Goal: Task Accomplishment & Management: Manage account settings

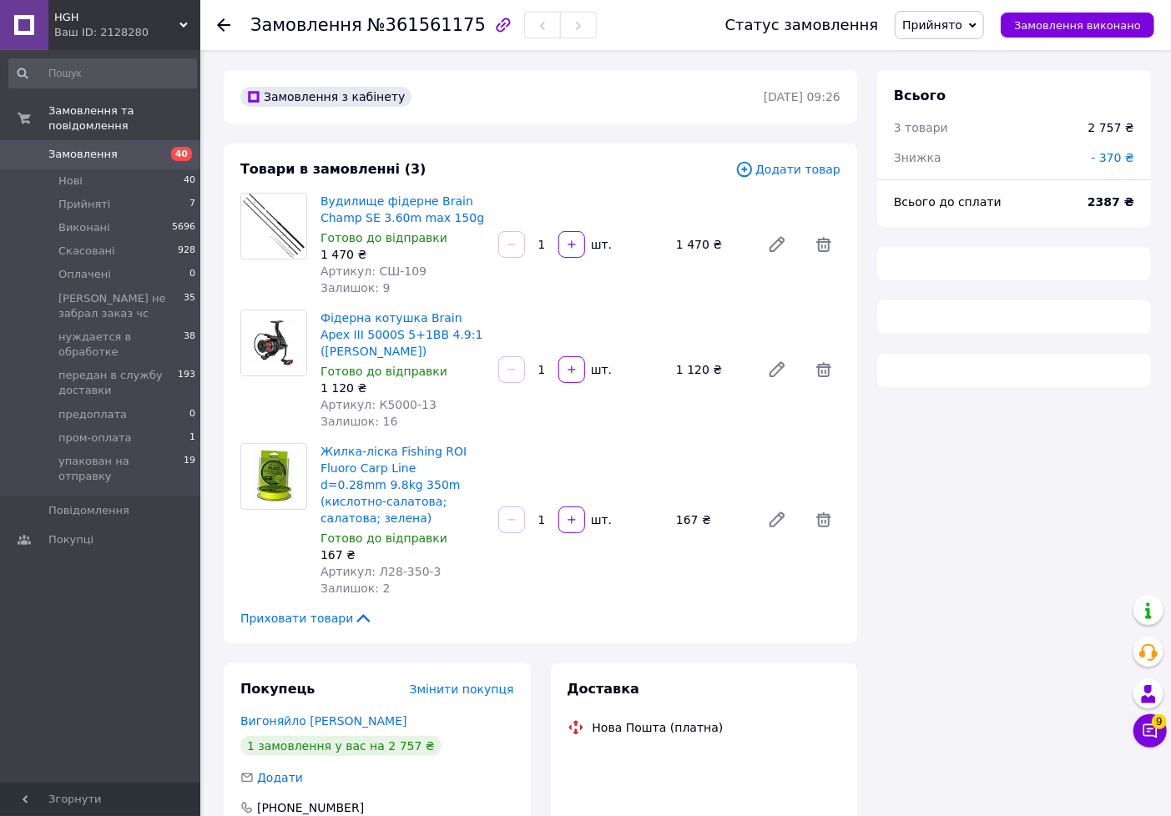
click at [925, 29] on span "Прийнято" at bounding box center [932, 24] width 60 height 13
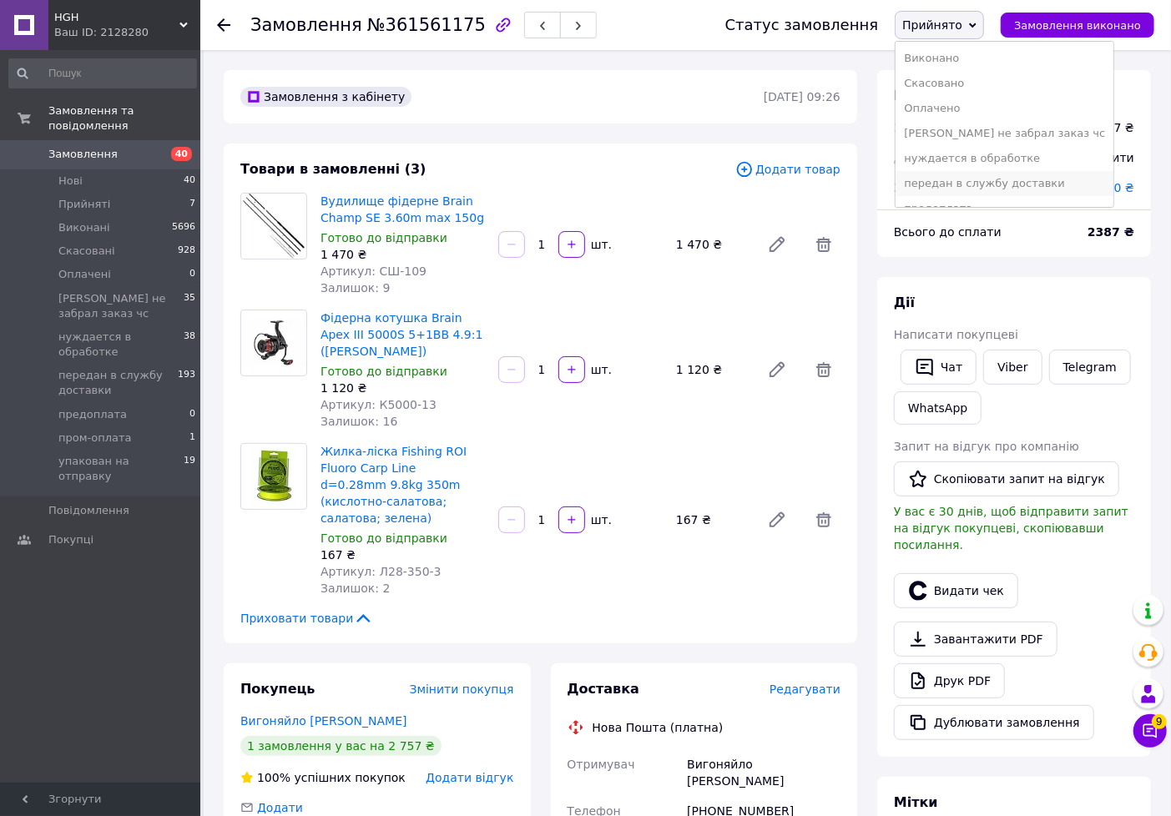
scroll to position [83, 0]
click at [946, 184] on li "передан в службу доставки" at bounding box center [1005, 183] width 218 height 25
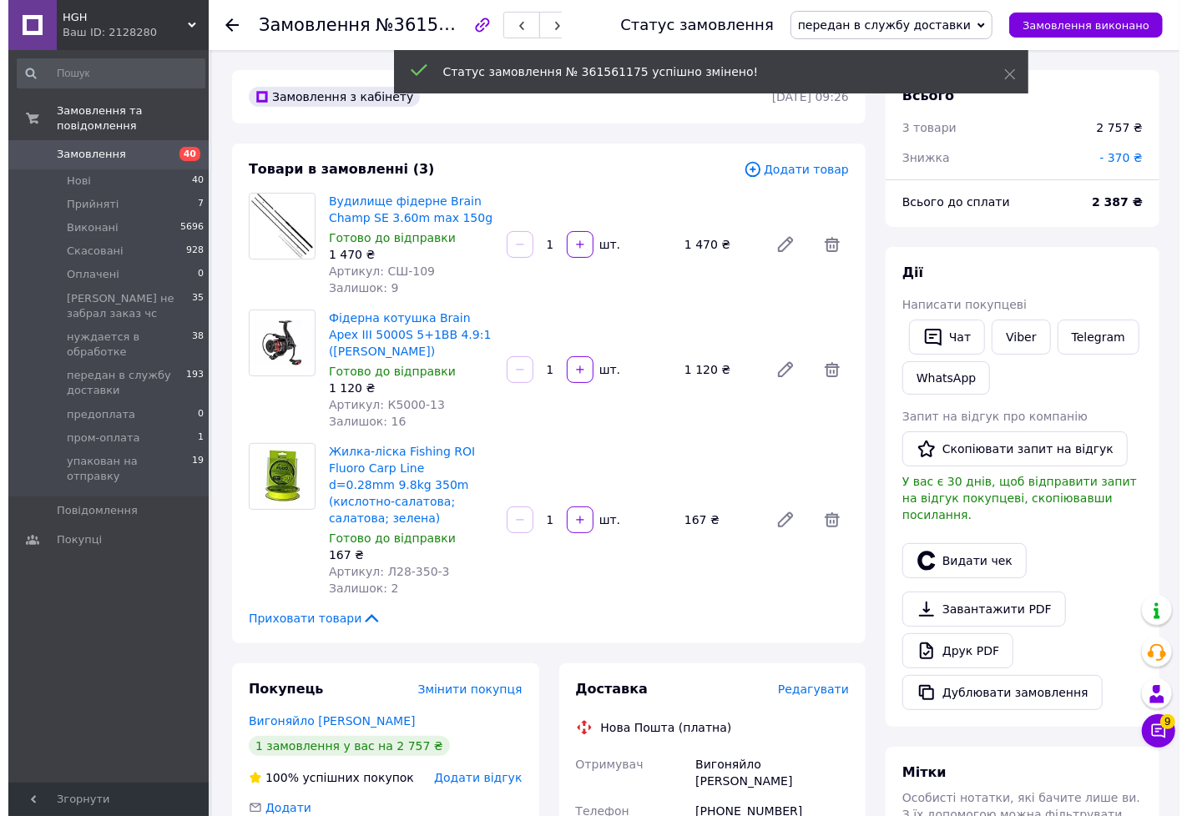
scroll to position [123, 0]
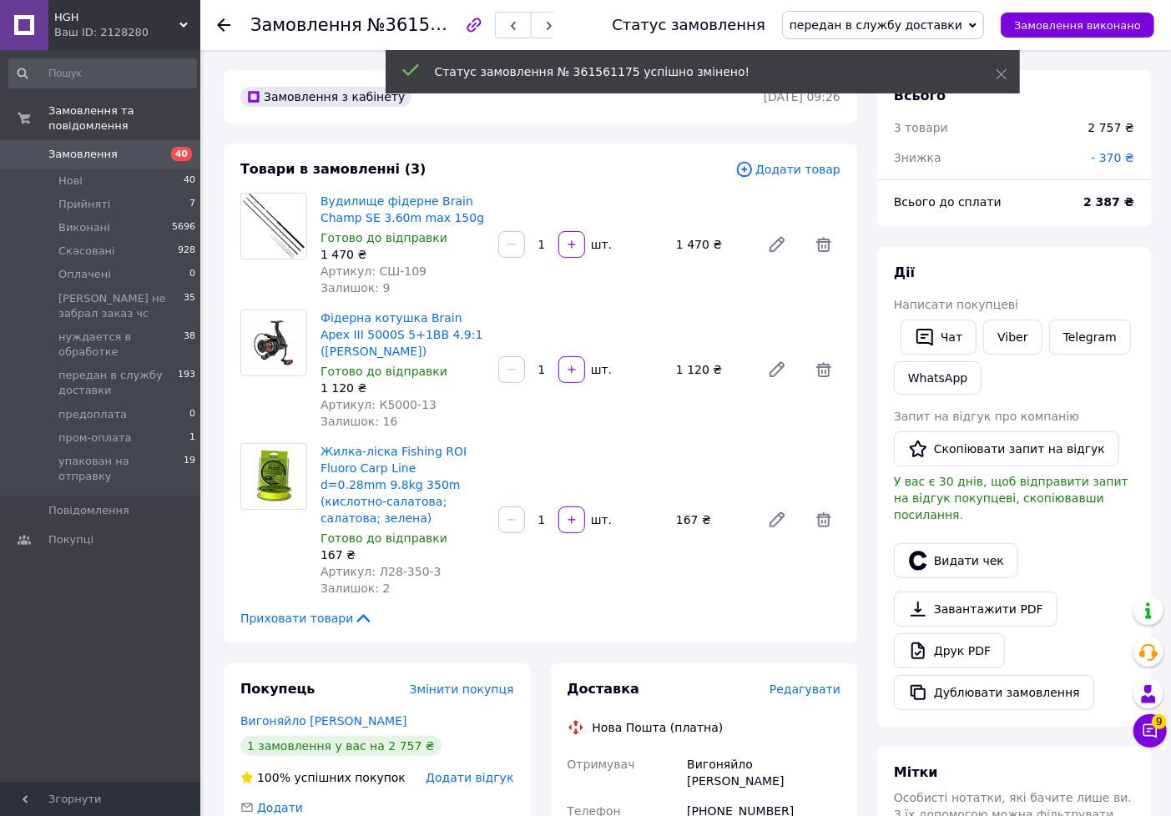
click at [810, 683] on span "Редагувати" at bounding box center [805, 689] width 71 height 13
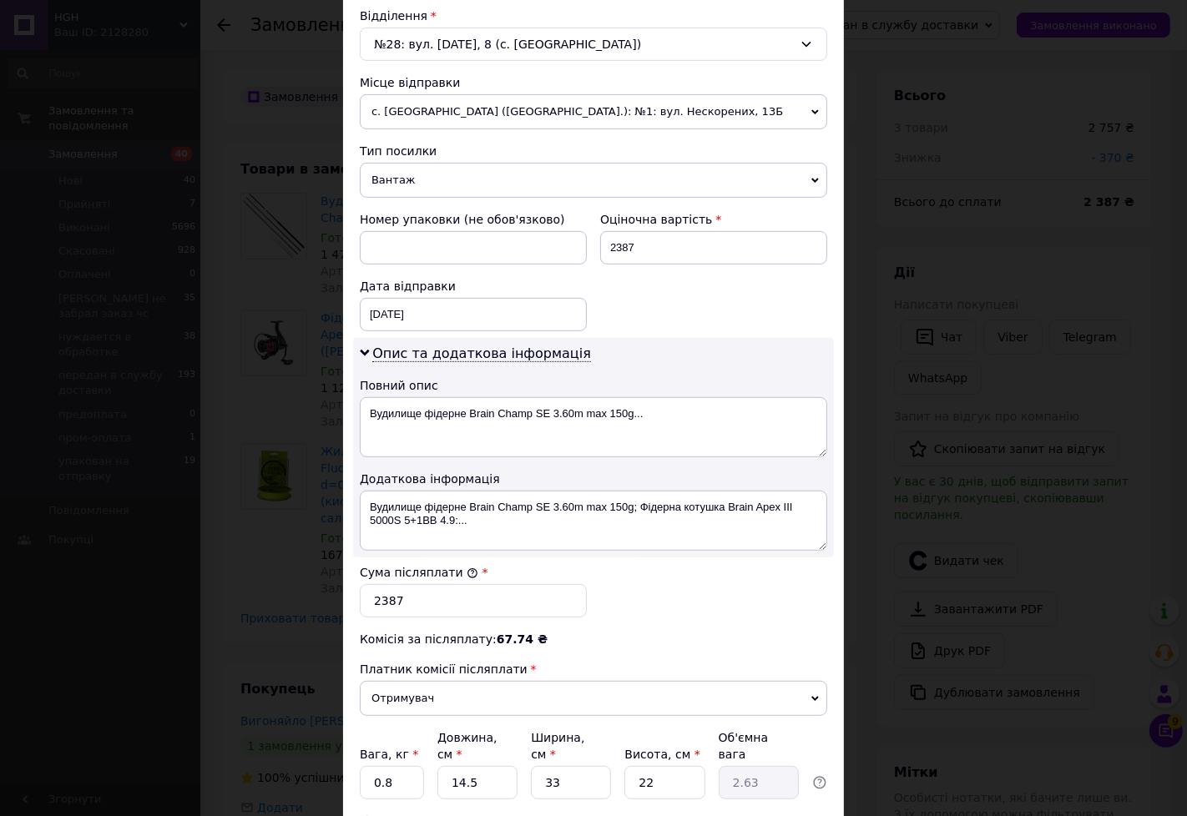
scroll to position [646, 0]
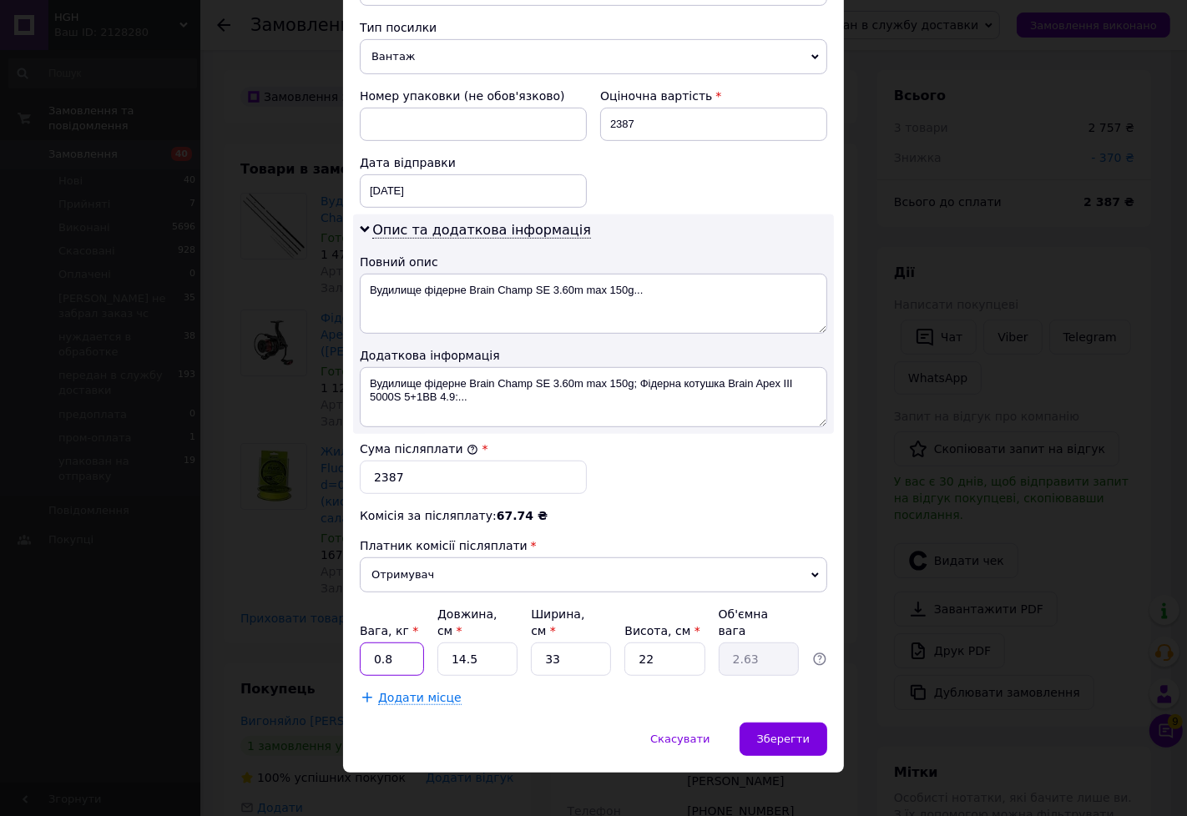
click at [398, 644] on input "0.8" at bounding box center [392, 659] width 64 height 33
type input "0.5"
click at [404, 691] on span "Додати місце" at bounding box center [419, 698] width 83 height 14
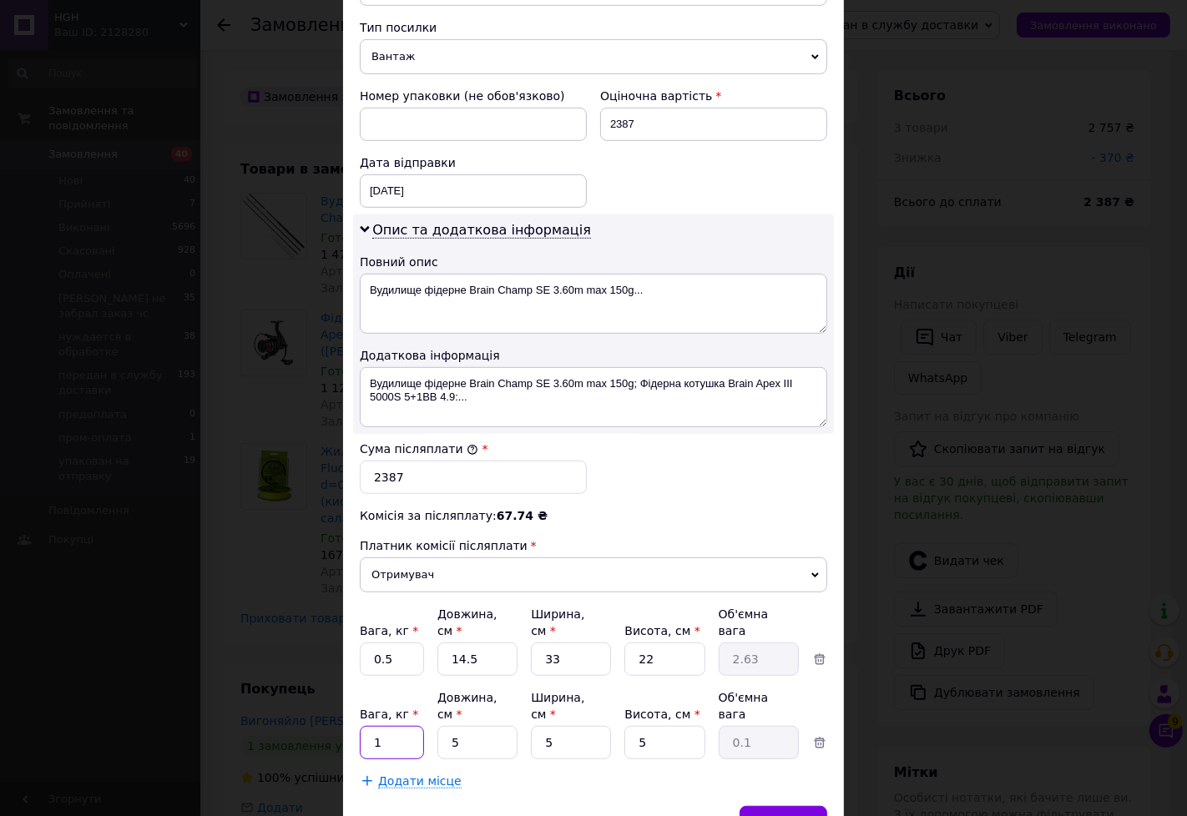
click at [401, 726] on input "1" at bounding box center [392, 742] width 64 height 33
type input "0.7"
click at [459, 726] on input "5" at bounding box center [477, 742] width 80 height 33
type input "1"
type input "0.1"
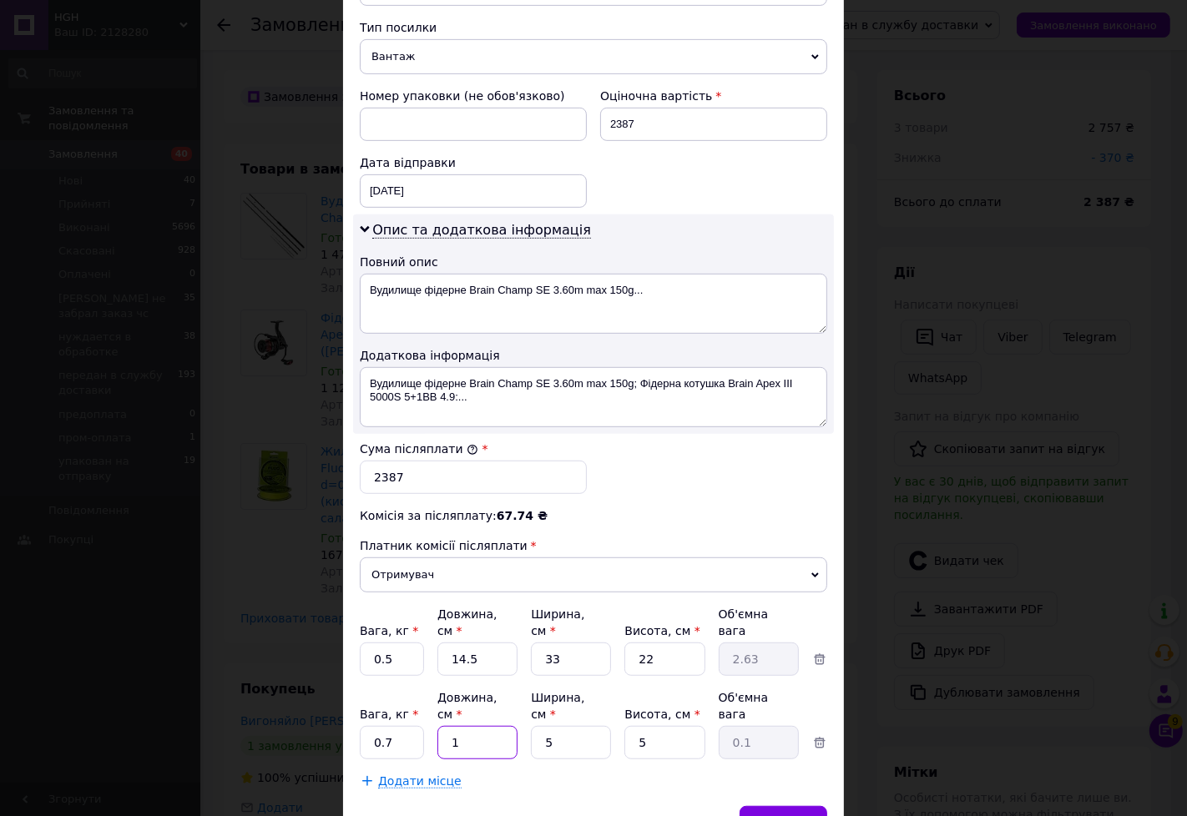
type input "17"
type input "0.11"
type input "17"
type input "1"
type input "0.1"
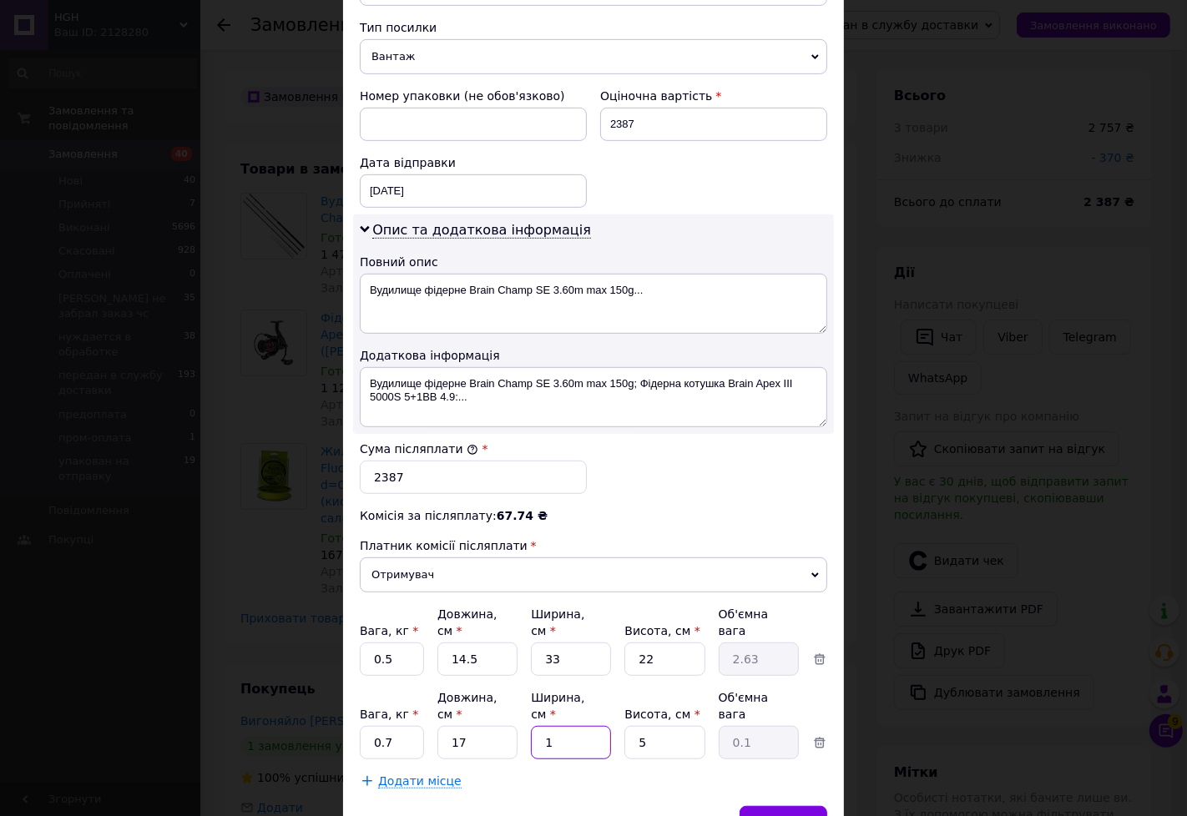
type input "16"
type input "0.34"
type input "16"
type input "1"
type input "0.1"
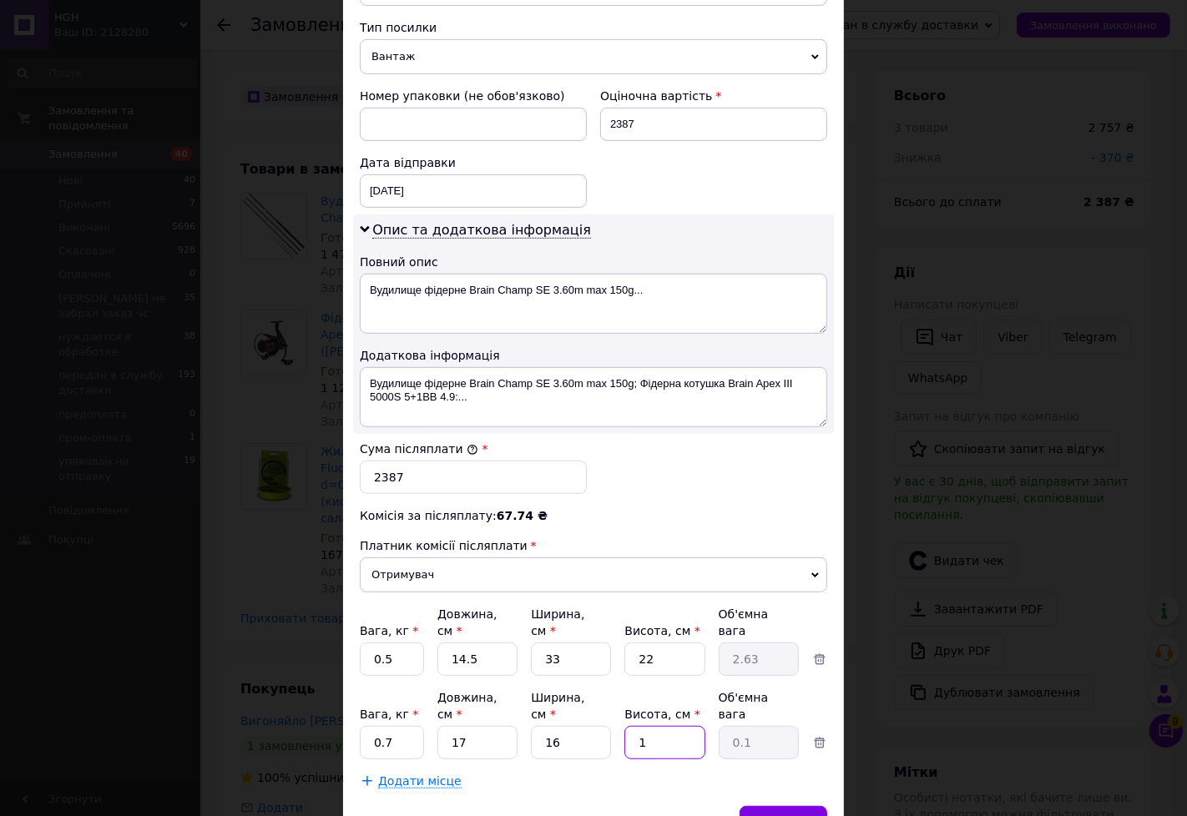
type input "11"
type input "0.75"
type input "11"
click at [502, 643] on input "14.5" at bounding box center [477, 659] width 80 height 33
type input "14."
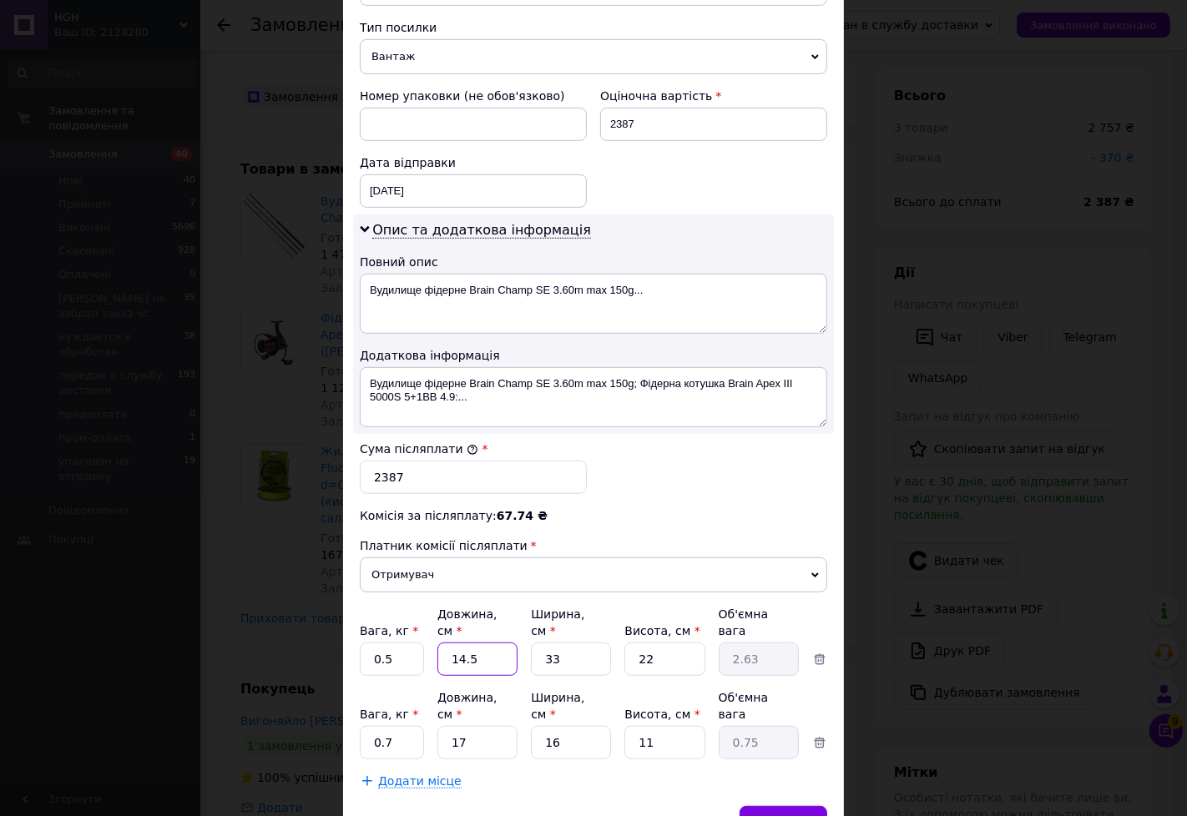
type input "2.54"
type input "1"
type input "0.18"
type input "1"
type input "0.18"
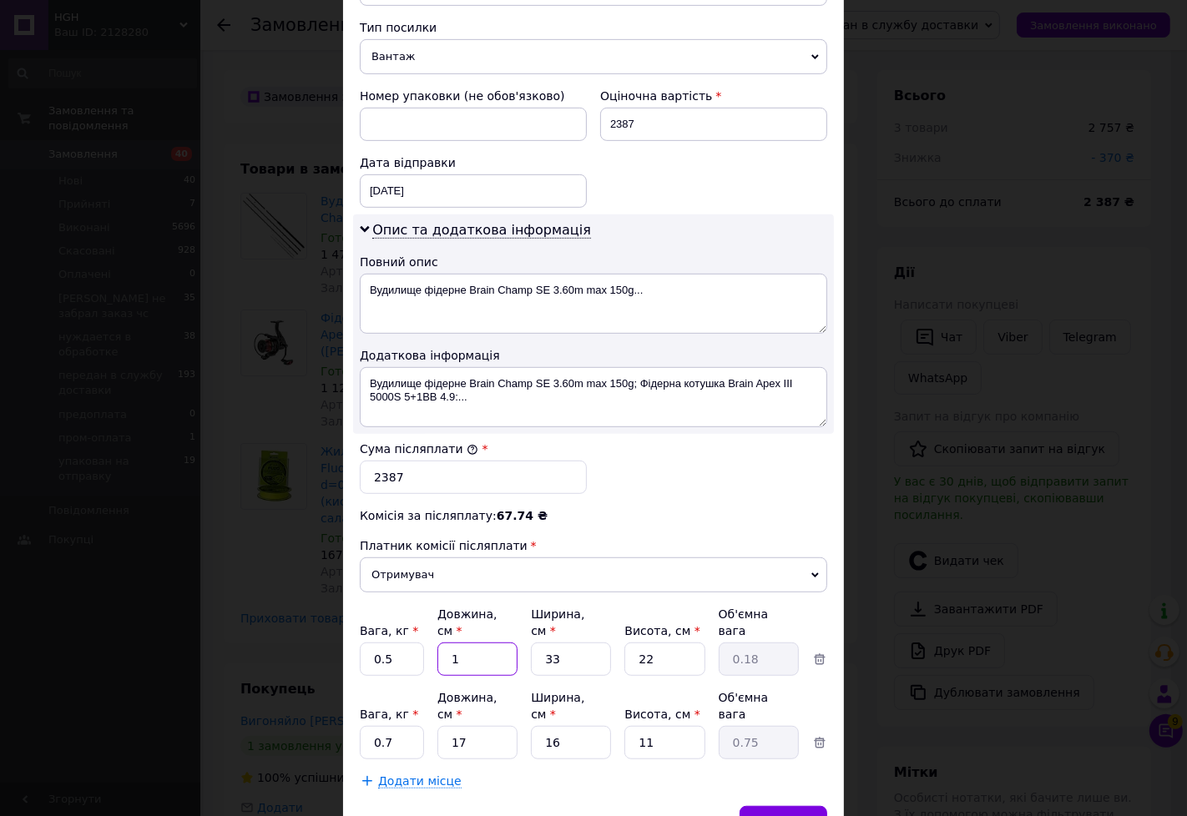
type input "12"
type input "2.18"
type input "126"
type input "22.87"
type input "126"
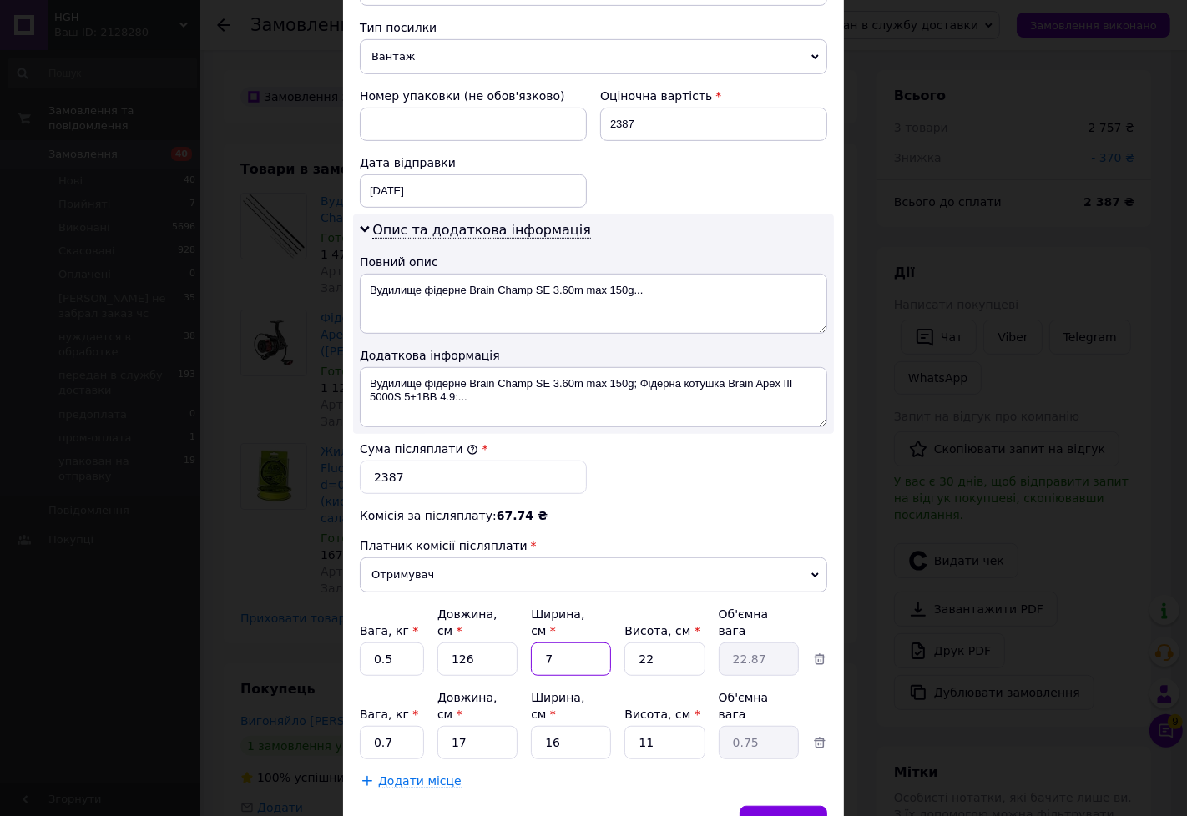
type input "7"
type input "4.85"
type input "7"
type input "4"
type input "0.88"
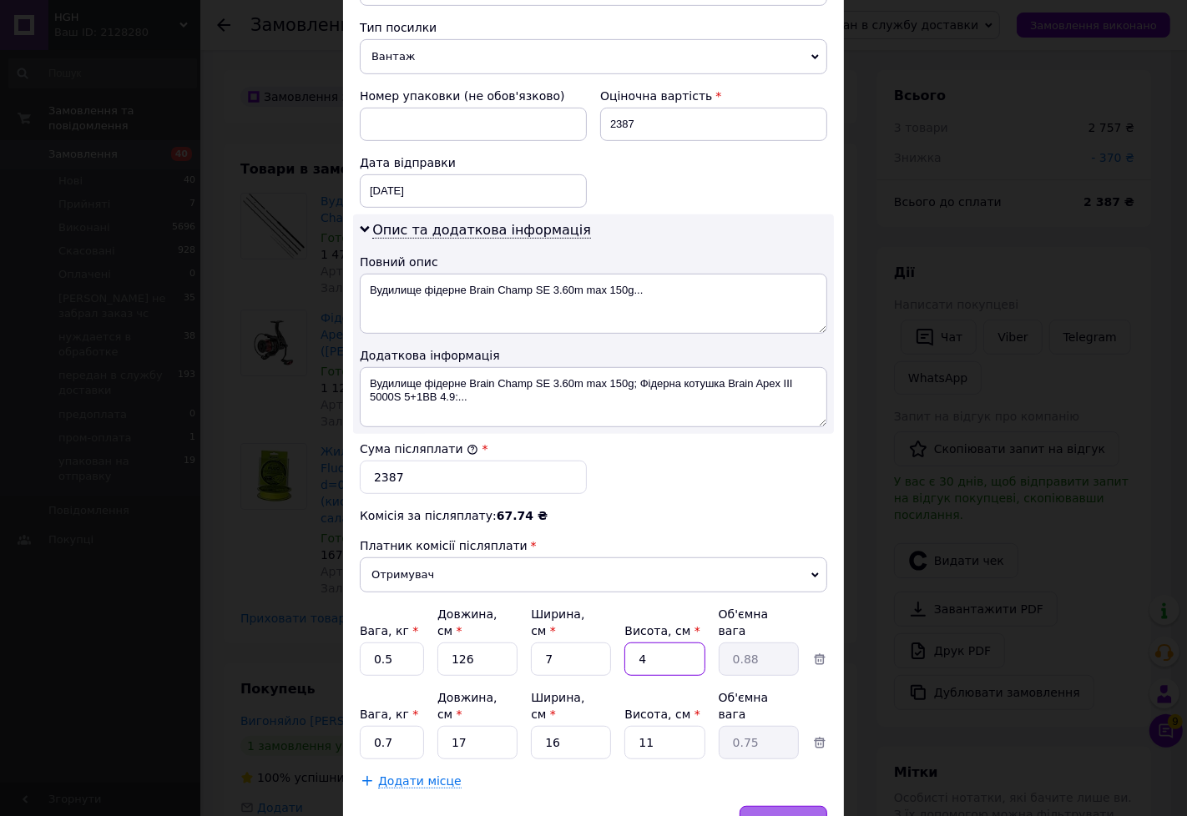
type input "4"
click at [756, 806] on div "Зберегти" at bounding box center [784, 822] width 88 height 33
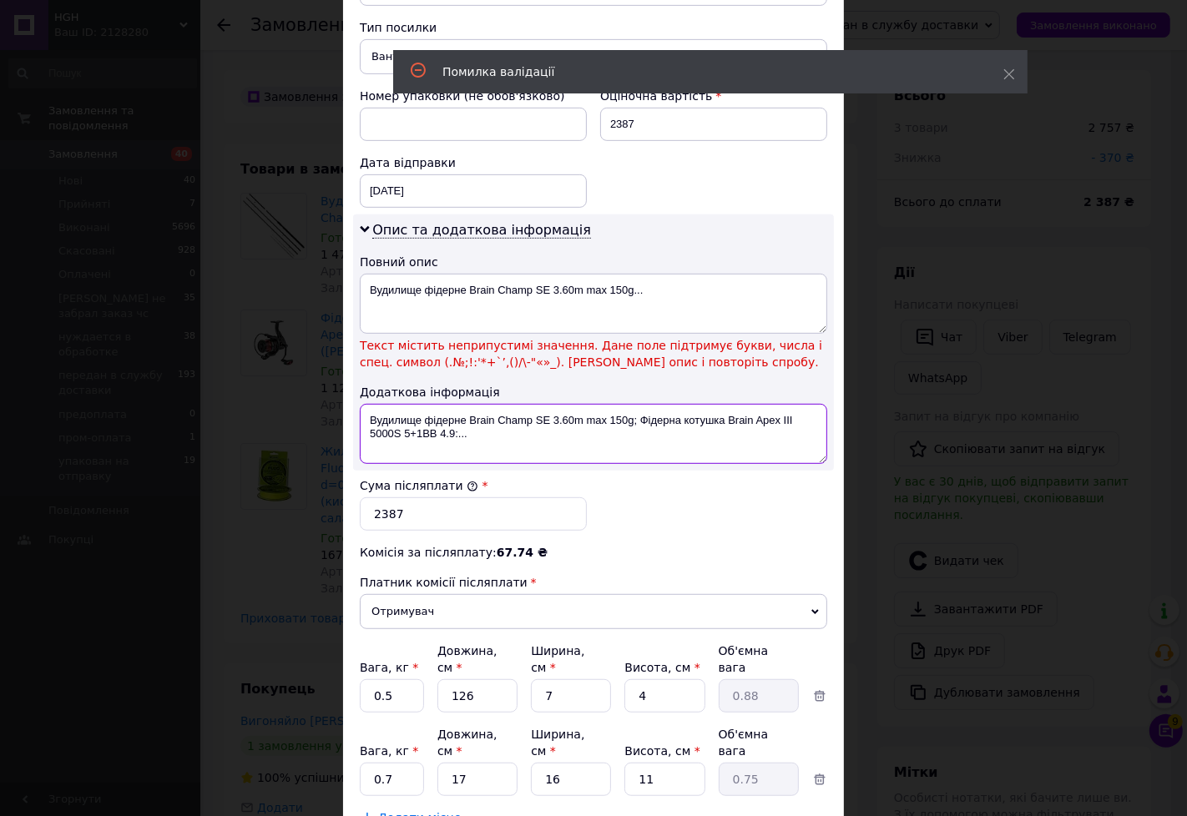
drag, startPoint x: 495, startPoint y: 453, endPoint x: 470, endPoint y: 404, distance: 55.2
click at [427, 422] on textarea "Вудилище фі­дерне Brain Champ SE 3.60m max 150g; Фідерна котушка Brain Apex III…" at bounding box center [593, 434] width 467 height 60
type textarea "Вудилище ф"
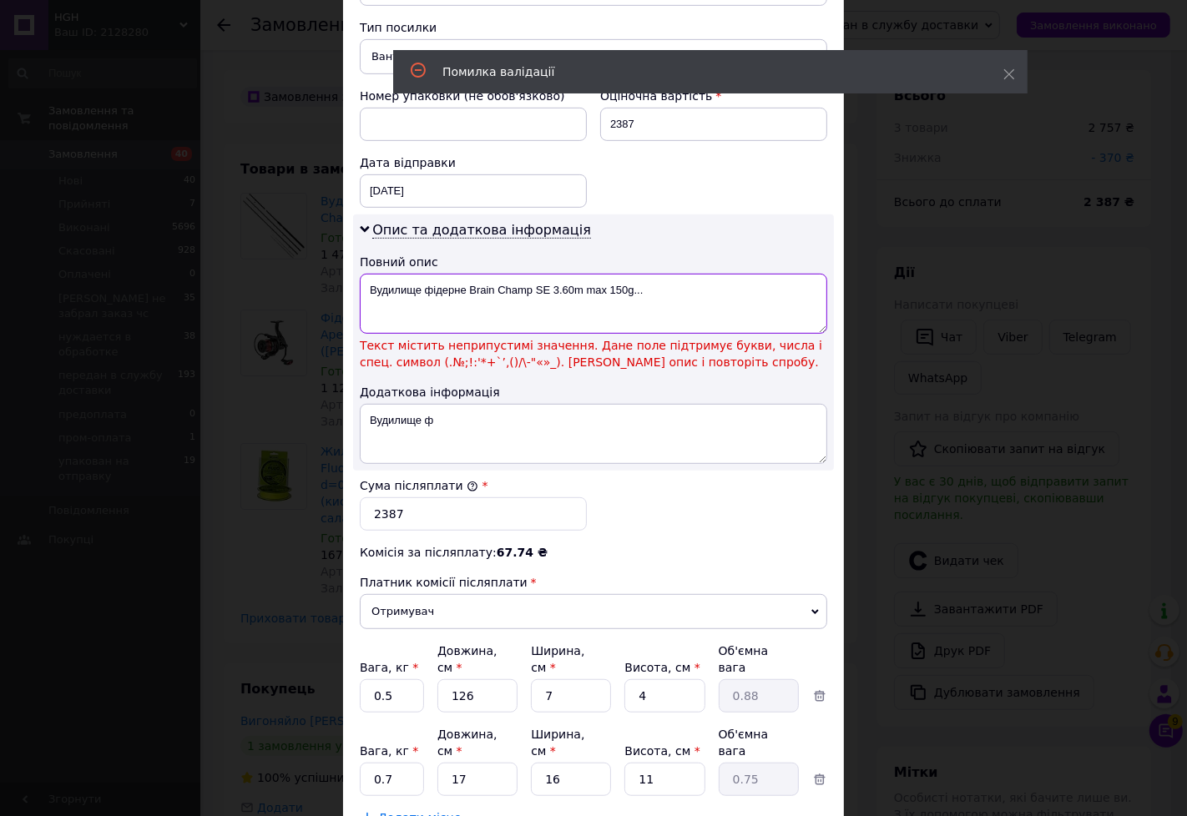
drag, startPoint x: 669, startPoint y: 295, endPoint x: 520, endPoint y: 295, distance: 148.6
click at [520, 295] on textarea "Вудилище фі­дерне Brain Champ SE 3.60m max 150g..." at bounding box center [593, 304] width 467 height 60
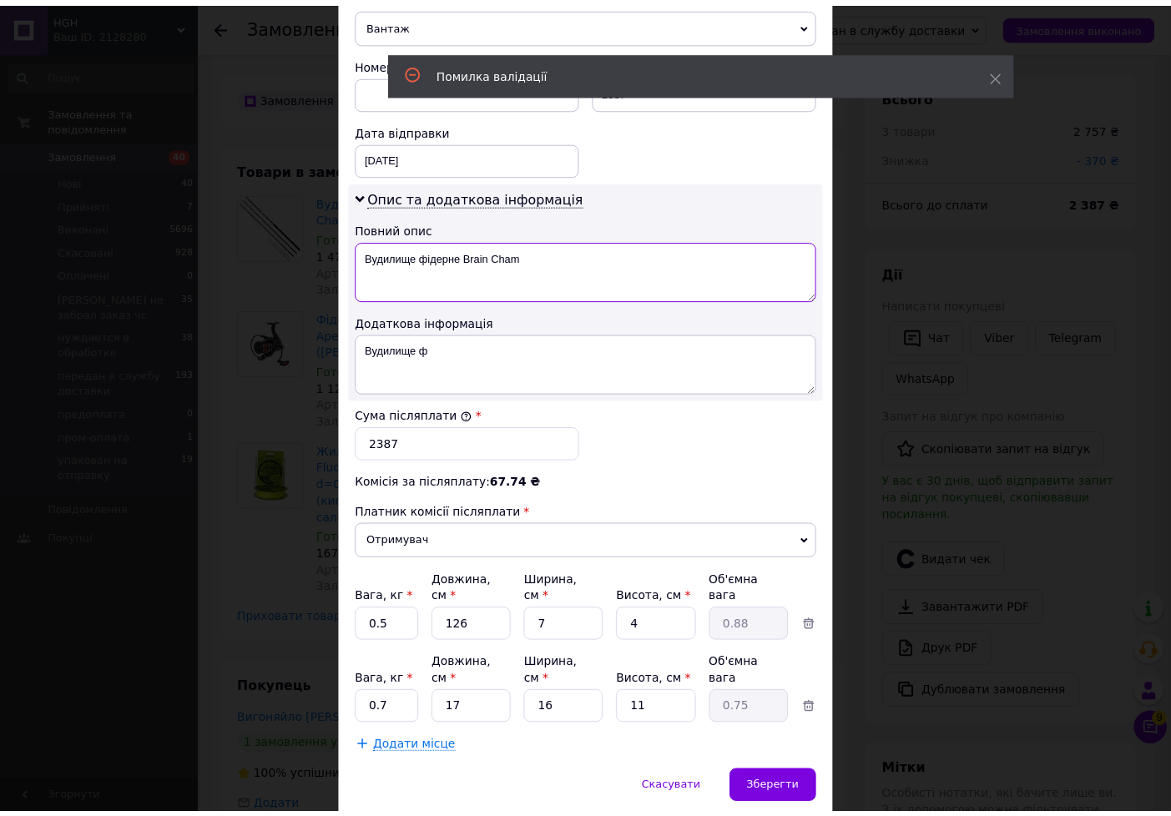
scroll to position [713, 0]
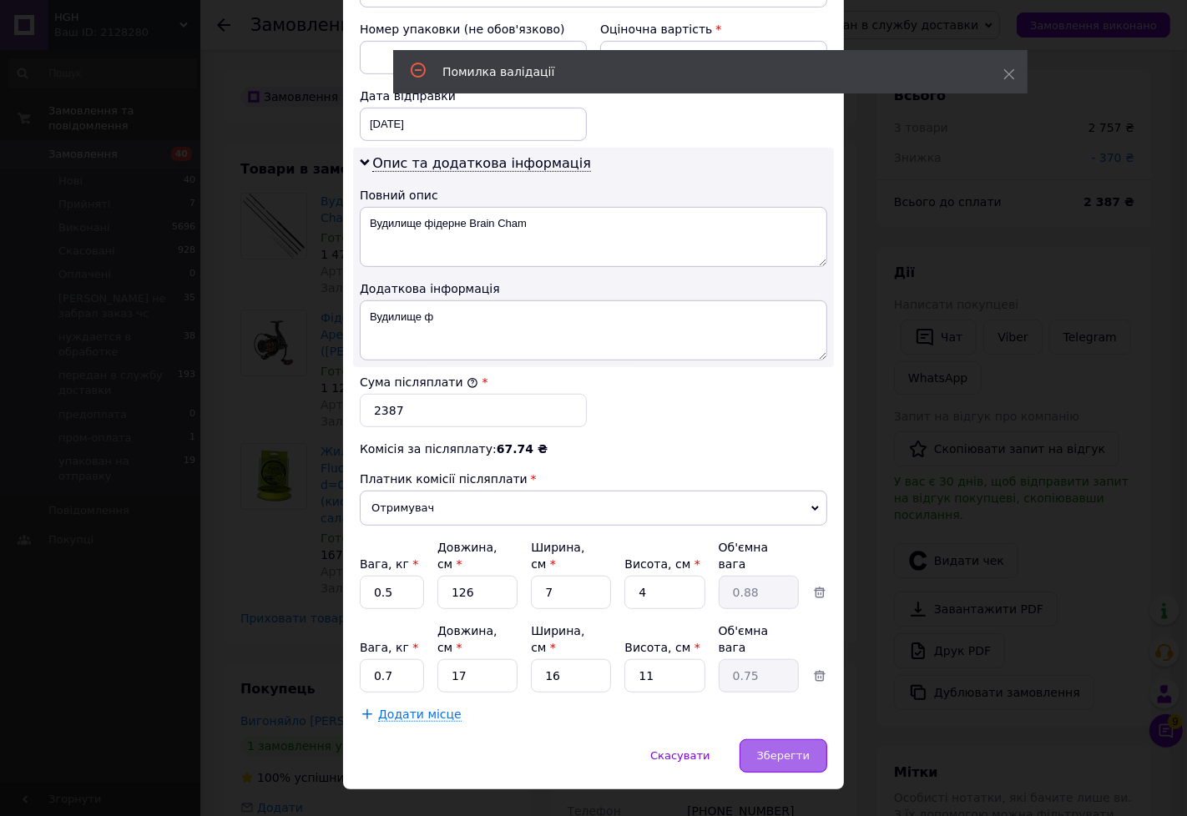
click at [775, 750] on span "Зберегти" at bounding box center [783, 756] width 53 height 13
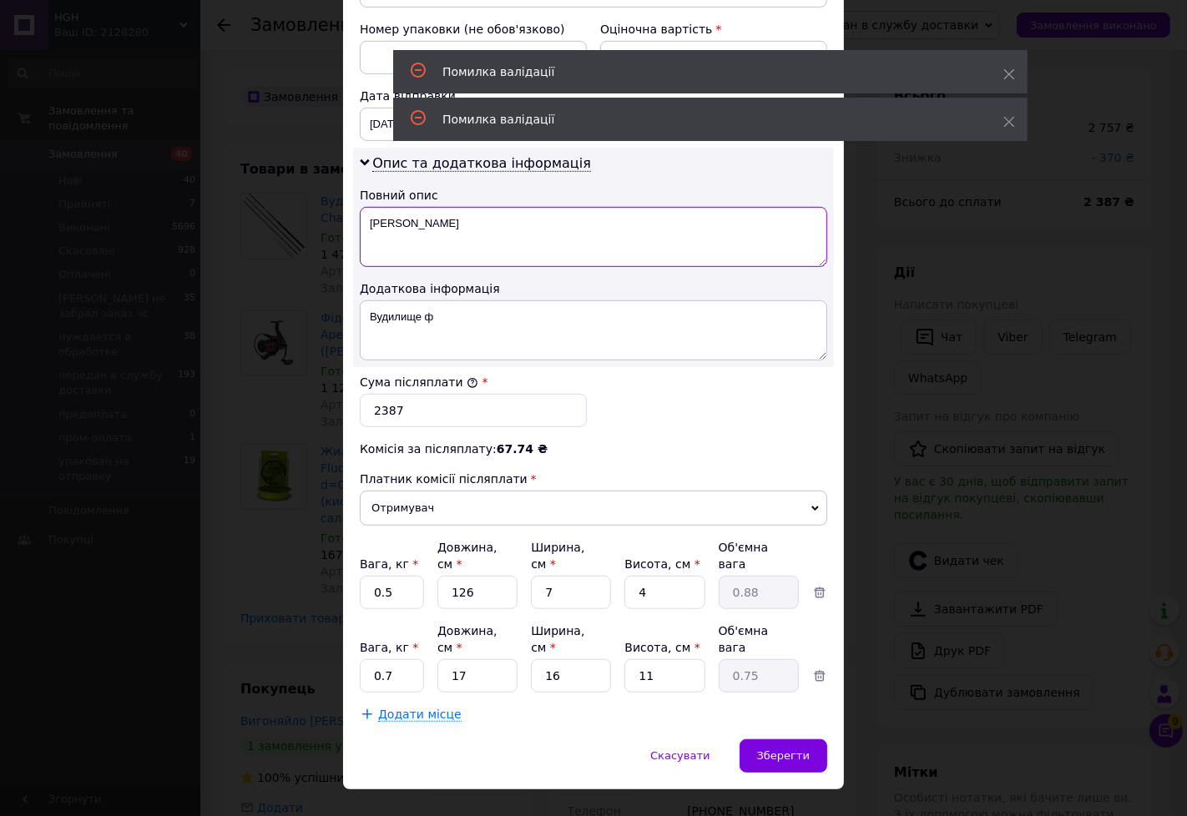
drag, startPoint x: 568, startPoint y: 229, endPoint x: 394, endPoint y: 222, distance: 174.6
type textarea "Вуд"
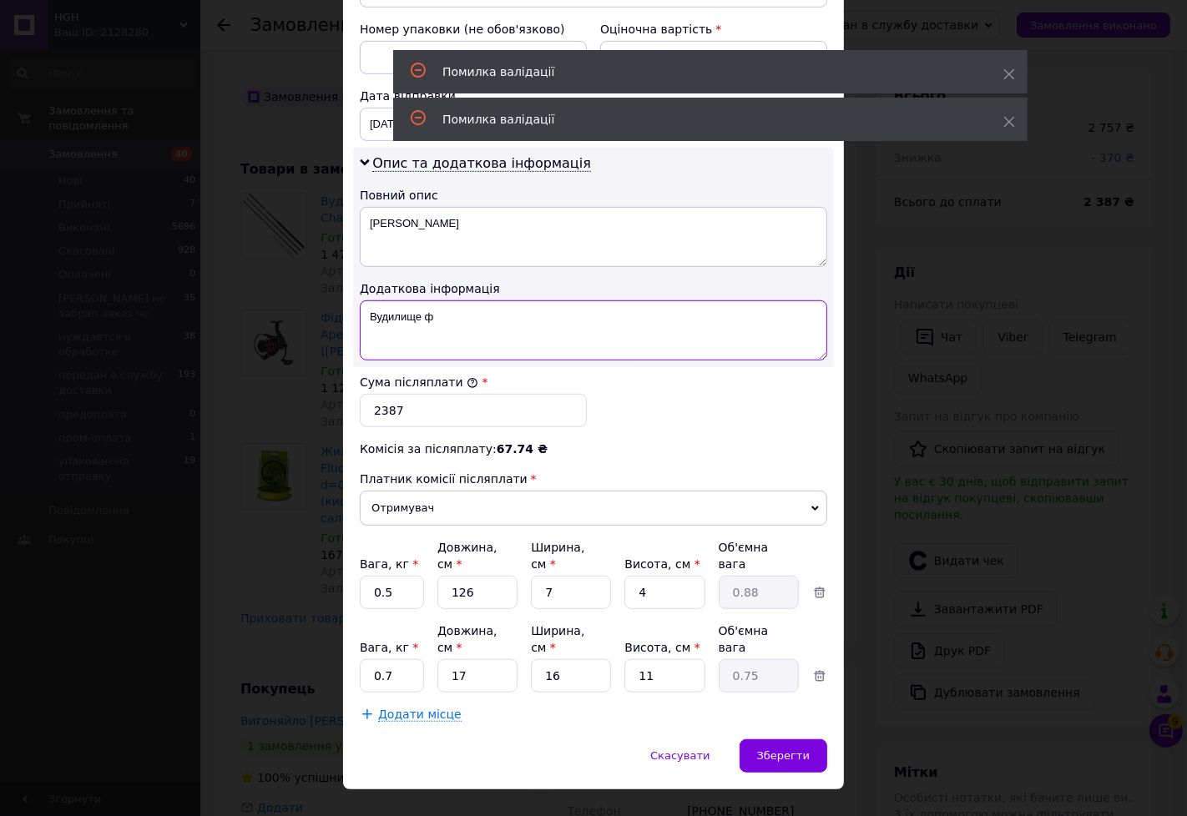
drag, startPoint x: 446, startPoint y: 323, endPoint x: 412, endPoint y: 326, distance: 33.6
click at [412, 326] on textarea "Вудилище ф" at bounding box center [593, 330] width 467 height 60
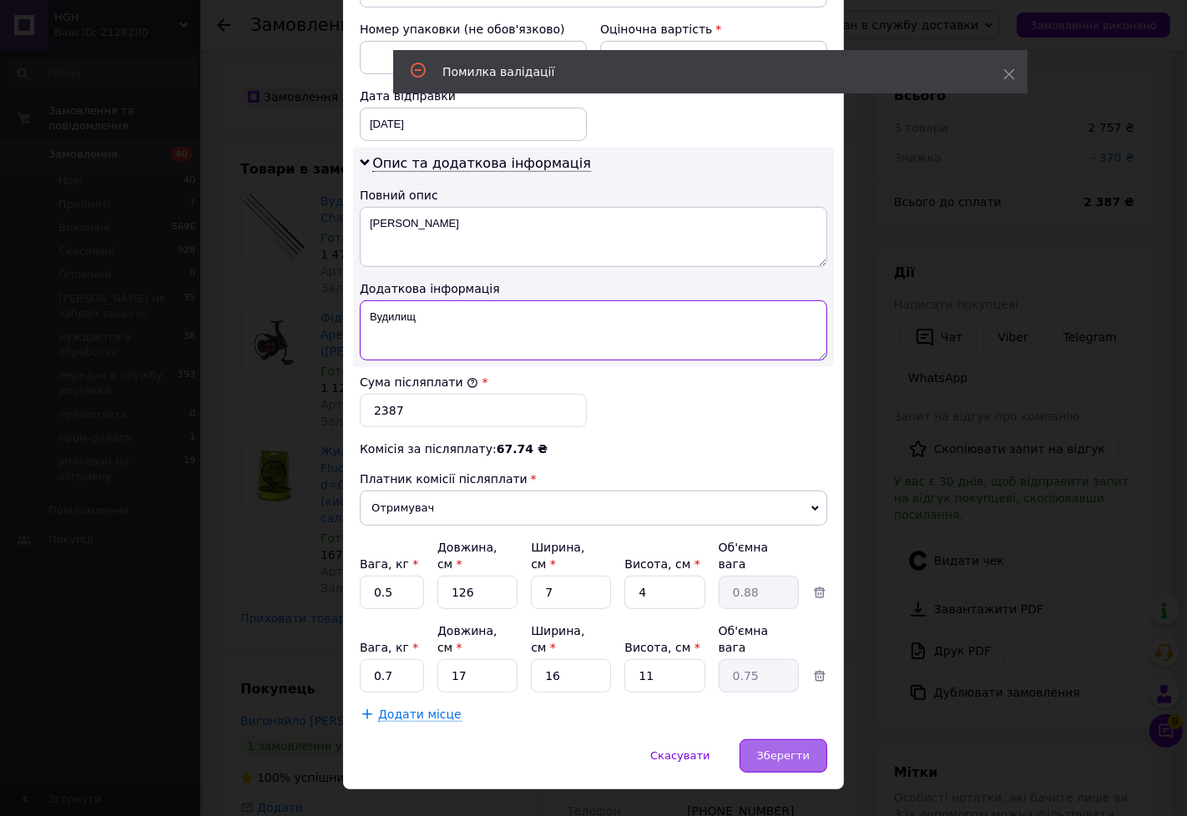
type textarea "Вудилищ"
click at [779, 750] on span "Зберегти" at bounding box center [783, 756] width 53 height 13
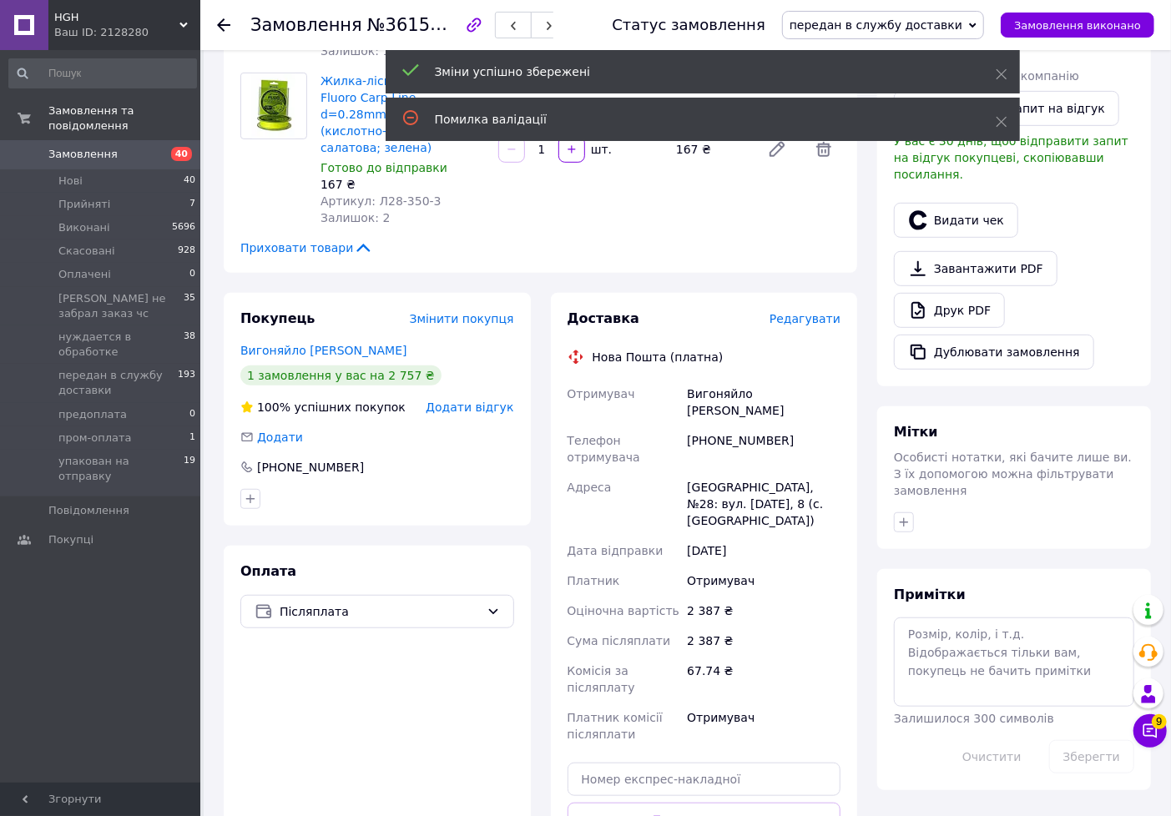
scroll to position [556, 0]
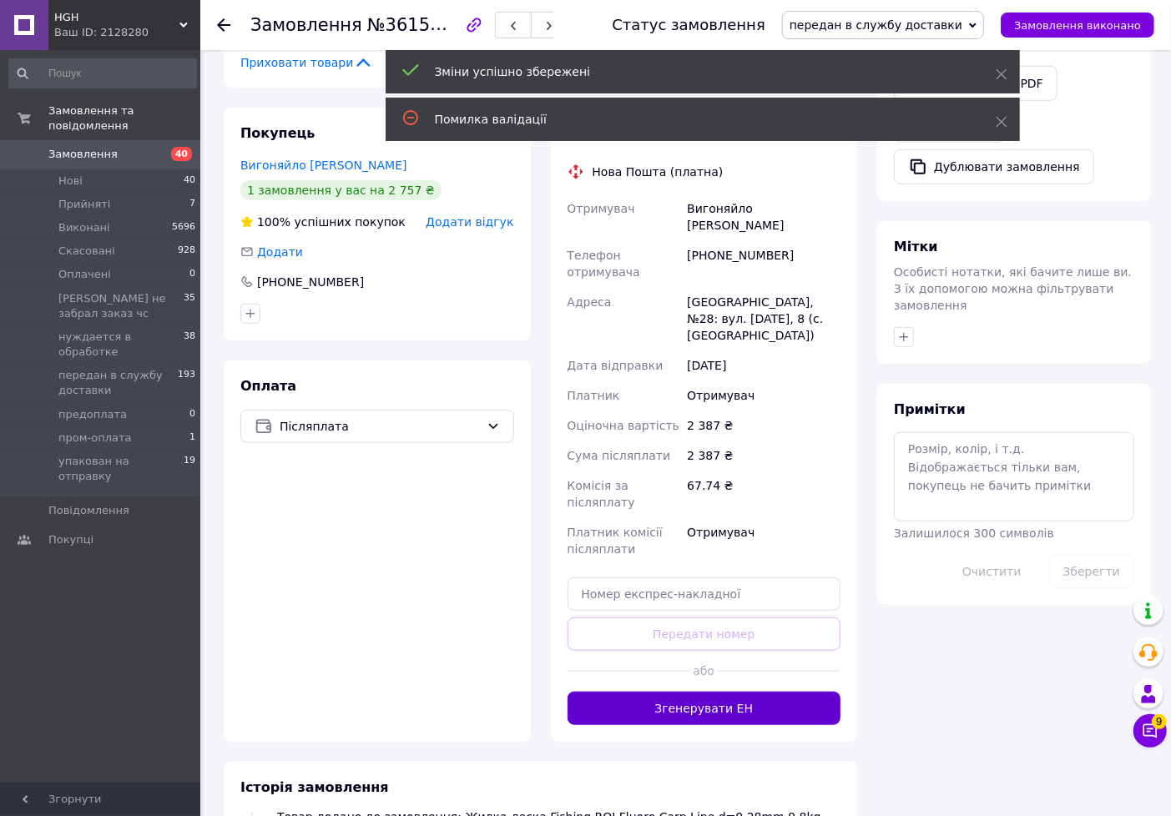
click at [722, 692] on button "Згенерувати ЕН" at bounding box center [705, 708] width 274 height 33
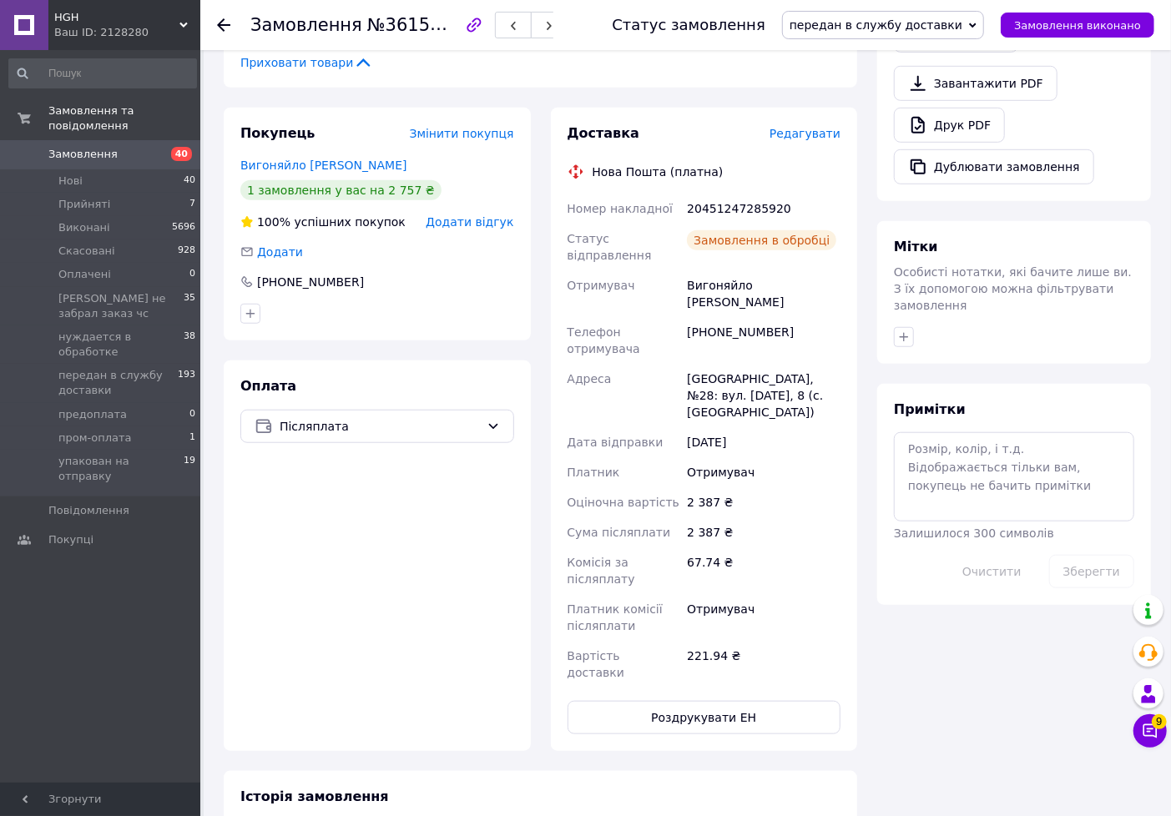
scroll to position [236, 0]
click at [109, 193] on li "Прийняті 7" at bounding box center [102, 204] width 205 height 23
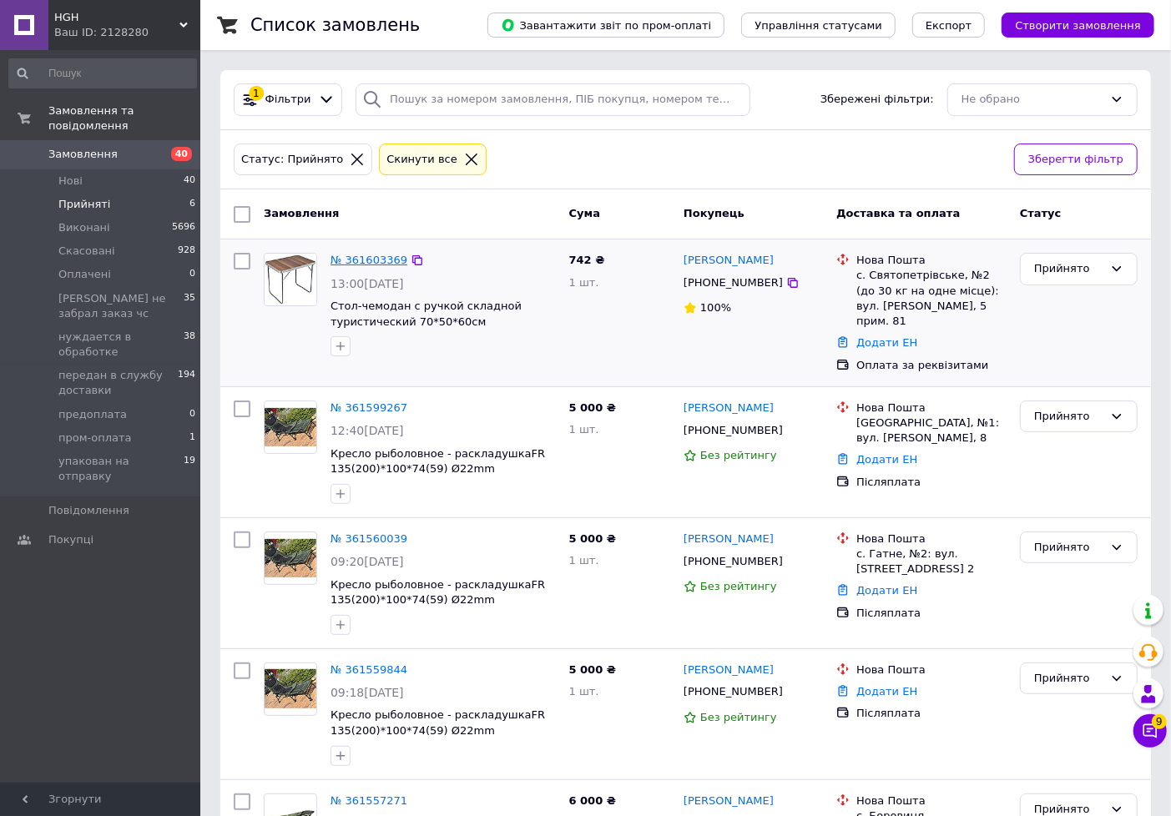
click at [379, 260] on link "№ 361603369" at bounding box center [369, 260] width 77 height 13
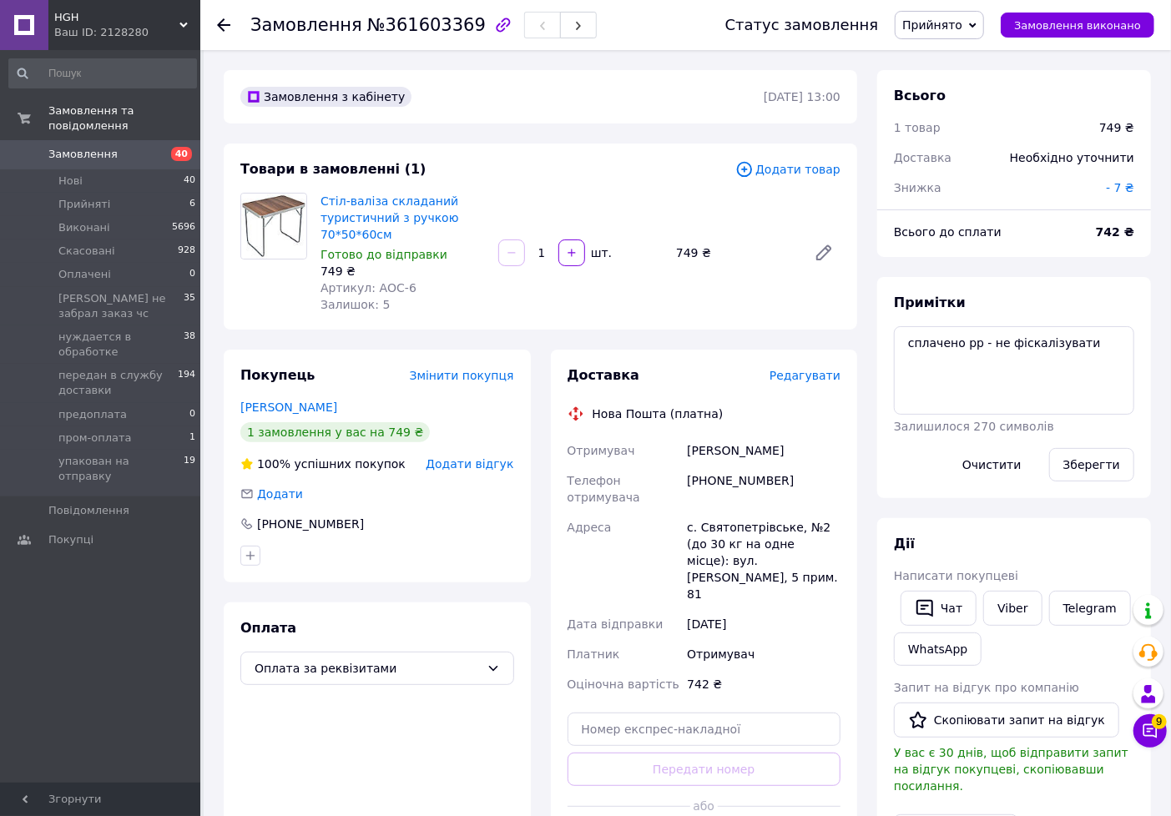
click at [962, 22] on span "Прийнято" at bounding box center [932, 24] width 60 height 13
click at [950, 81] on li "Скасовано" at bounding box center [1005, 83] width 218 height 25
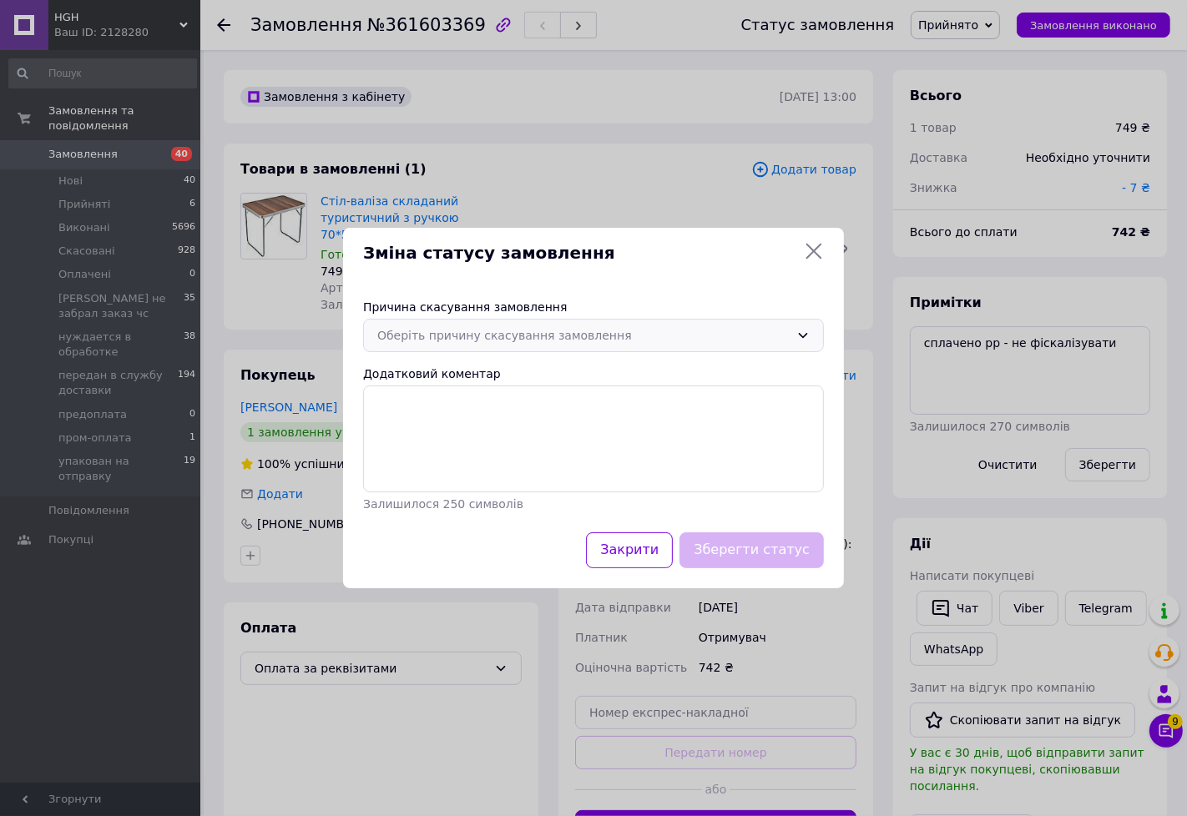
click at [574, 341] on div "Оберіть причину скасування замовлення" at bounding box center [583, 335] width 412 height 18
click at [462, 429] on li "Оплата не надійшла" at bounding box center [593, 435] width 459 height 32
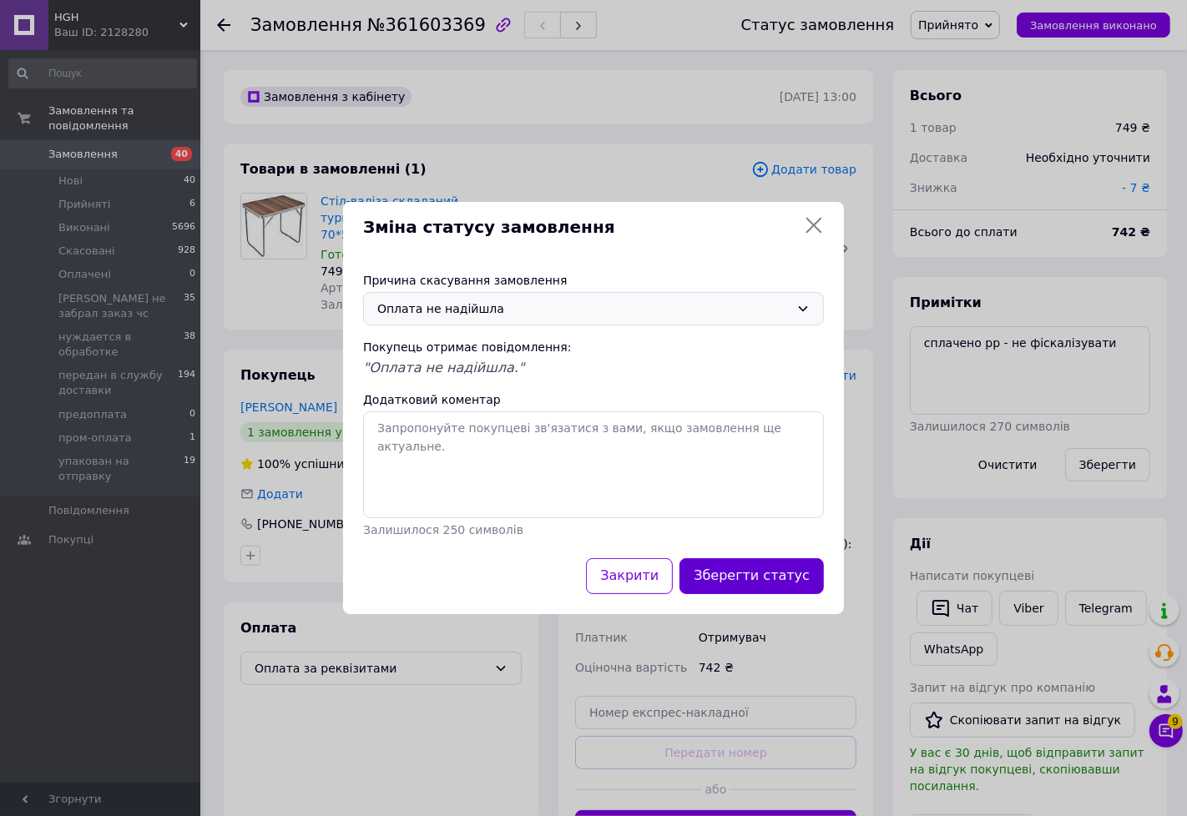
click at [775, 580] on button "Зберегти статус" at bounding box center [751, 576] width 144 height 36
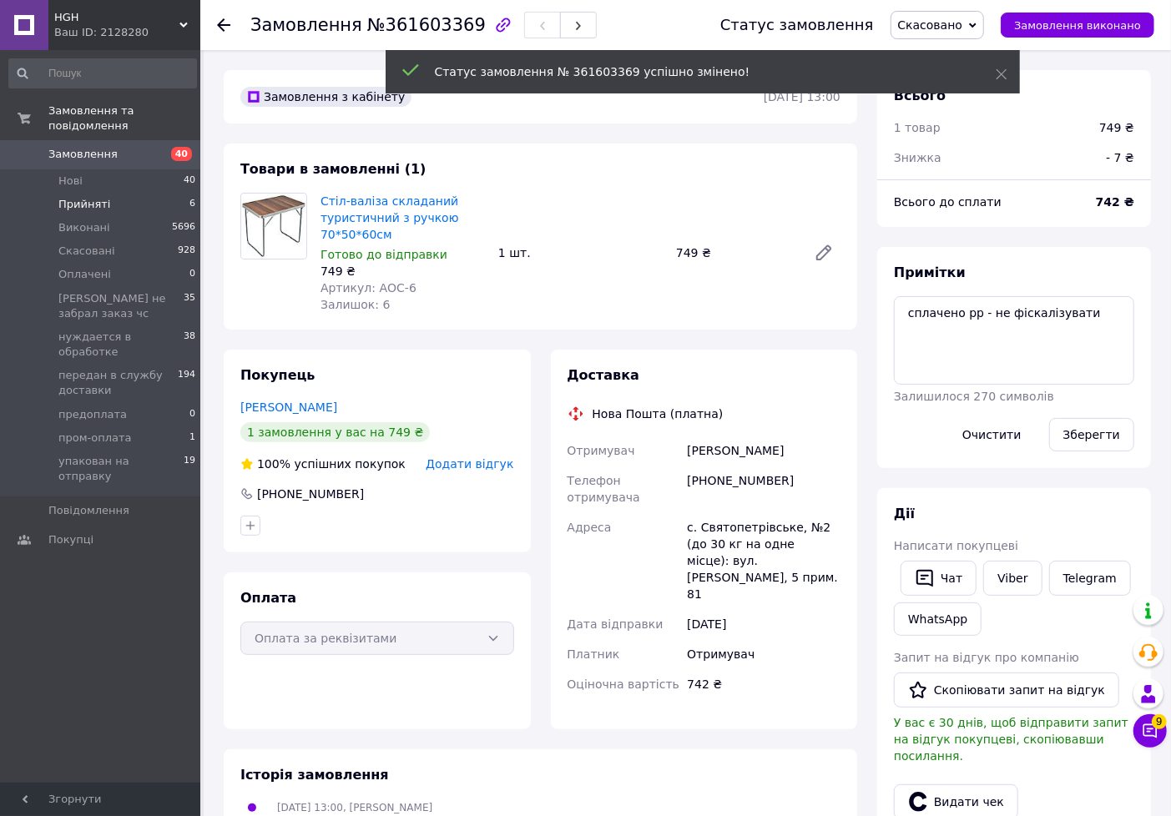
click at [78, 197] on span "Прийняті" at bounding box center [84, 204] width 52 height 15
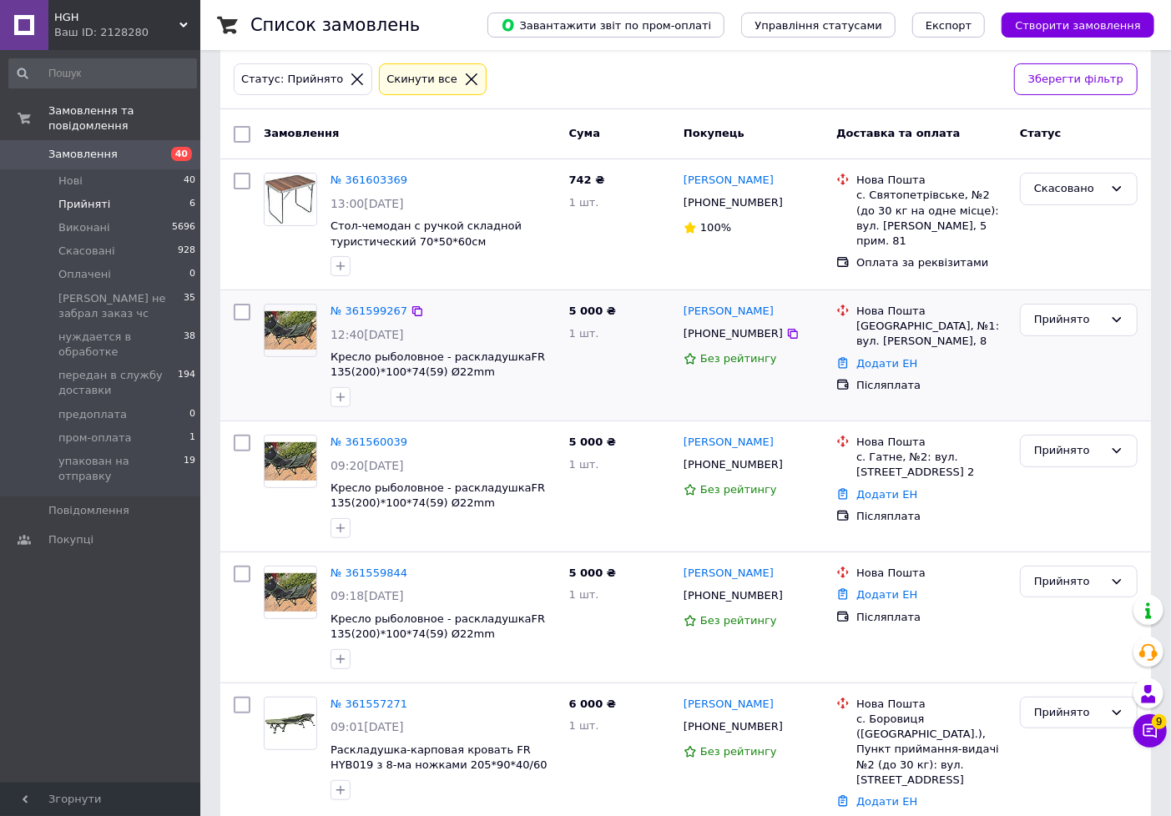
scroll to position [75, 0]
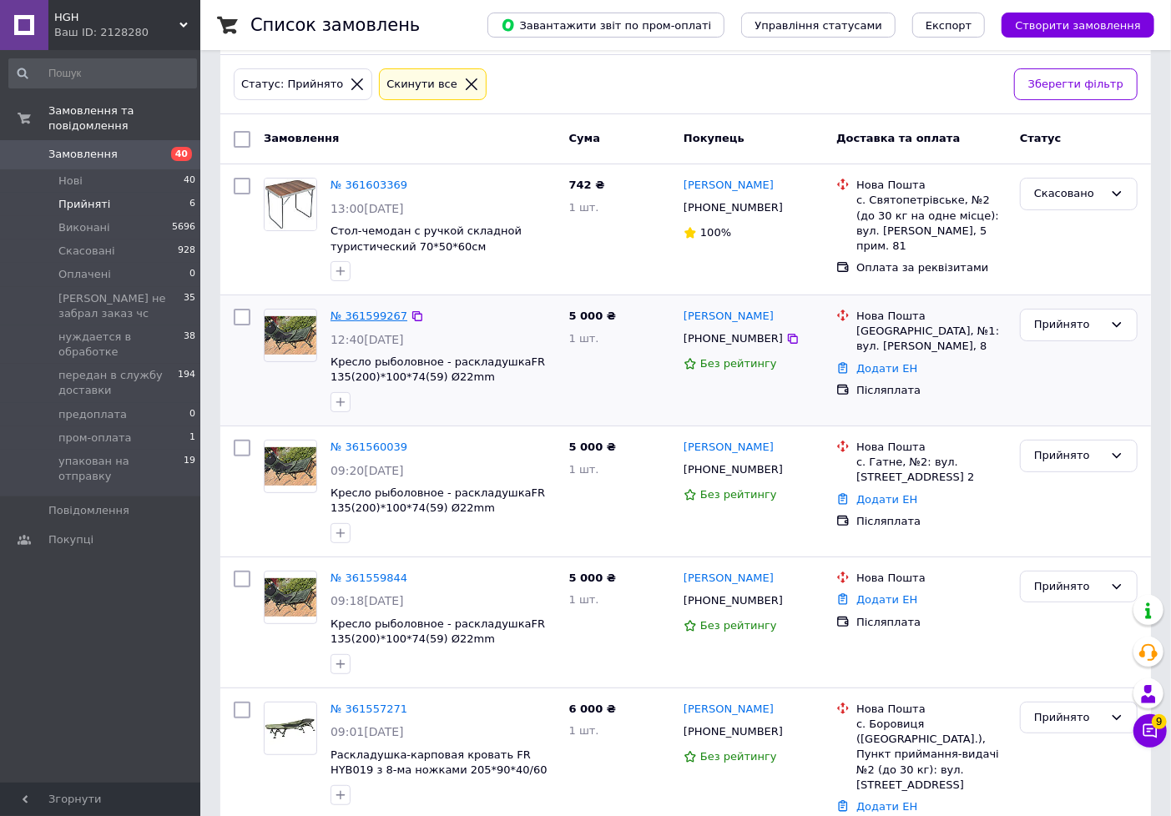
click at [376, 314] on link "№ 361599267" at bounding box center [369, 316] width 77 height 13
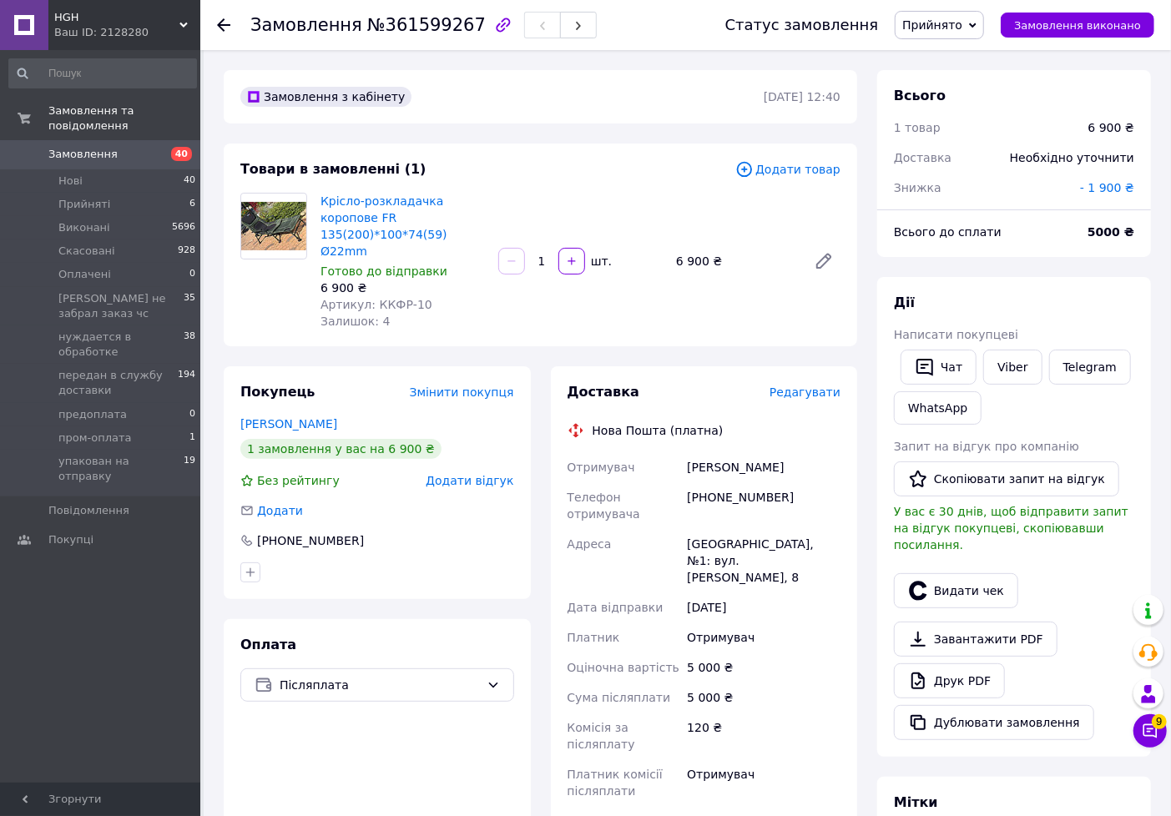
click at [805, 386] on span "Редагувати" at bounding box center [805, 392] width 71 height 13
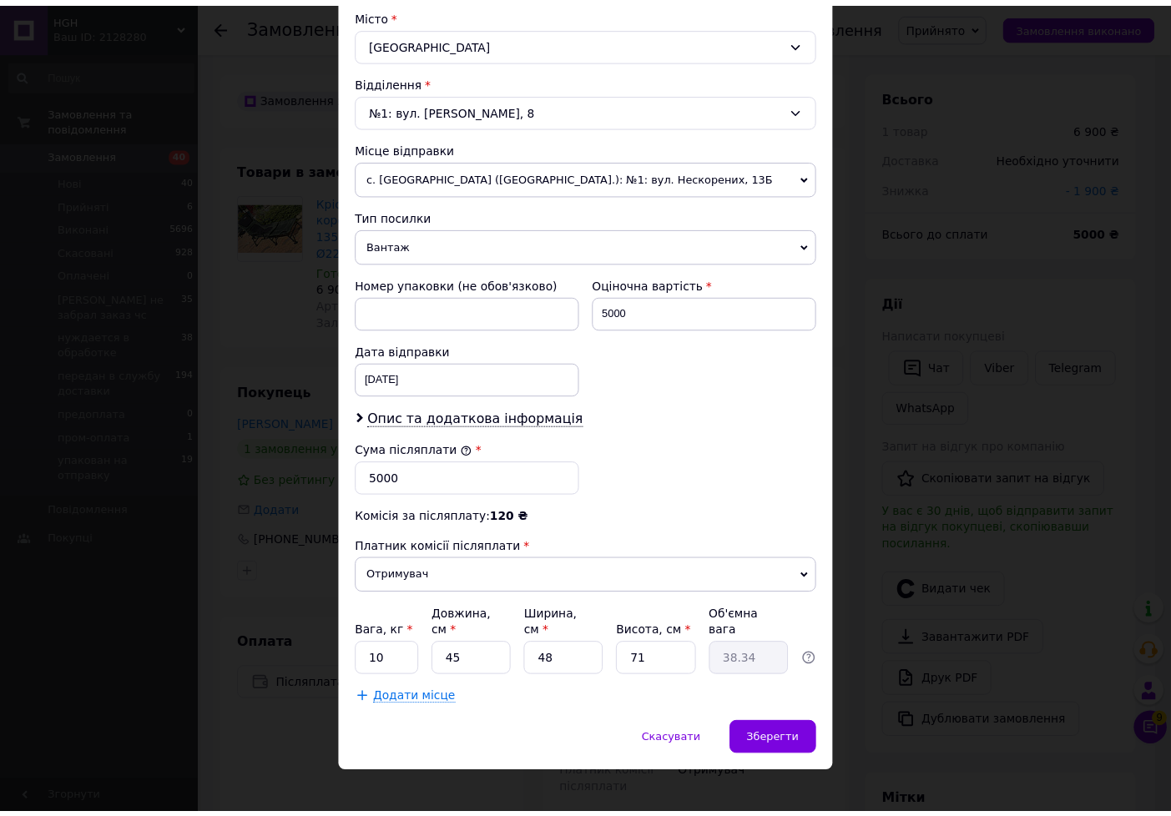
scroll to position [459, 0]
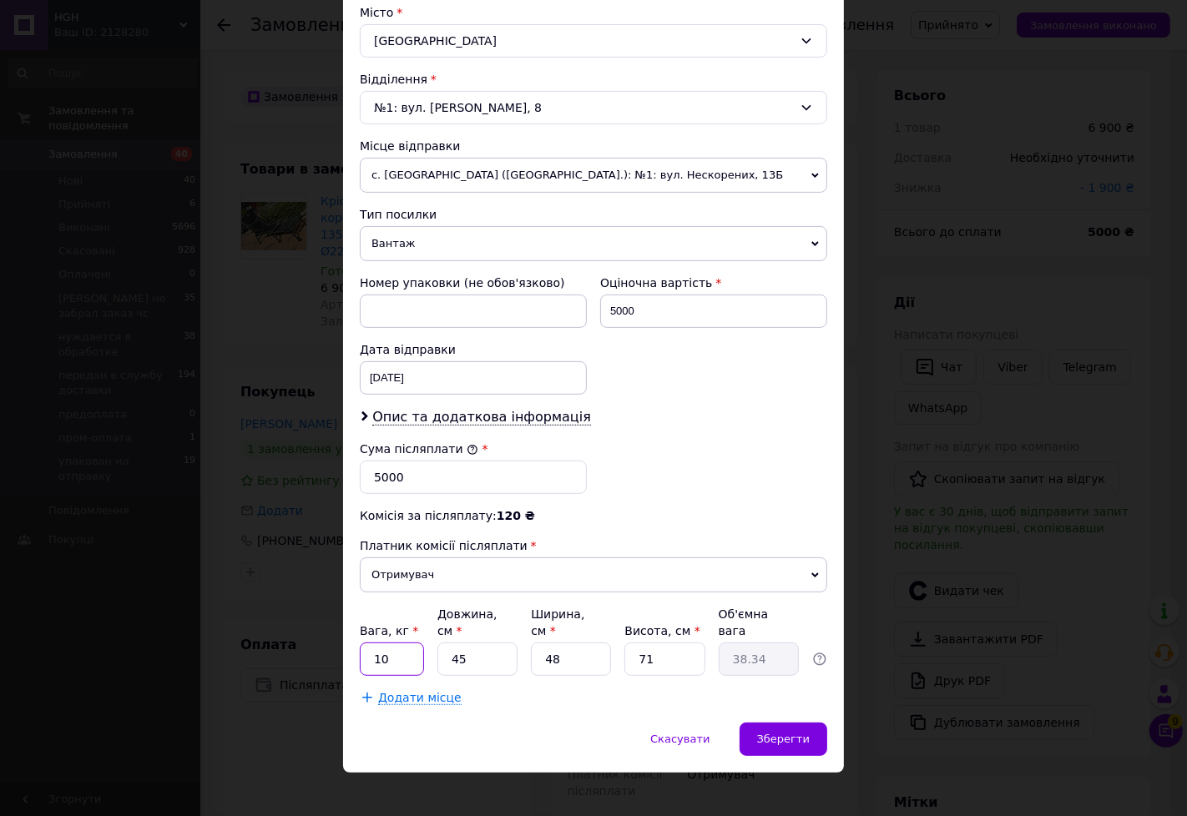
click at [401, 649] on input "10" at bounding box center [392, 659] width 64 height 33
type input "1"
type input "12"
type input "7"
type input "5.96"
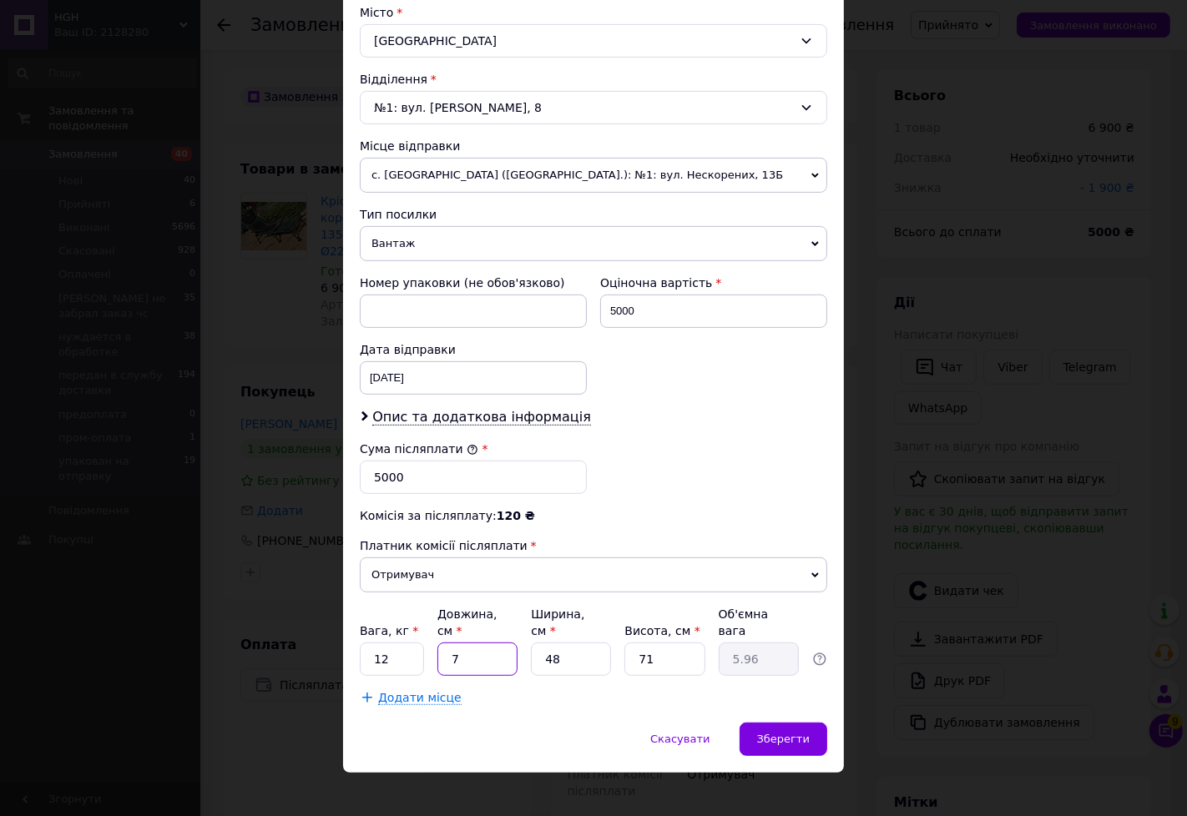
type input "73"
type input "62.2"
type input "73"
type input "2"
type input "2.59"
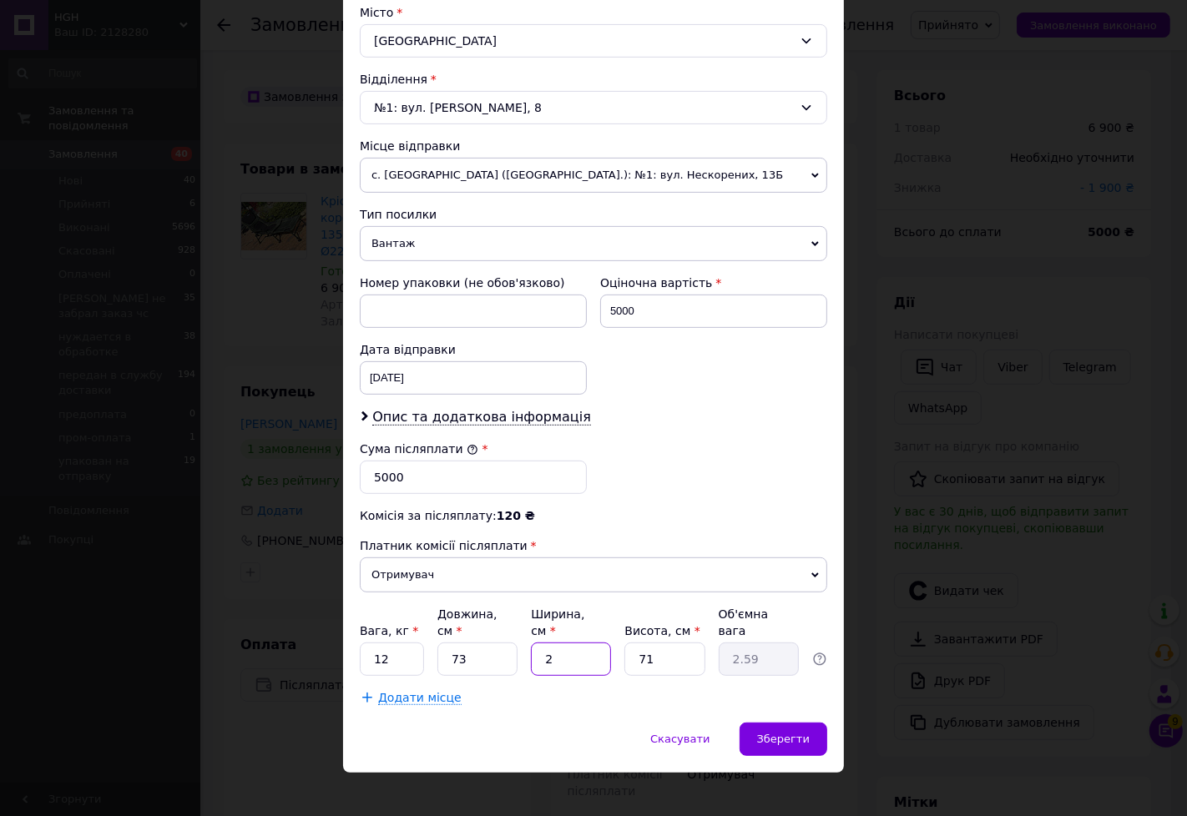
type input "27"
type input "34.99"
type input "27"
type input "8"
type input "3.94"
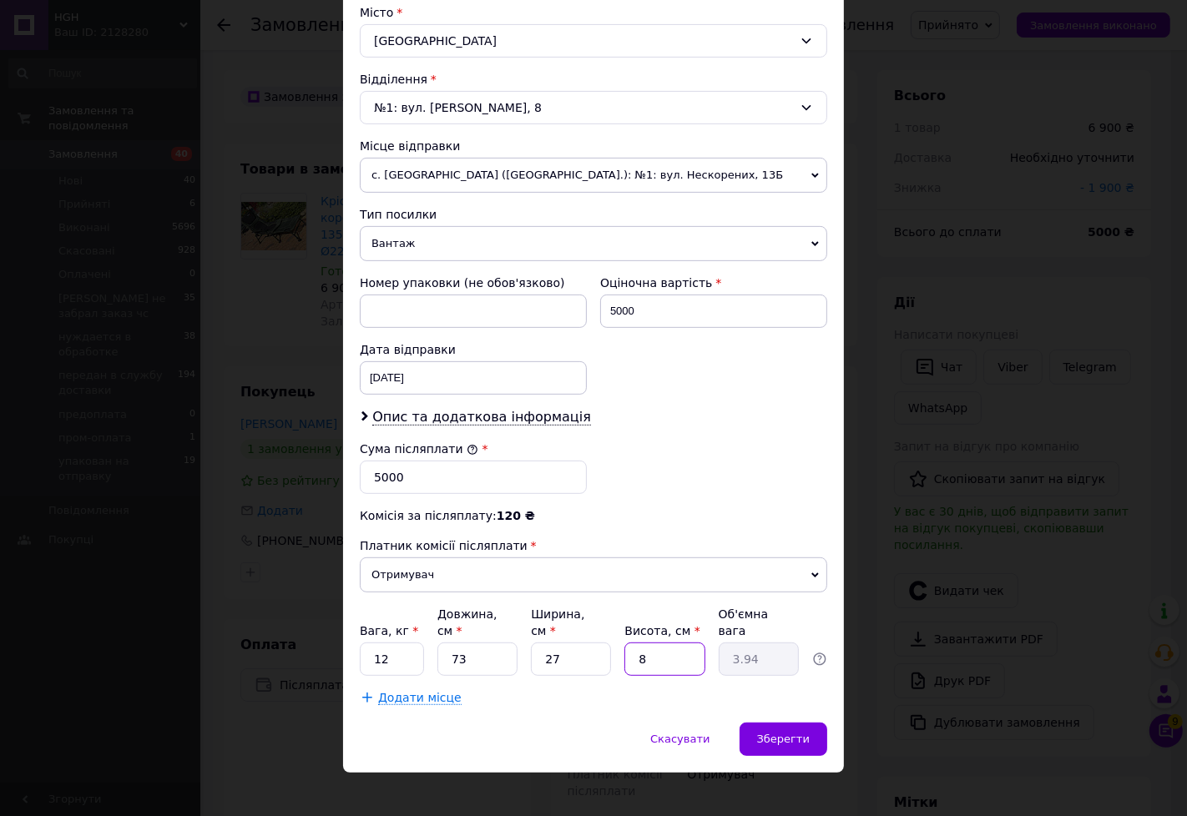
type input "84"
type input "41.39"
type input "84"
click at [746, 723] on div "Скасувати   Зберегти" at bounding box center [593, 748] width 501 height 50
click at [758, 723] on div "Зберегти" at bounding box center [784, 739] width 88 height 33
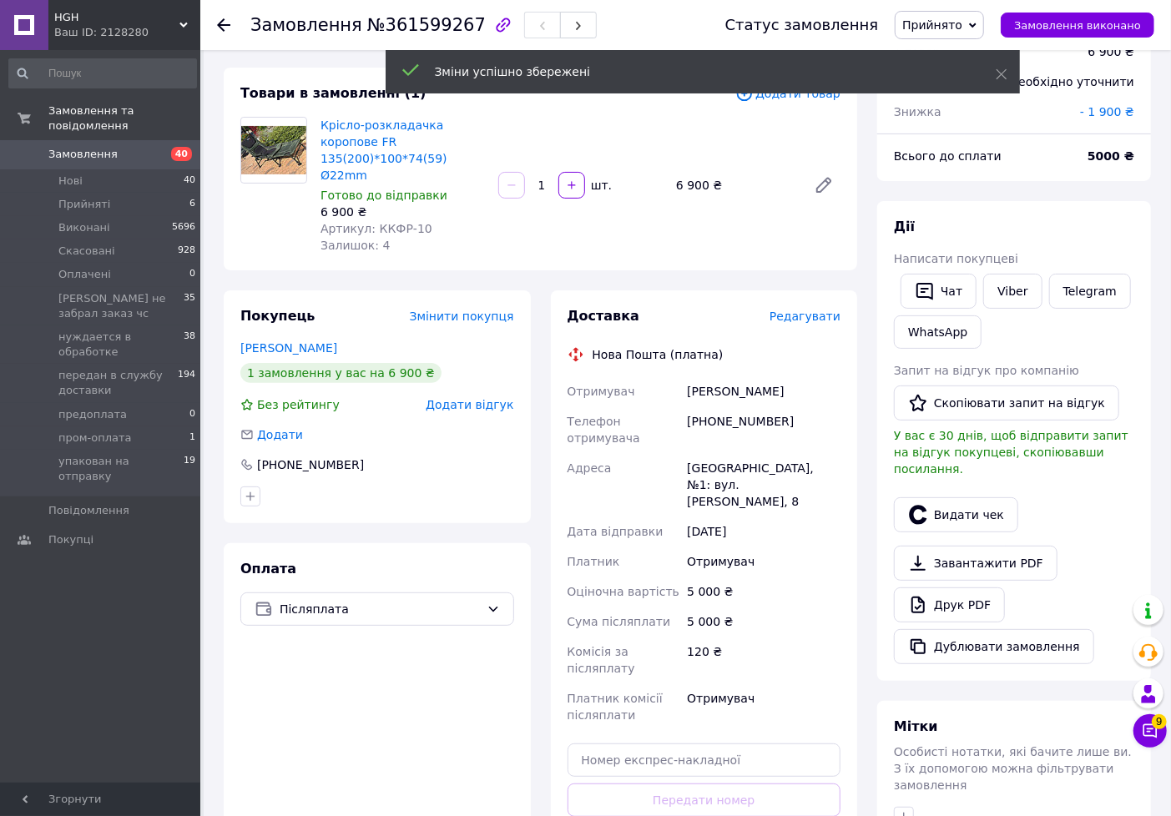
scroll to position [185, 0]
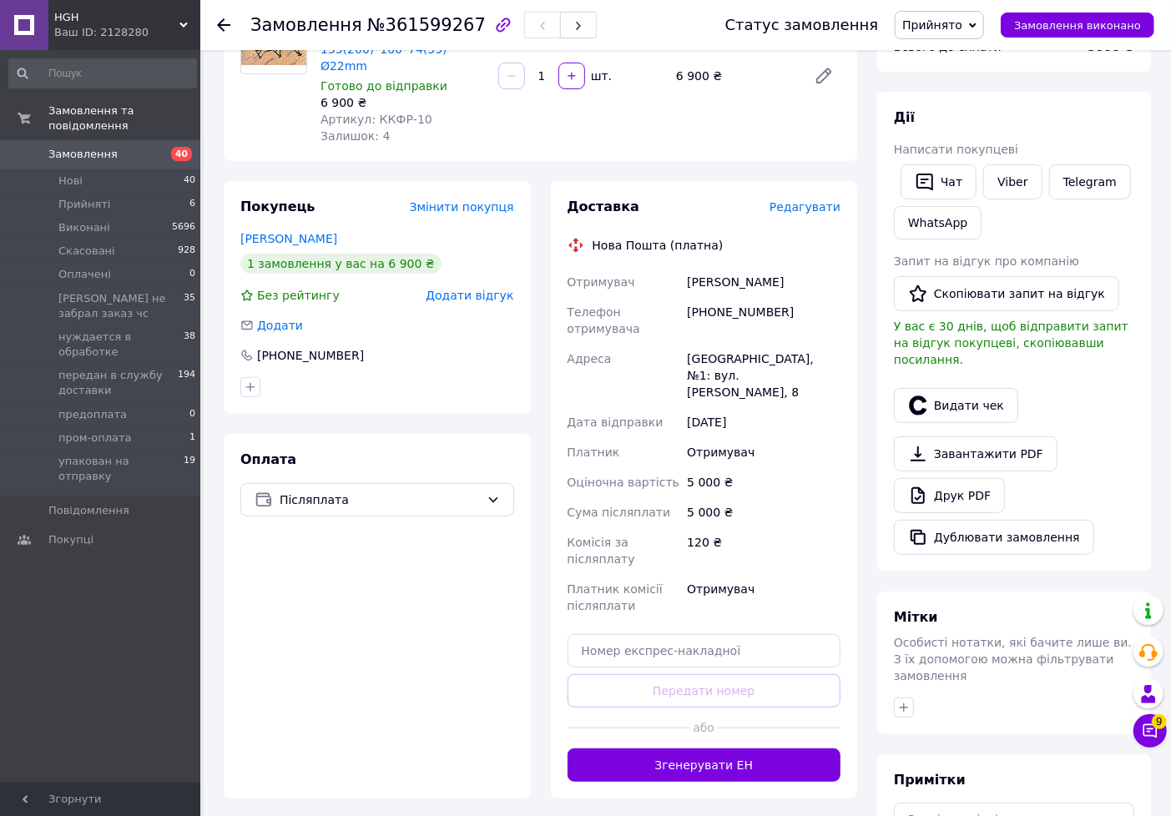
click at [962, 29] on span "Прийнято" at bounding box center [932, 24] width 60 height 13
click at [961, 190] on li "передан в службу доставки" at bounding box center [1005, 183] width 218 height 25
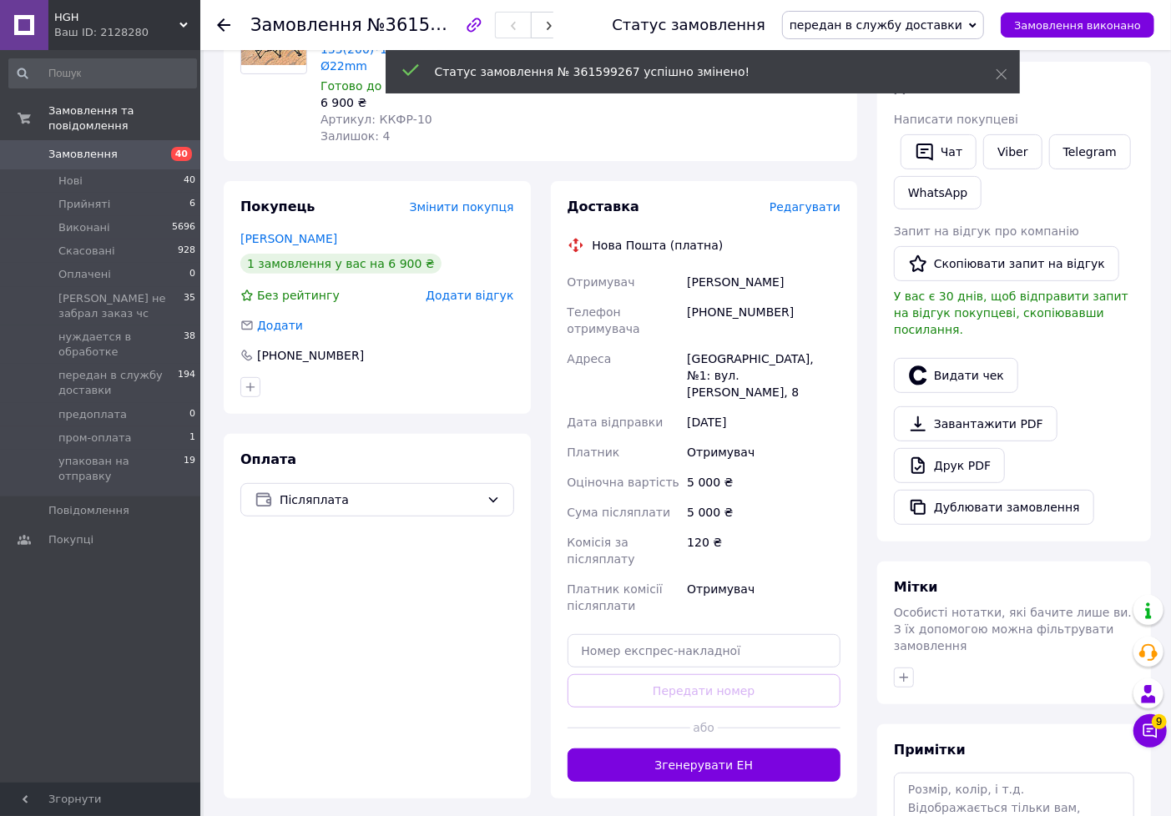
click at [714, 749] on button "Згенерувати ЕН" at bounding box center [705, 765] width 274 height 33
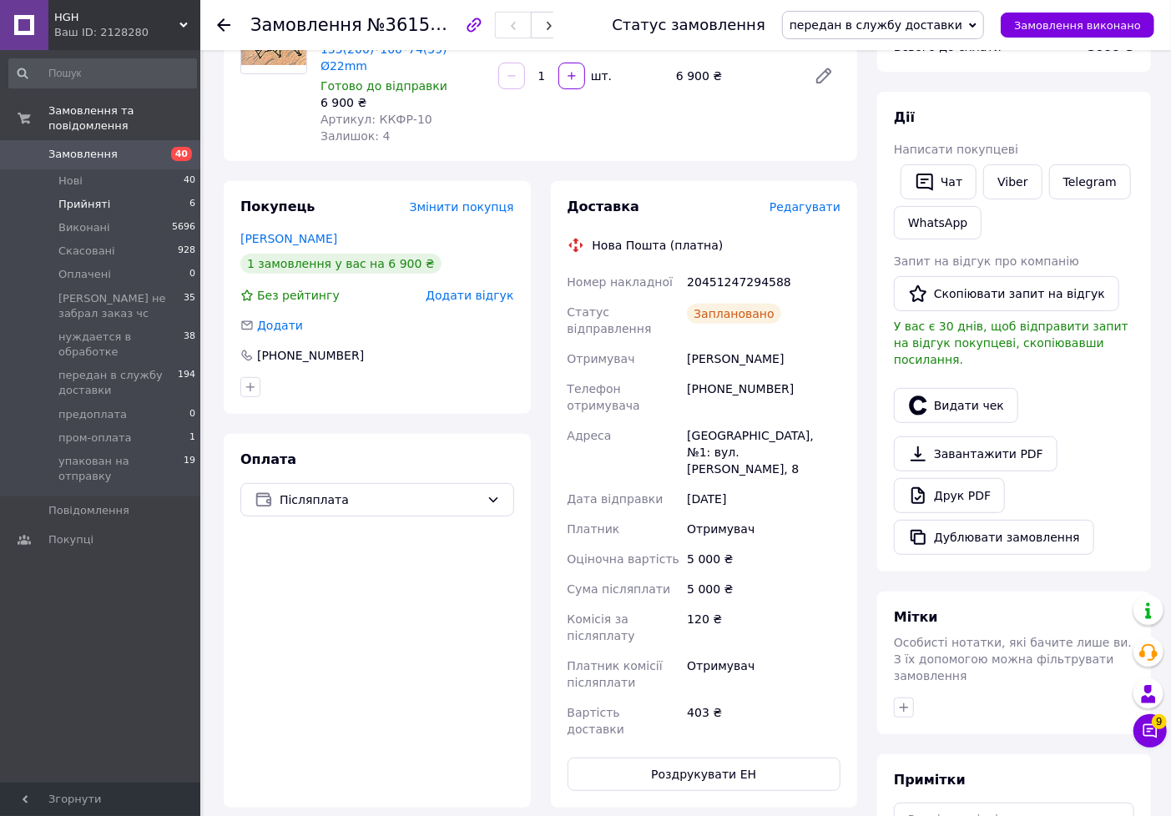
click at [84, 197] on span "Прийняті" at bounding box center [84, 204] width 52 height 15
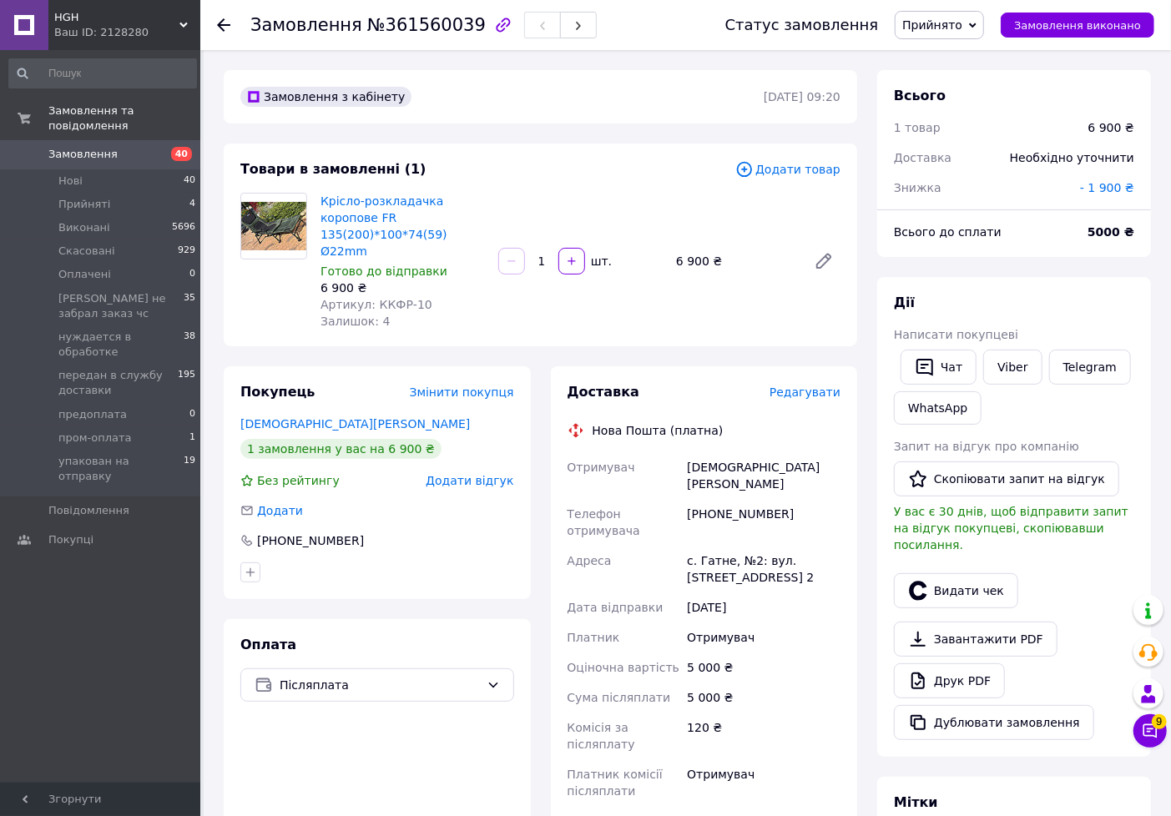
click at [819, 386] on span "Редагувати" at bounding box center [805, 392] width 71 height 13
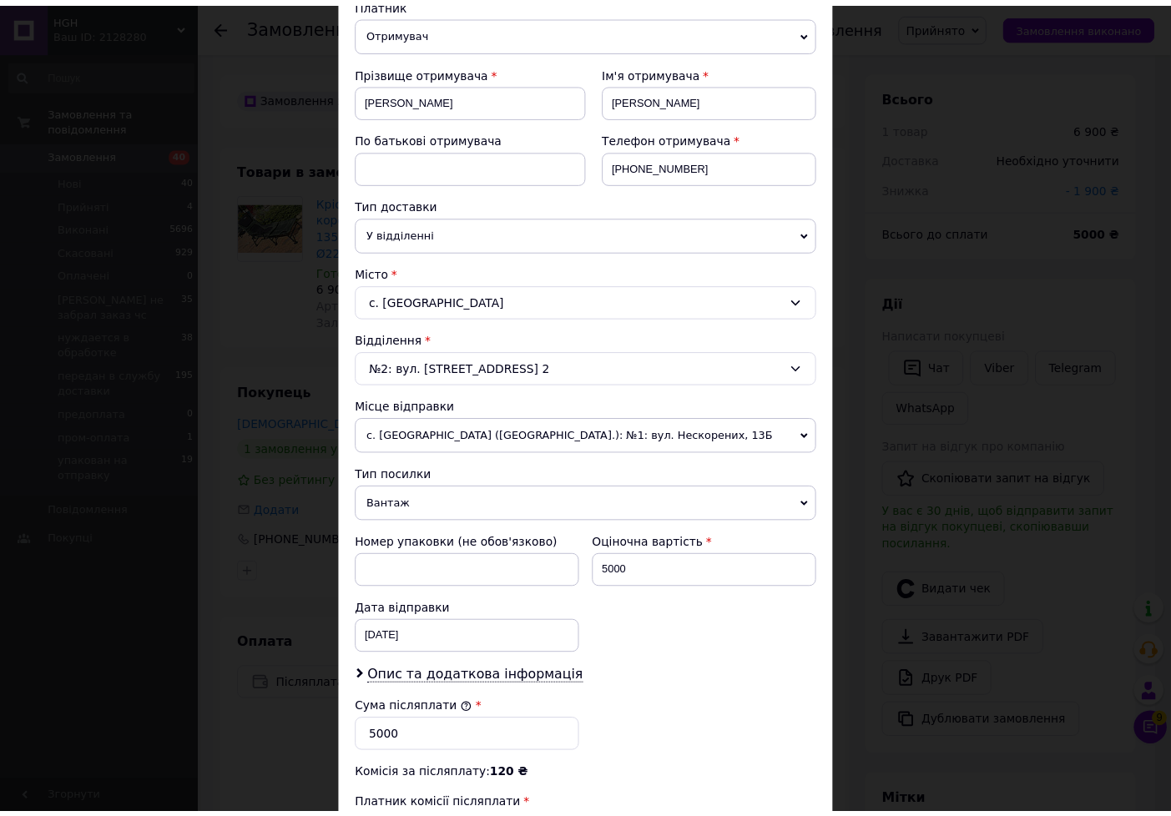
scroll to position [459, 0]
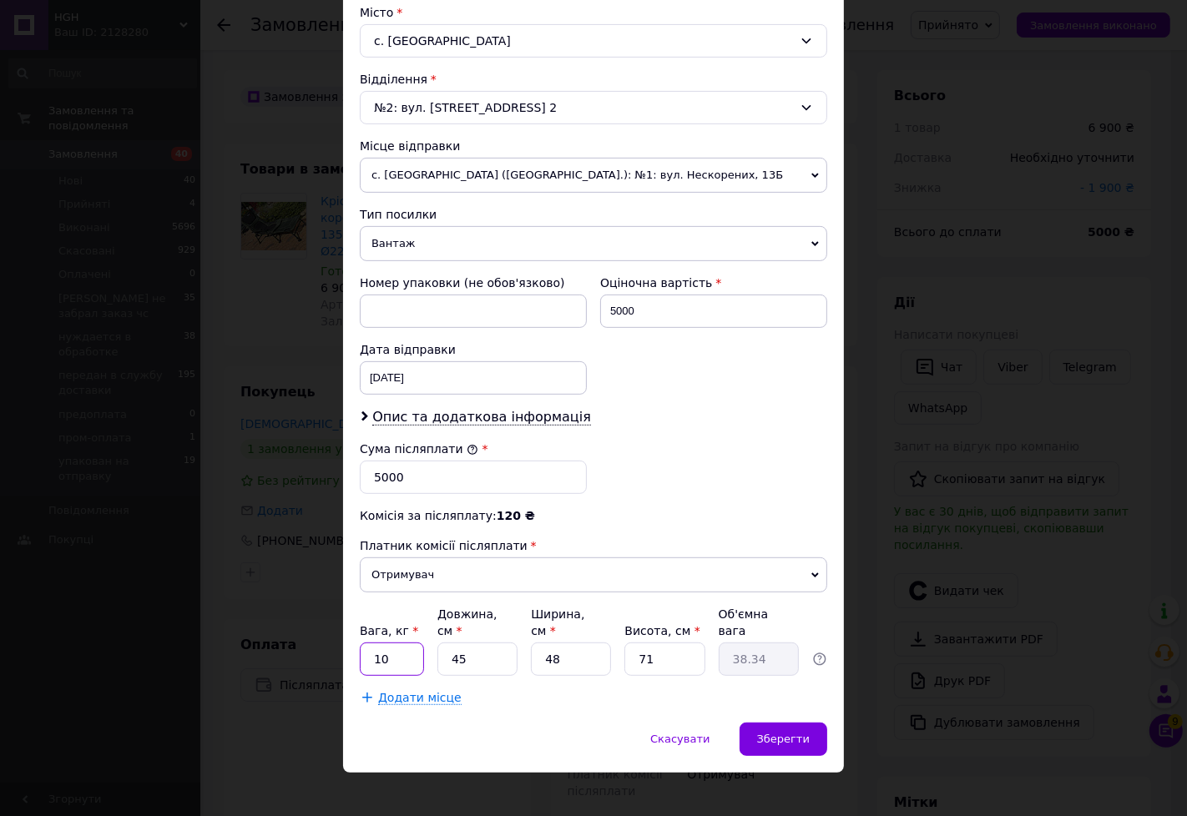
click at [402, 645] on input "10" at bounding box center [392, 659] width 64 height 33
type input "12"
type input "7"
type input "5.96"
type input "73"
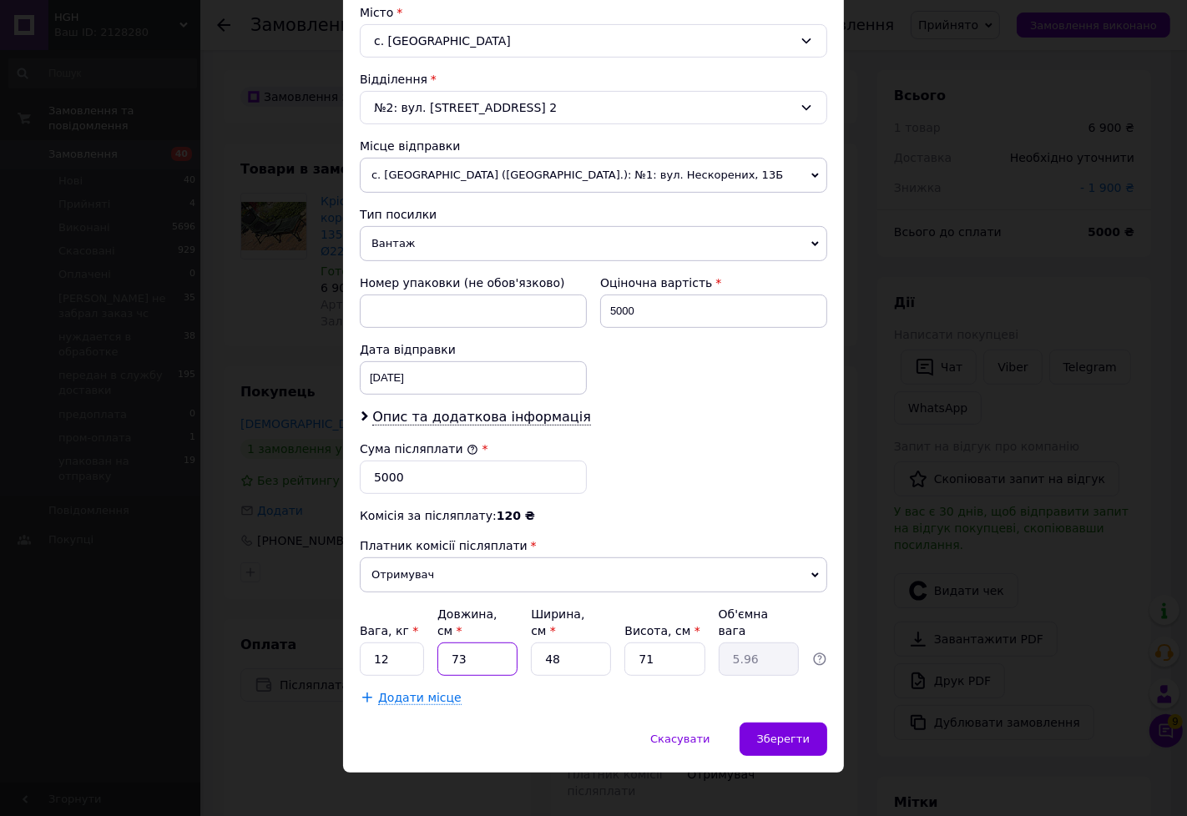
type input "62.2"
type input "73"
type input "2"
type input "2.59"
type input "27"
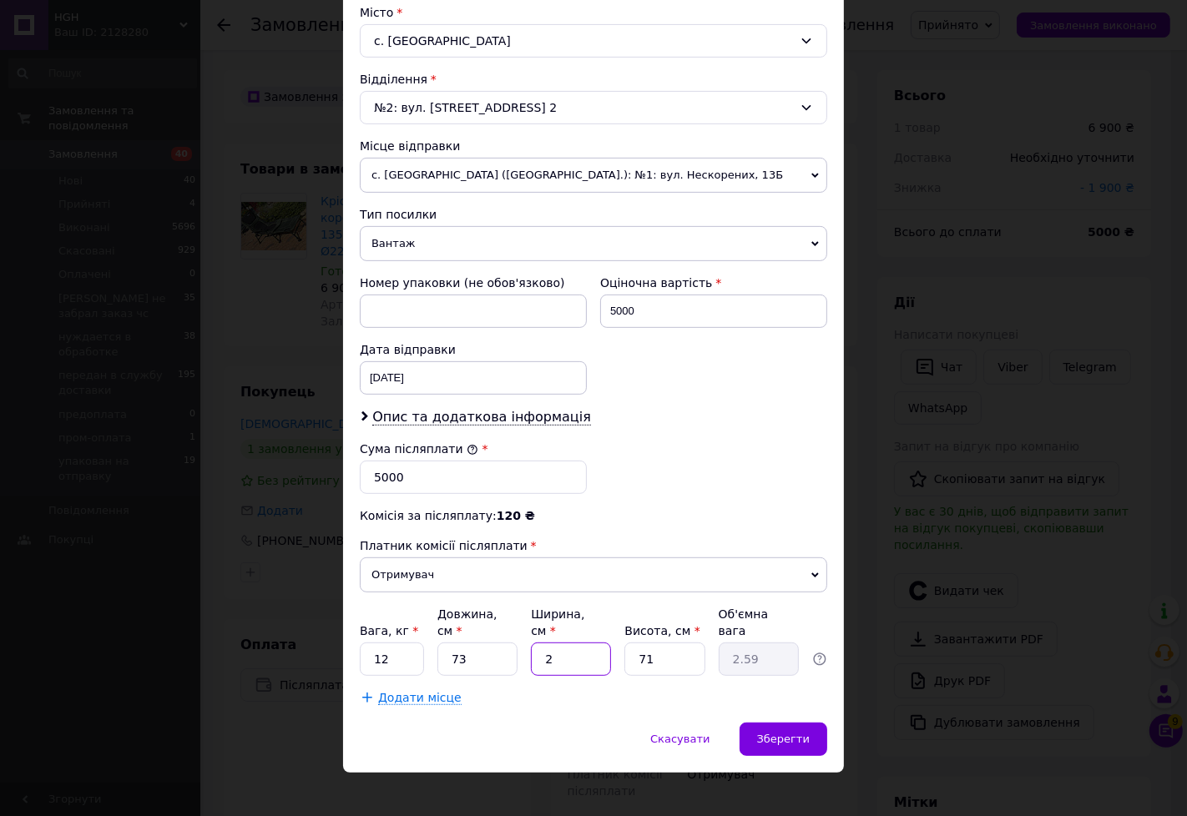
type input "34.99"
type input "27"
type input "8"
type input "3.94"
type input "84"
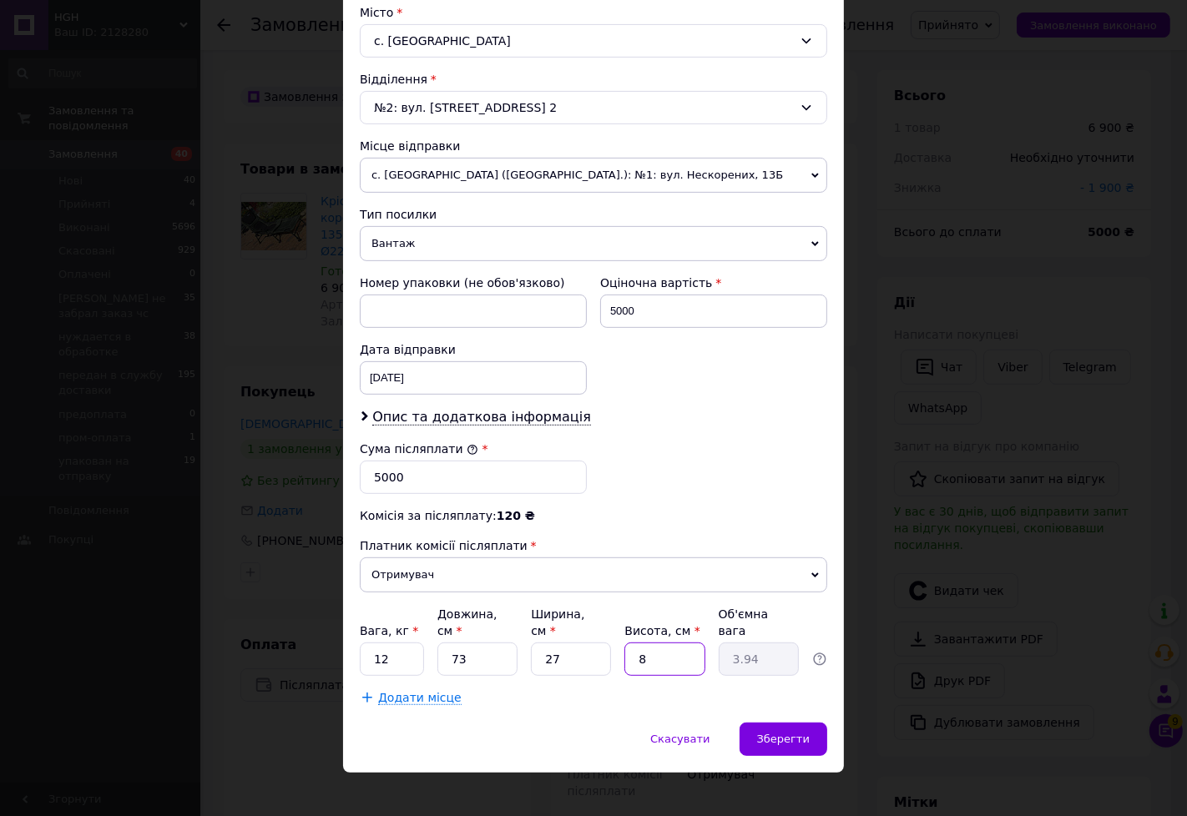
type input "41.39"
type input "84"
click at [782, 739] on div "Зберегти" at bounding box center [784, 739] width 88 height 33
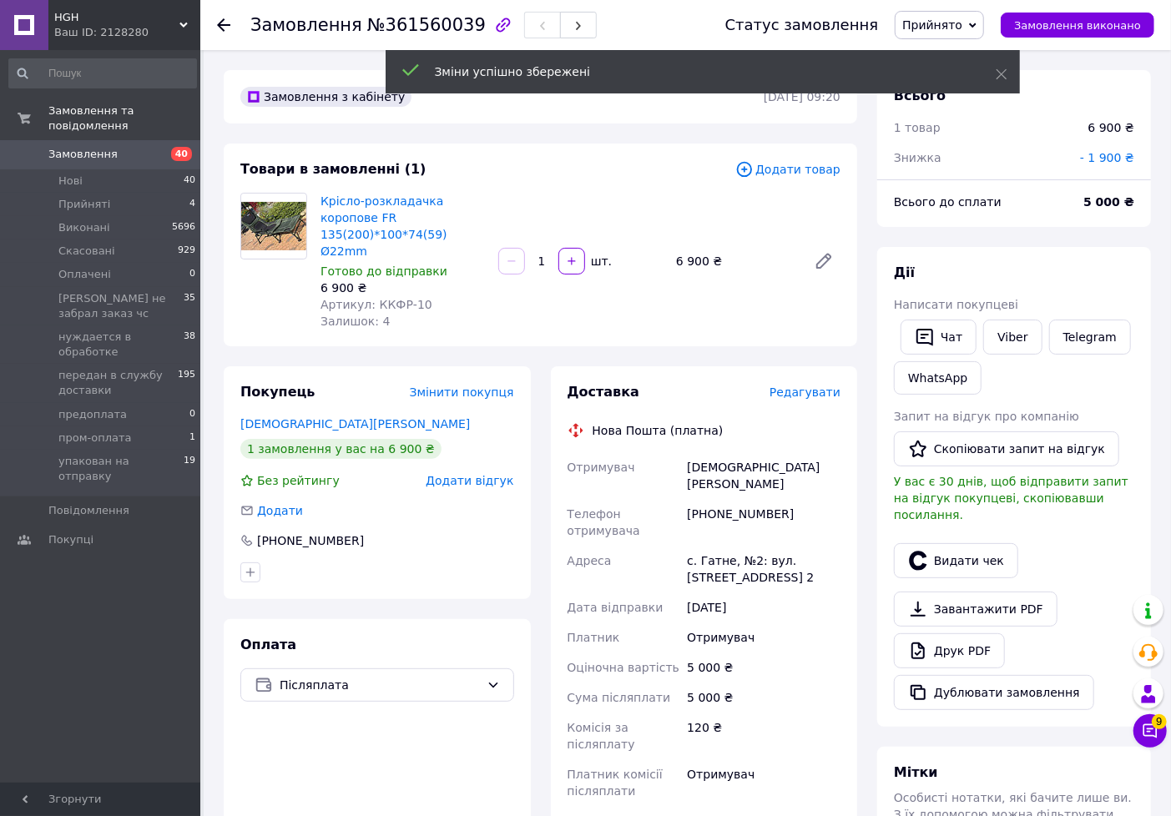
scroll to position [371, 0]
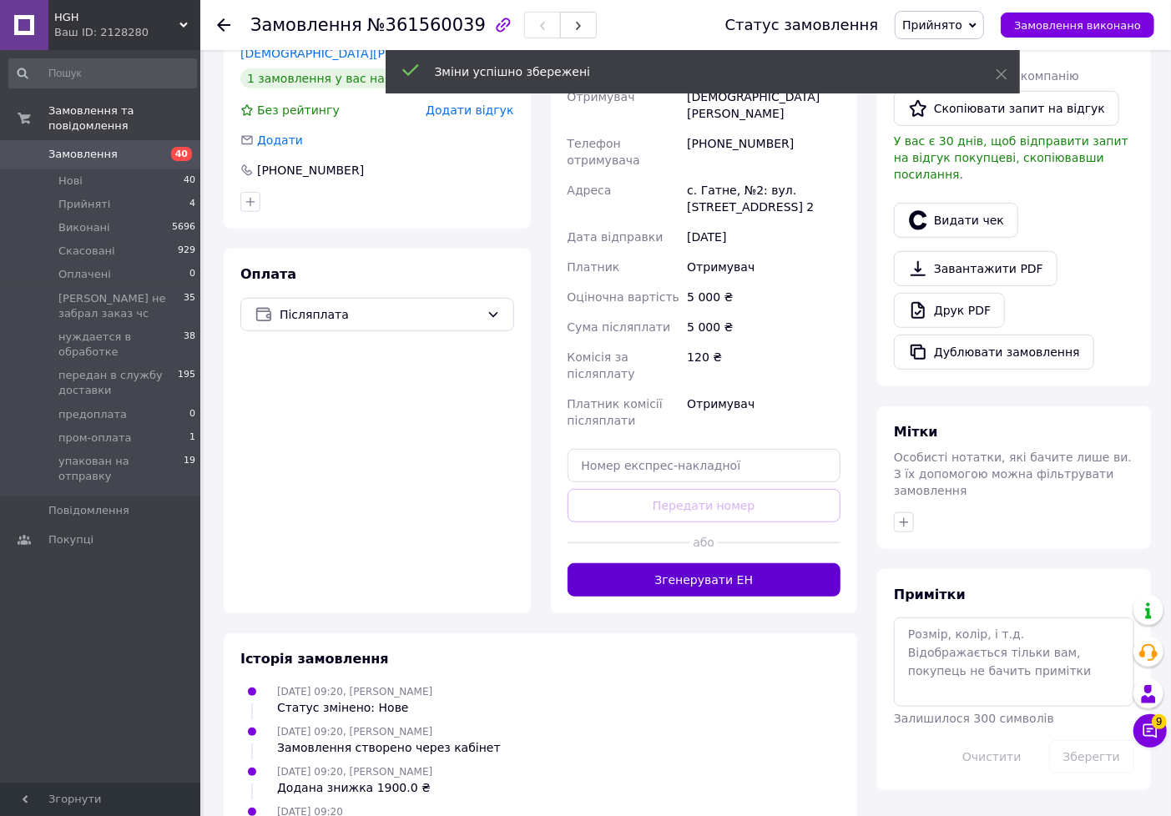
click at [706, 563] on button "Згенерувати ЕН" at bounding box center [705, 579] width 274 height 33
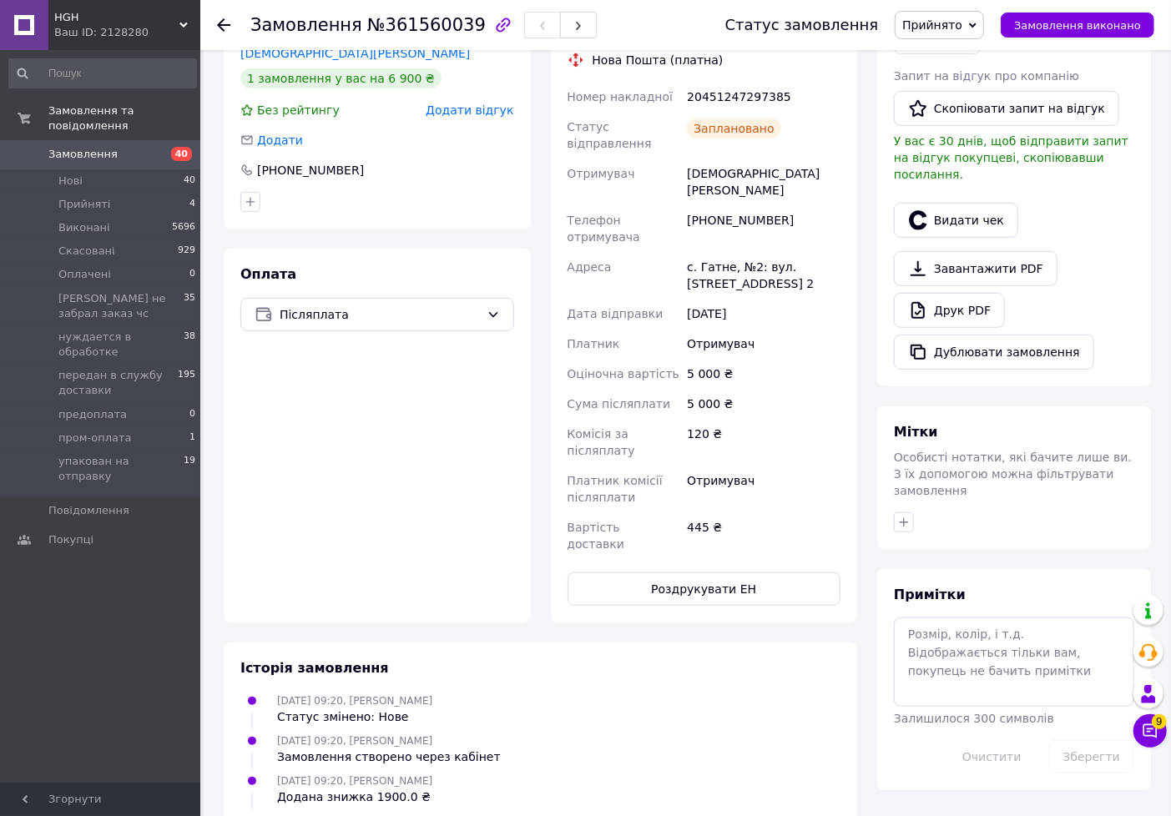
click at [962, 20] on span "Прийнято" at bounding box center [932, 24] width 60 height 13
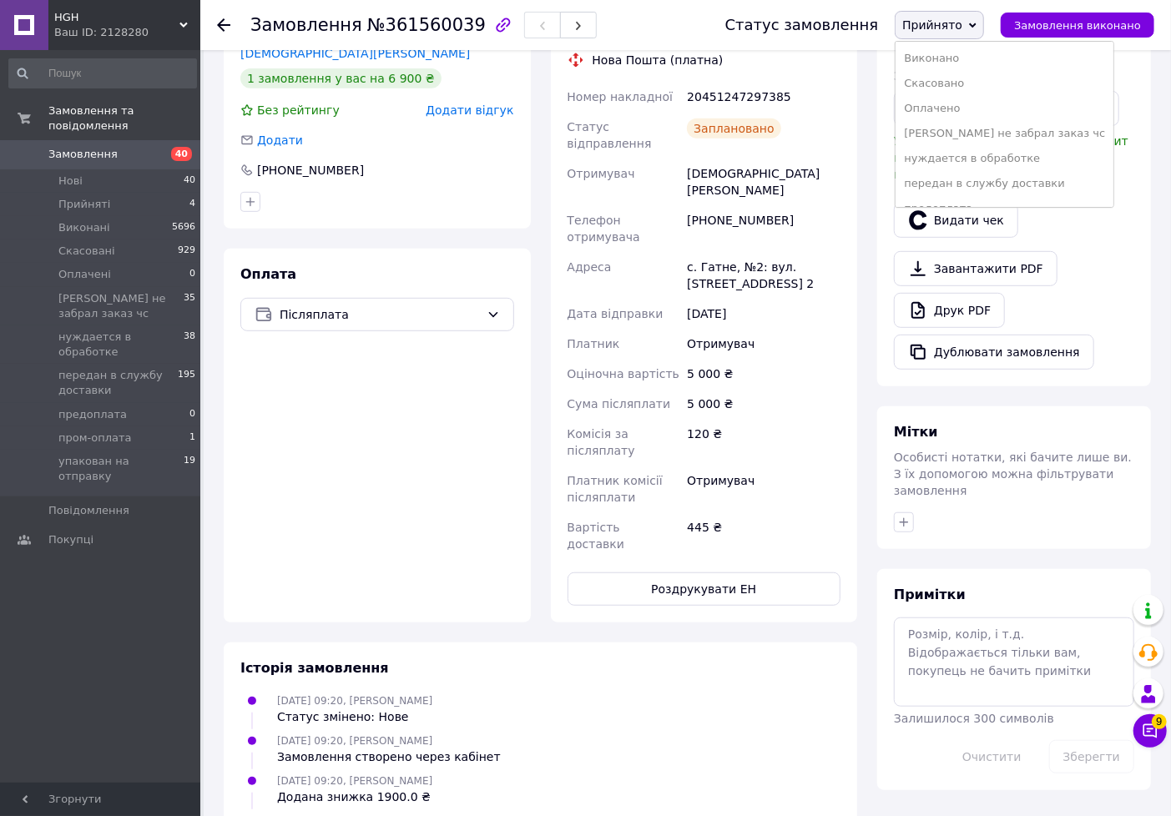
drag, startPoint x: 953, startPoint y: 182, endPoint x: 1103, endPoint y: 239, distance: 160.6
click at [954, 184] on li "передан в службу доставки" at bounding box center [1005, 183] width 218 height 25
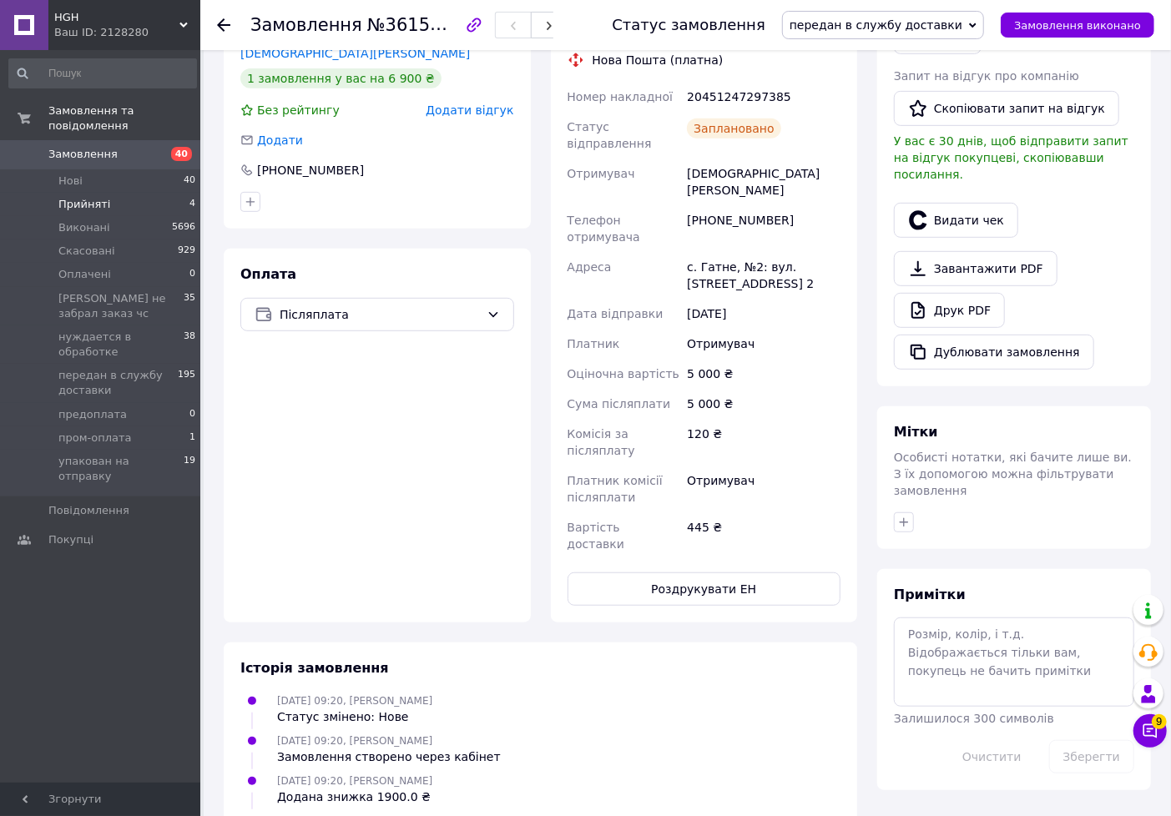
click at [135, 193] on li "Прийняті 4" at bounding box center [102, 204] width 205 height 23
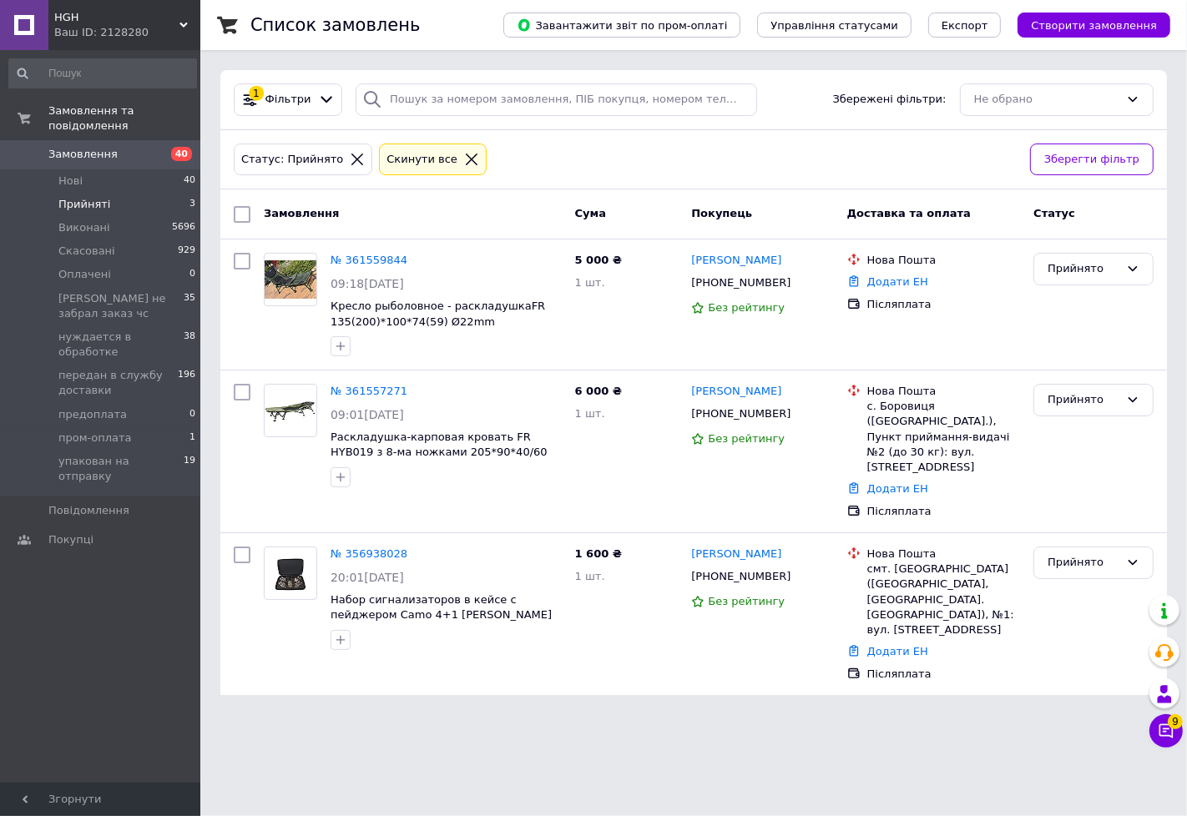
click at [80, 197] on span "Прийняті" at bounding box center [84, 204] width 52 height 15
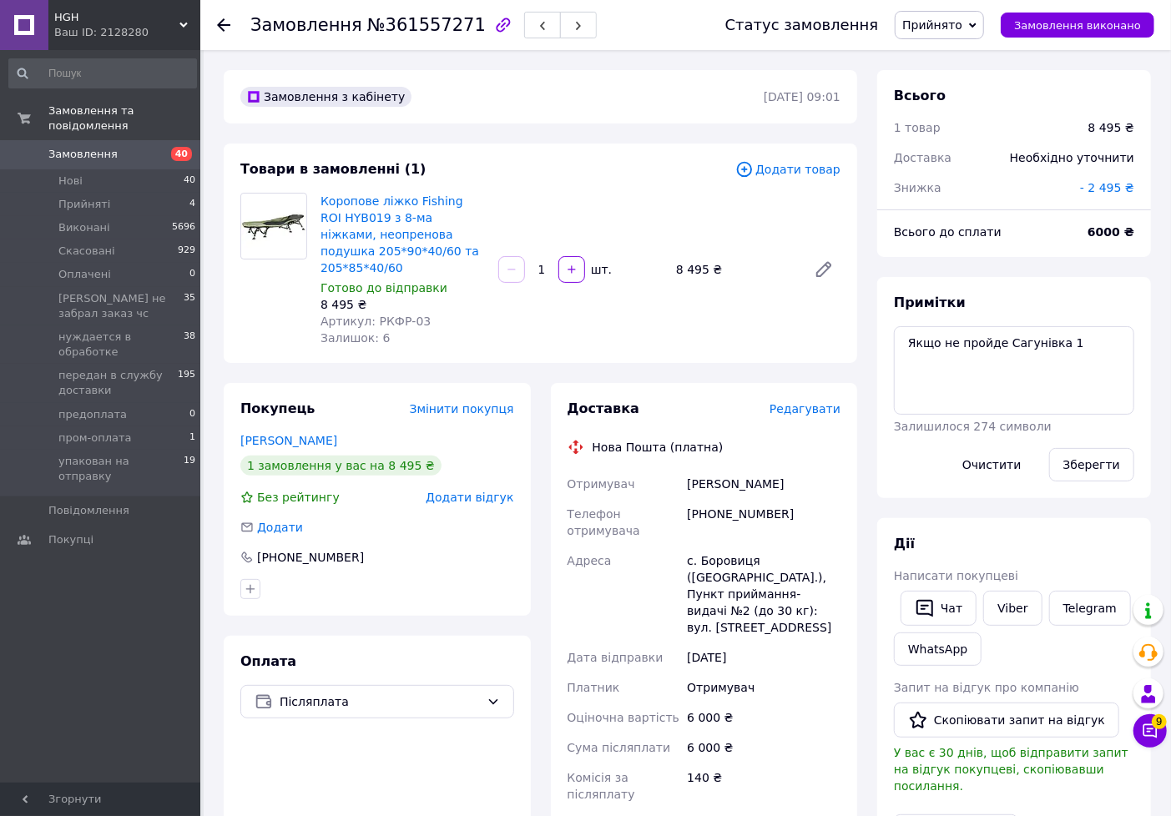
click at [946, 18] on span "Прийнято" at bounding box center [932, 24] width 60 height 13
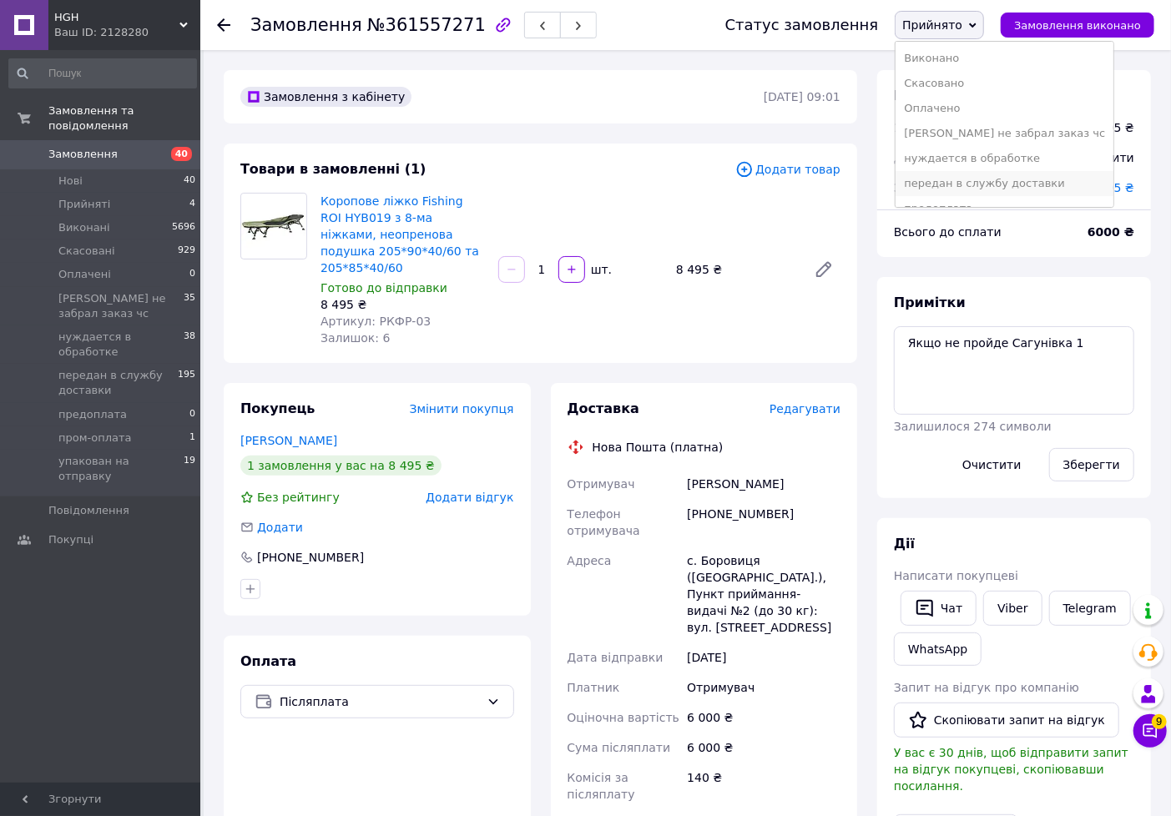
click at [955, 181] on li "передан в службу доставки" at bounding box center [1005, 183] width 218 height 25
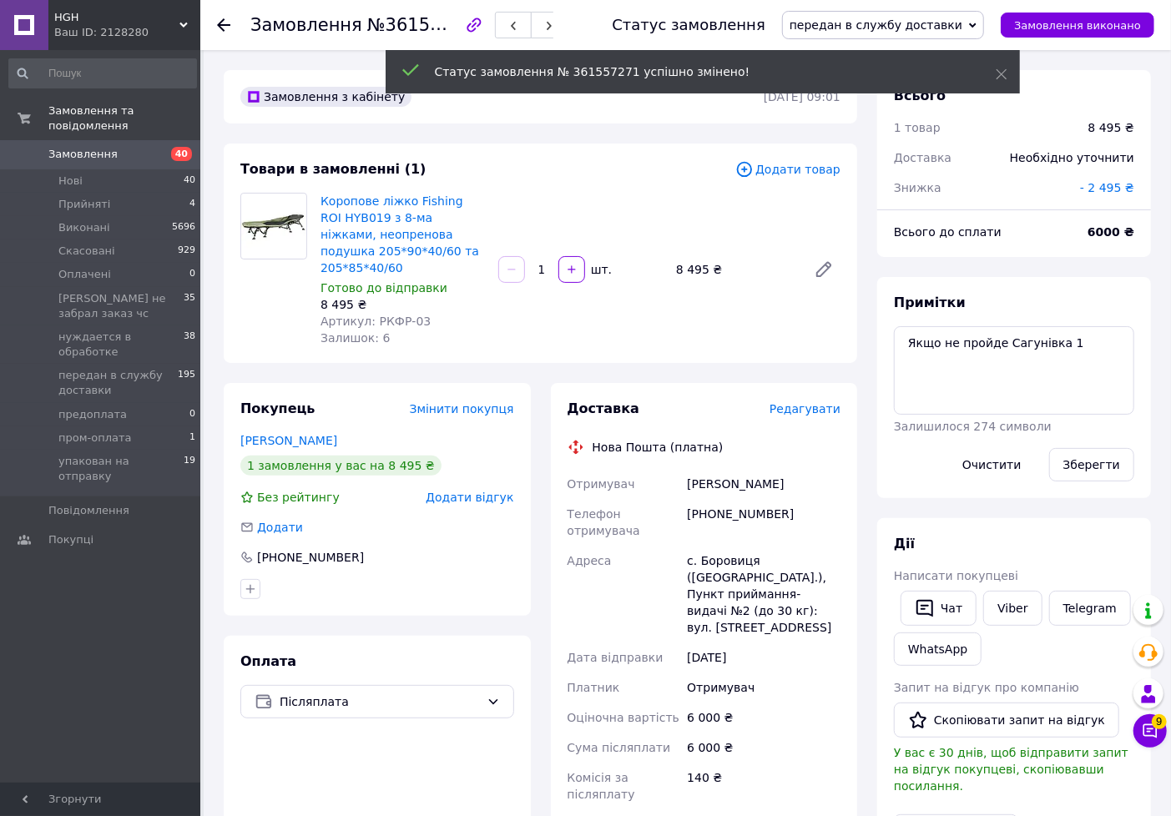
click at [796, 402] on span "Редагувати" at bounding box center [805, 408] width 71 height 13
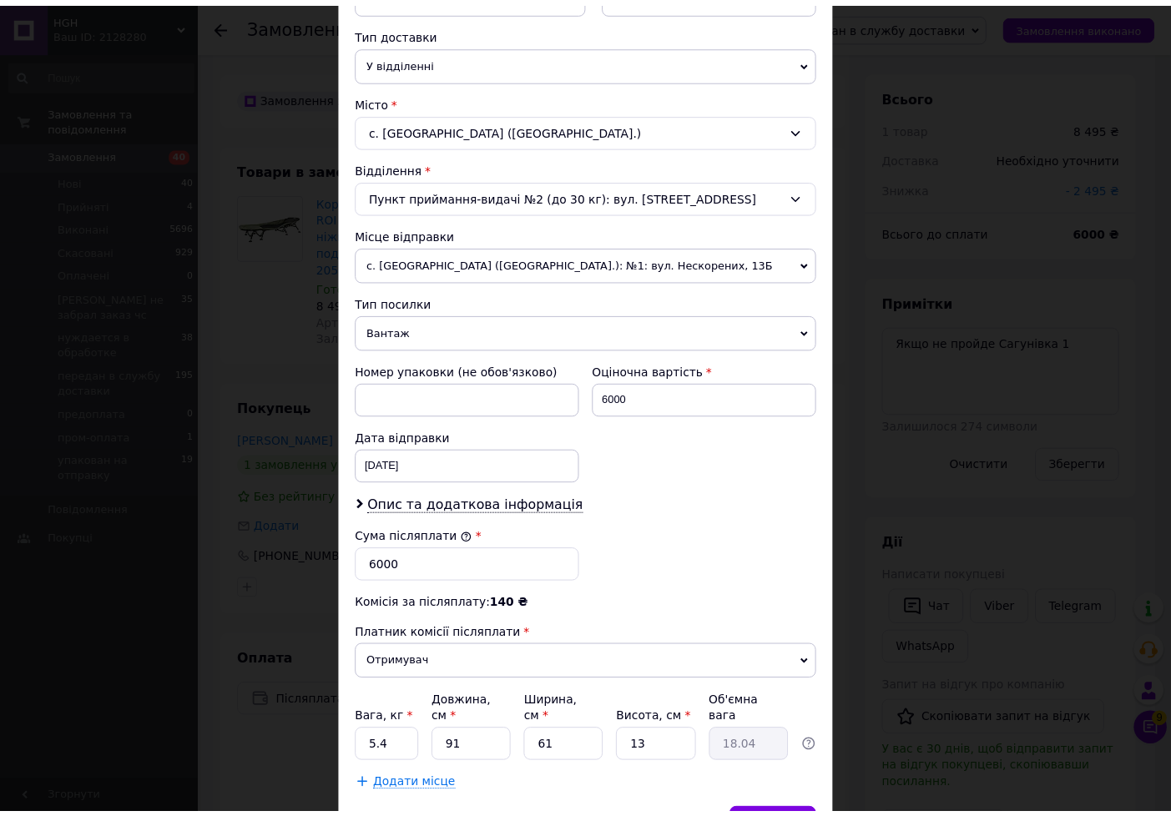
scroll to position [459, 0]
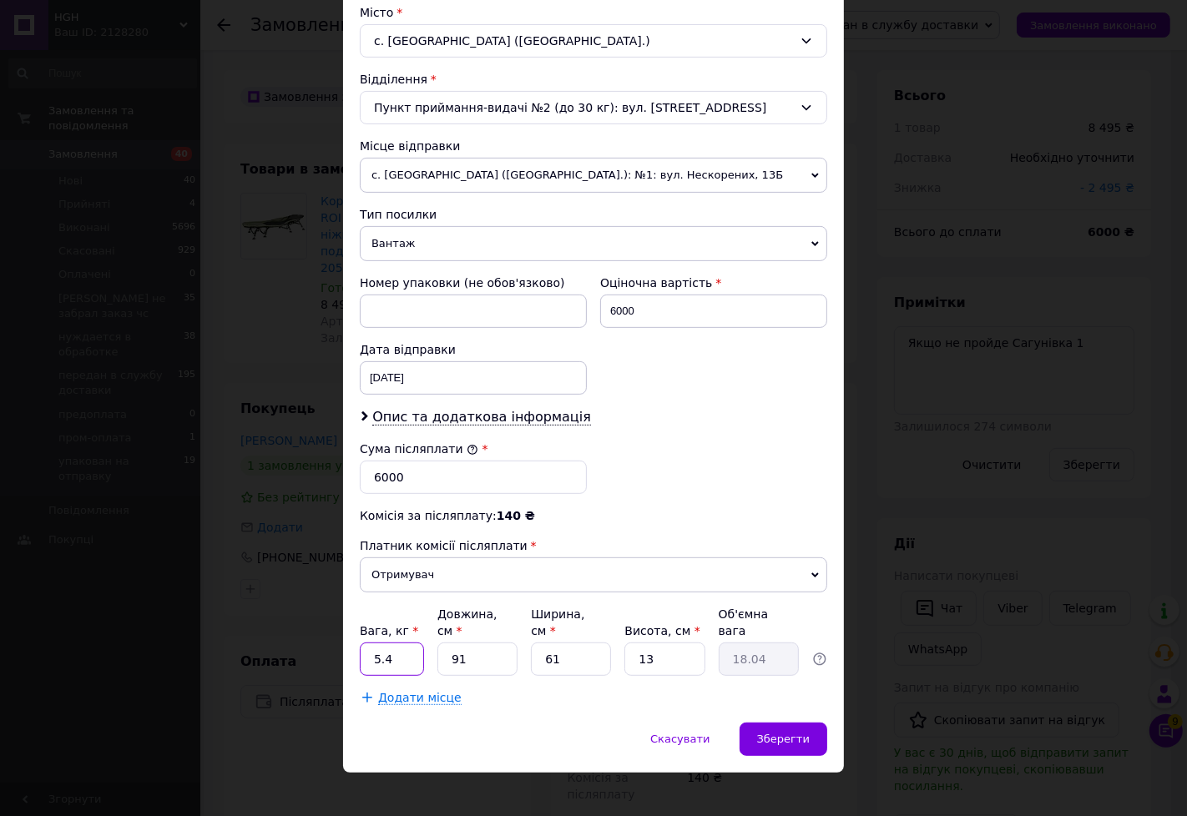
click at [386, 649] on input "5.4" at bounding box center [392, 659] width 64 height 33
type input "5"
type input "11.6"
type input "8"
type input "1.59"
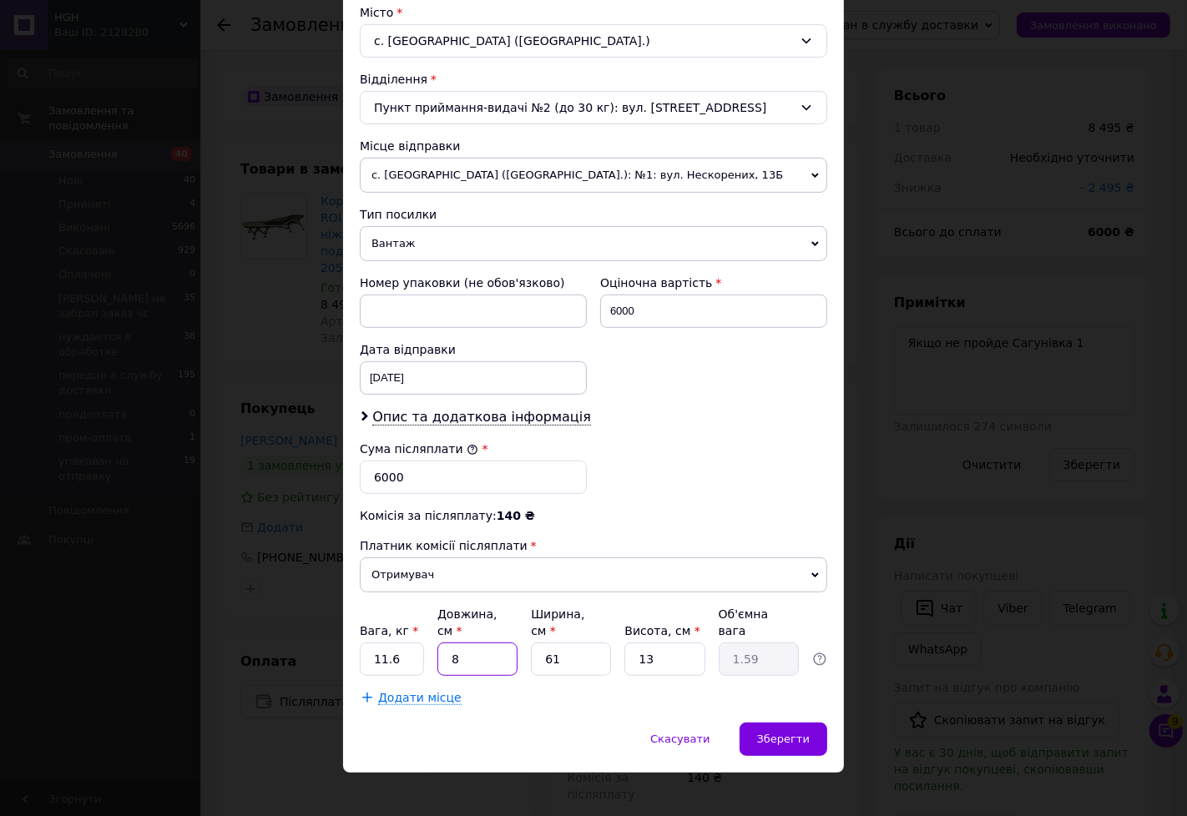
type input "83"
type input "16.45"
type input "83"
type input "2"
type input "0.54"
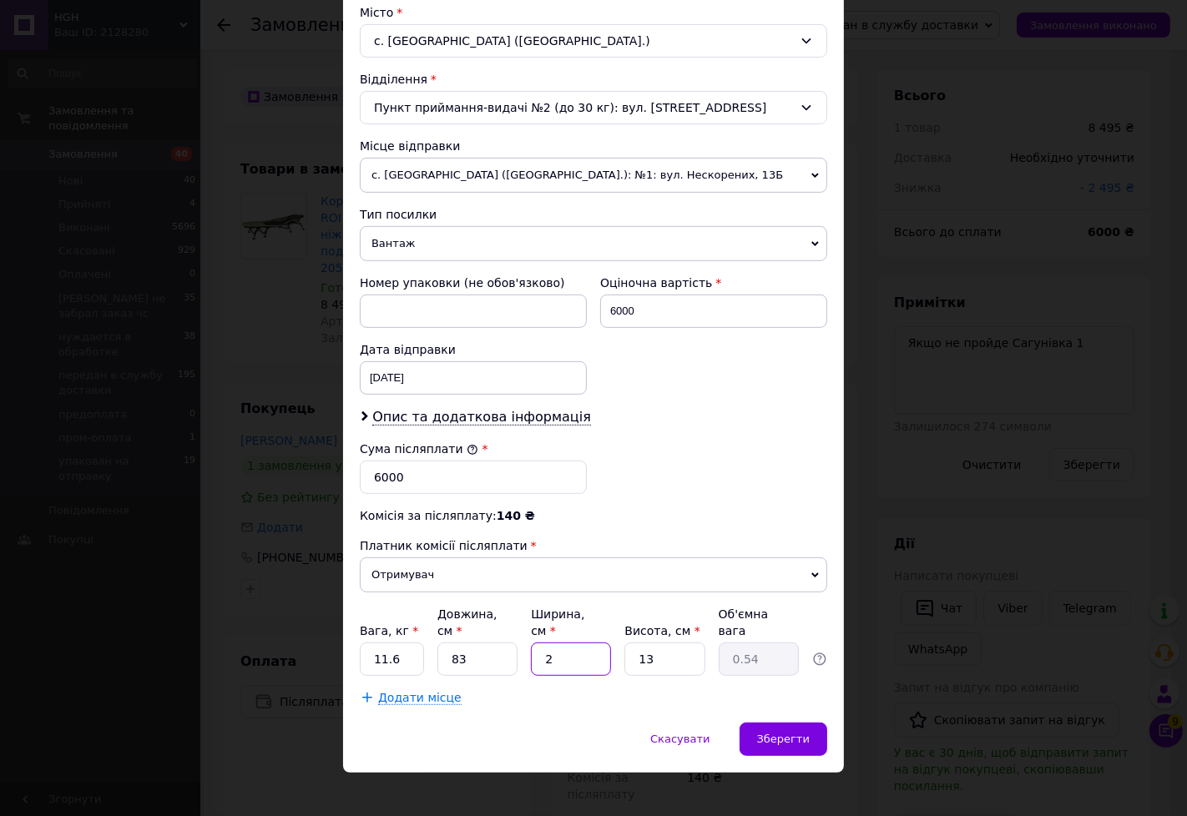
type input "24"
type input "6.47"
type input "24"
type input "8"
type input "3.98"
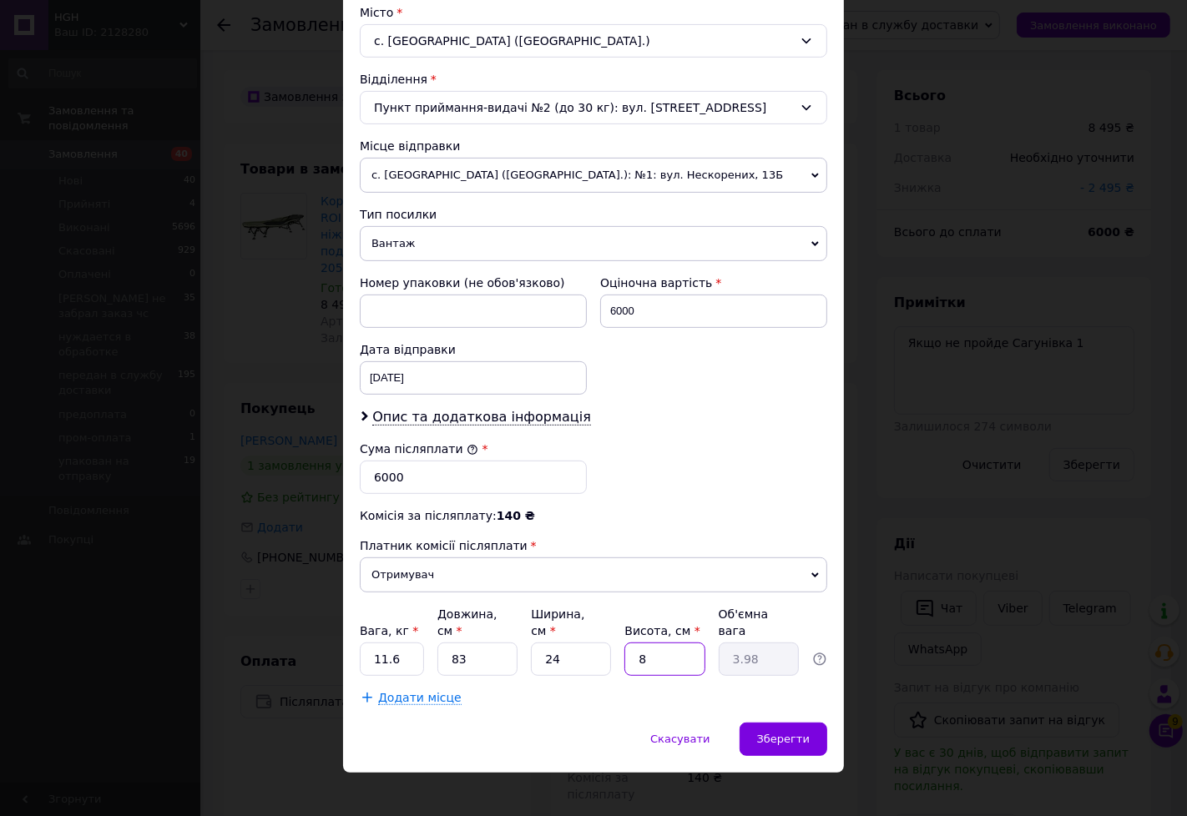
type input "84"
type input "41.83"
type input "84"
click at [810, 723] on div "Зберегти" at bounding box center [784, 739] width 88 height 33
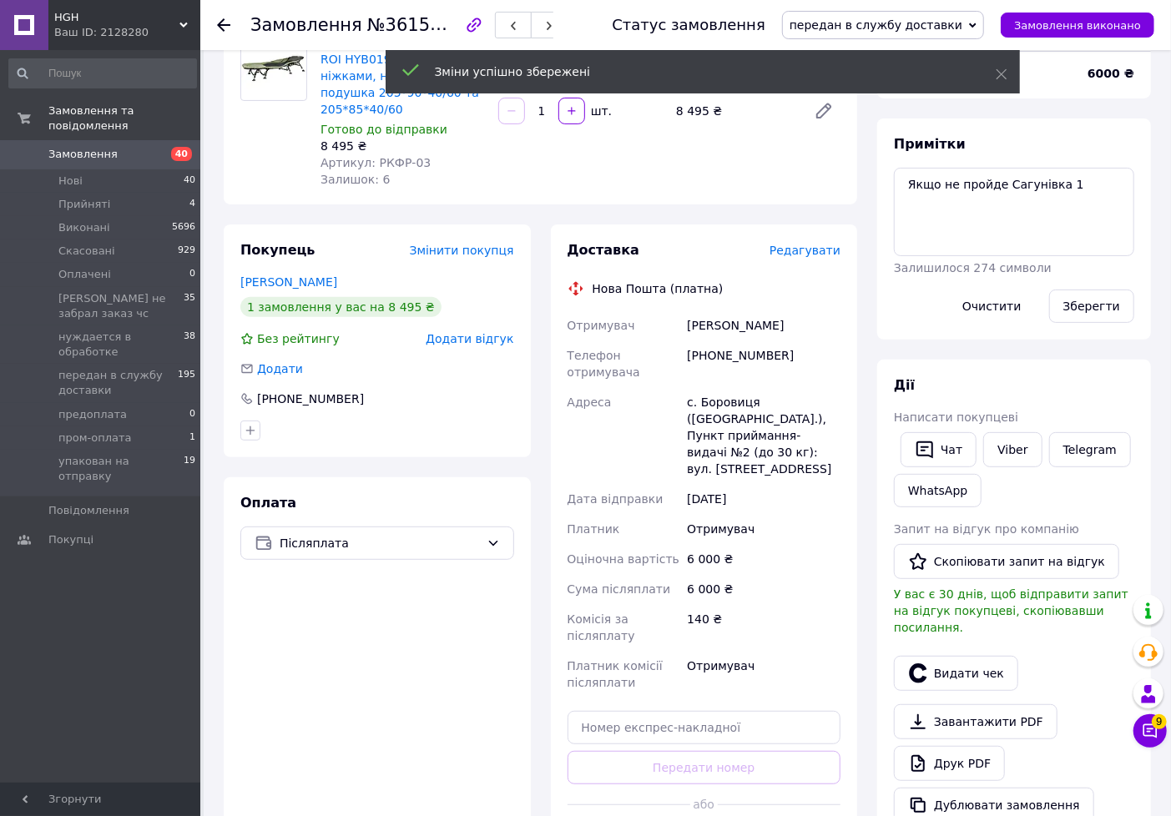
scroll to position [278, 0]
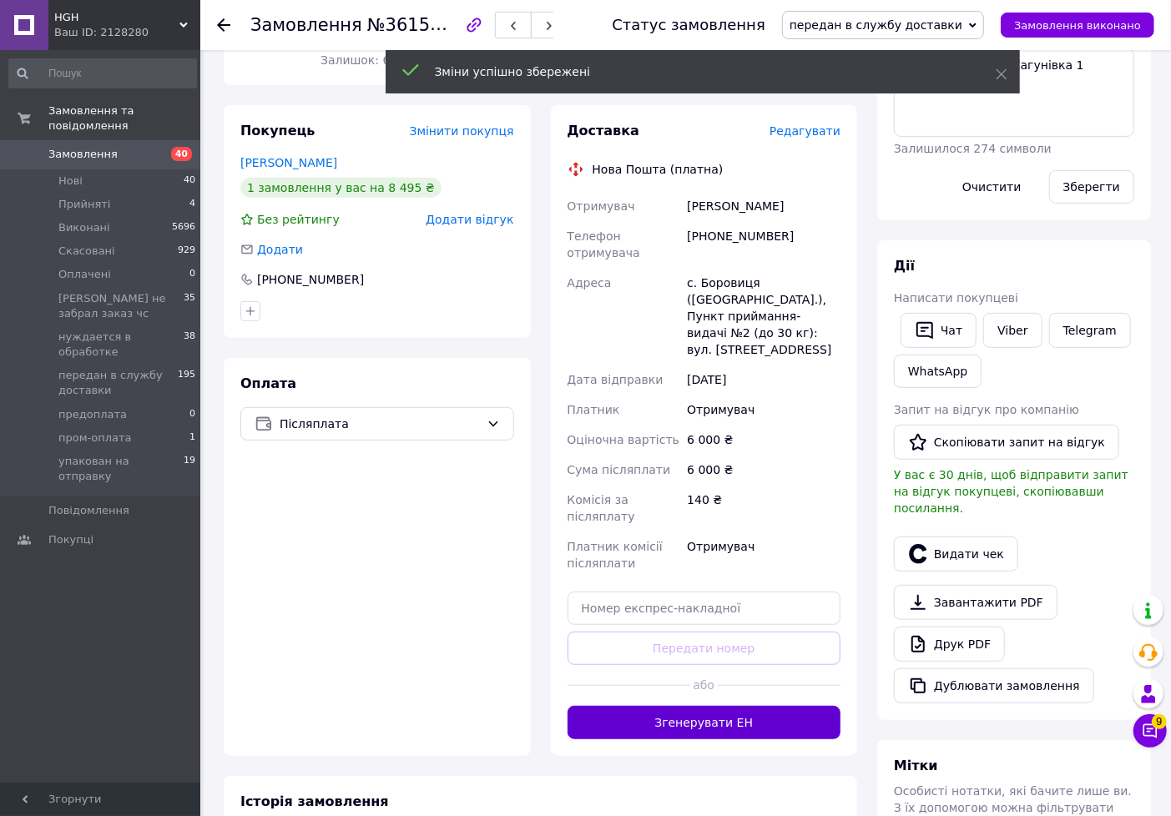
click at [710, 706] on button "Згенерувати ЕН" at bounding box center [705, 722] width 274 height 33
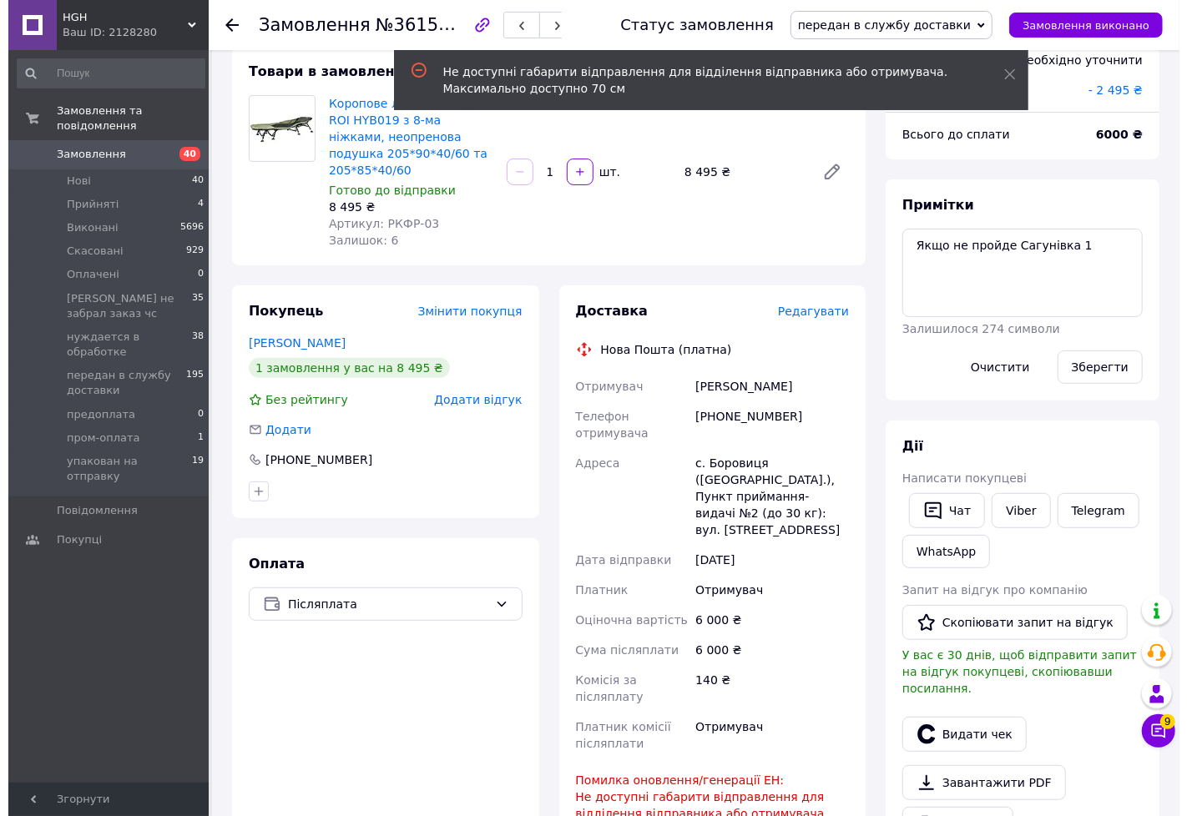
scroll to position [93, 0]
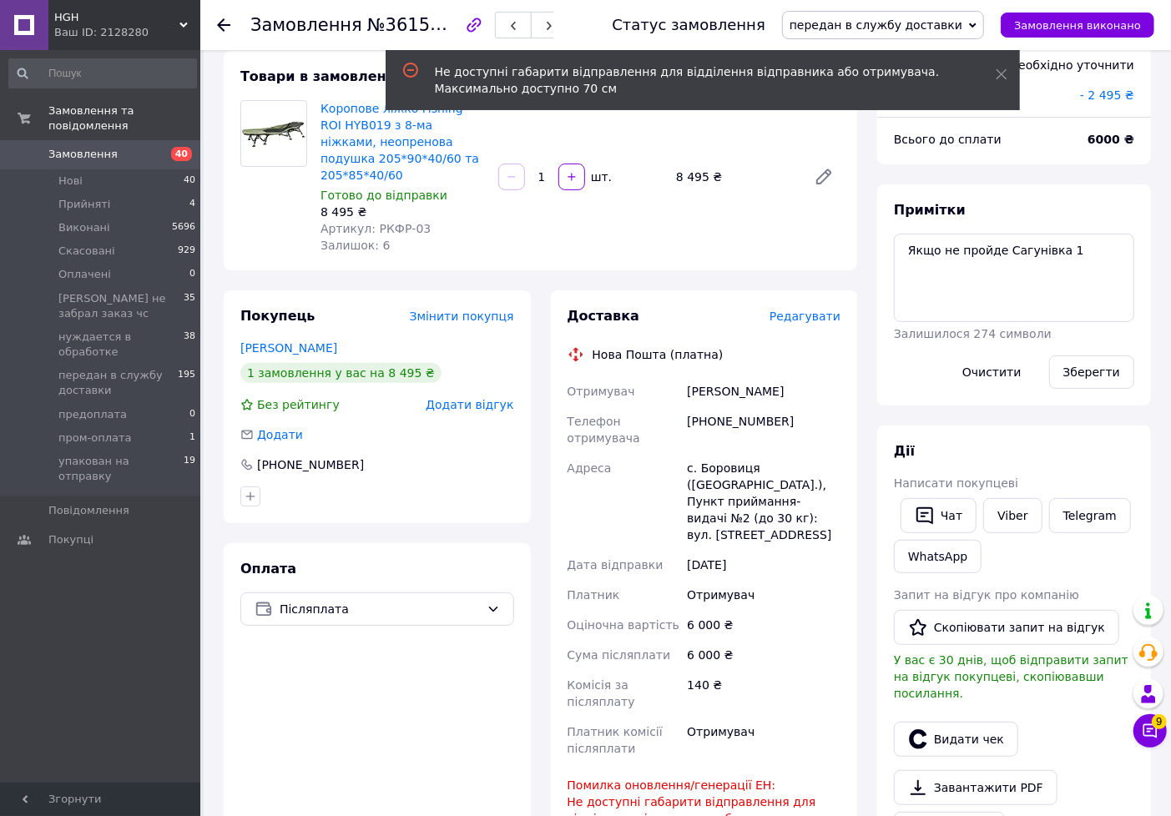
click at [808, 311] on div "Доставка Редагувати Нова Пошта (платна) Отримувач [PERSON_NAME] Телефон отримув…" at bounding box center [705, 656] width 274 height 698
click at [813, 310] on span "Редагувати" at bounding box center [805, 316] width 71 height 13
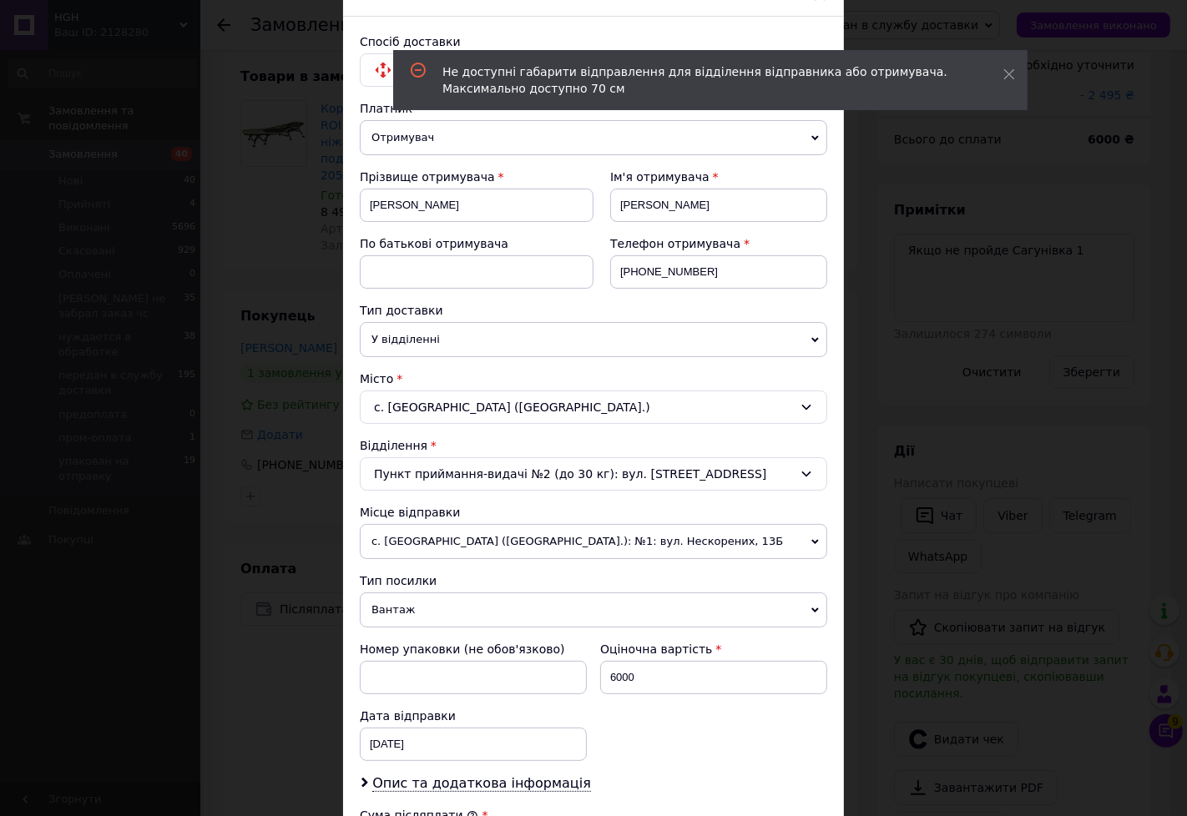
click at [596, 474] on div "Пункт приймання-видачі №2 (до 30 кг): вул. [STREET_ADDRESS]" at bounding box center [593, 473] width 467 height 33
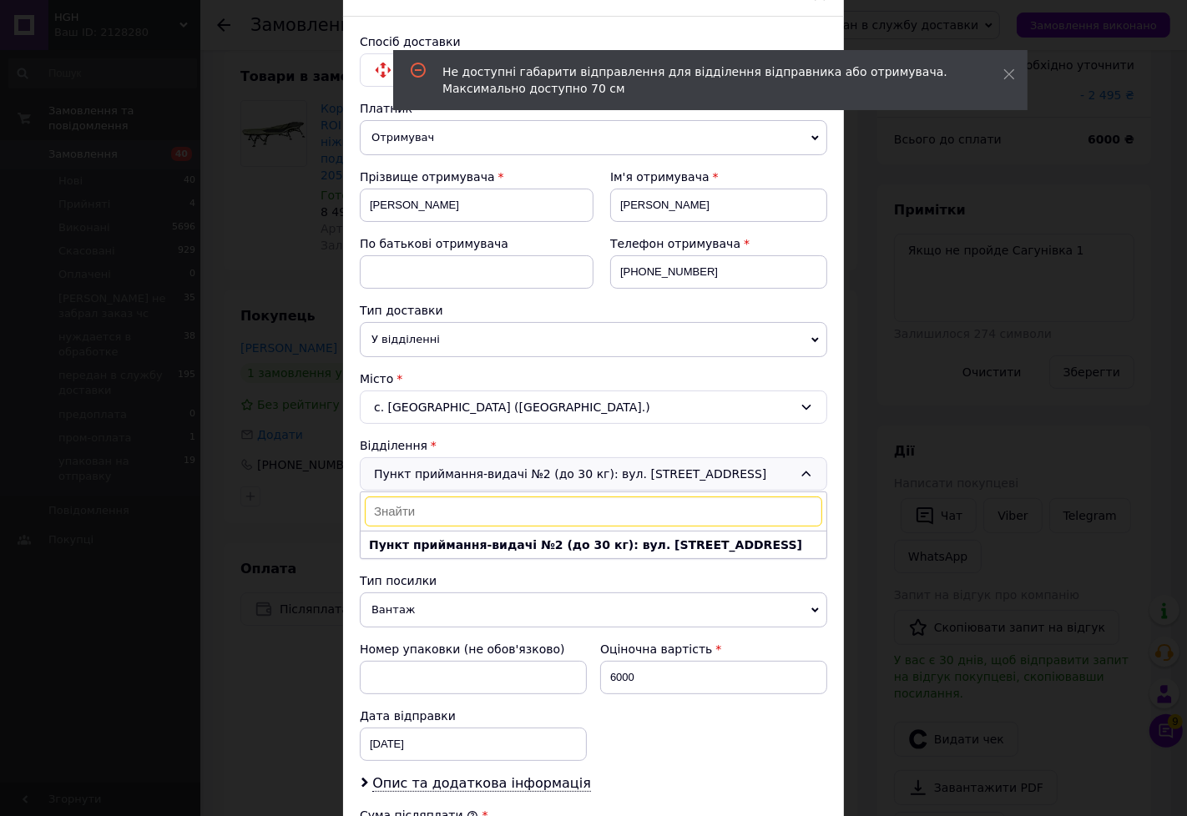
type input "1"
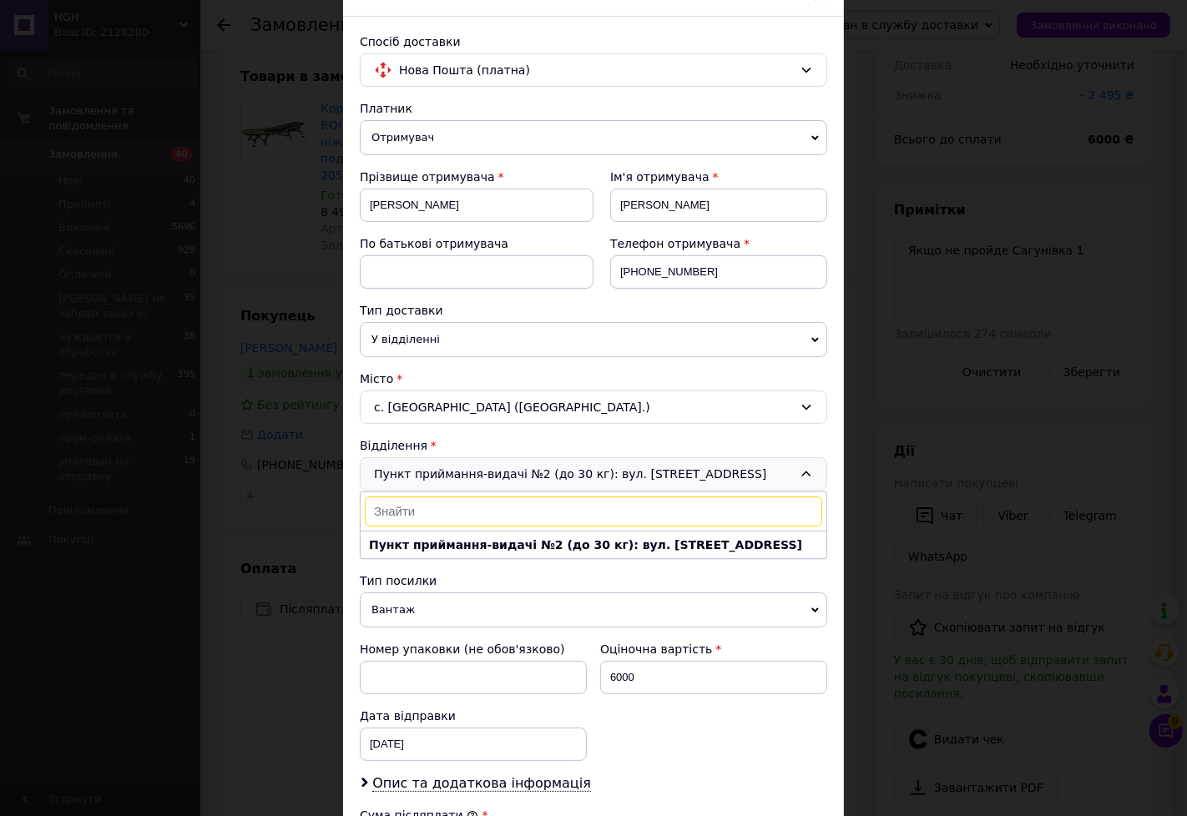
click at [482, 406] on div "с. [GEOGRAPHIC_DATA] ([GEOGRAPHIC_DATA].)" at bounding box center [593, 407] width 467 height 33
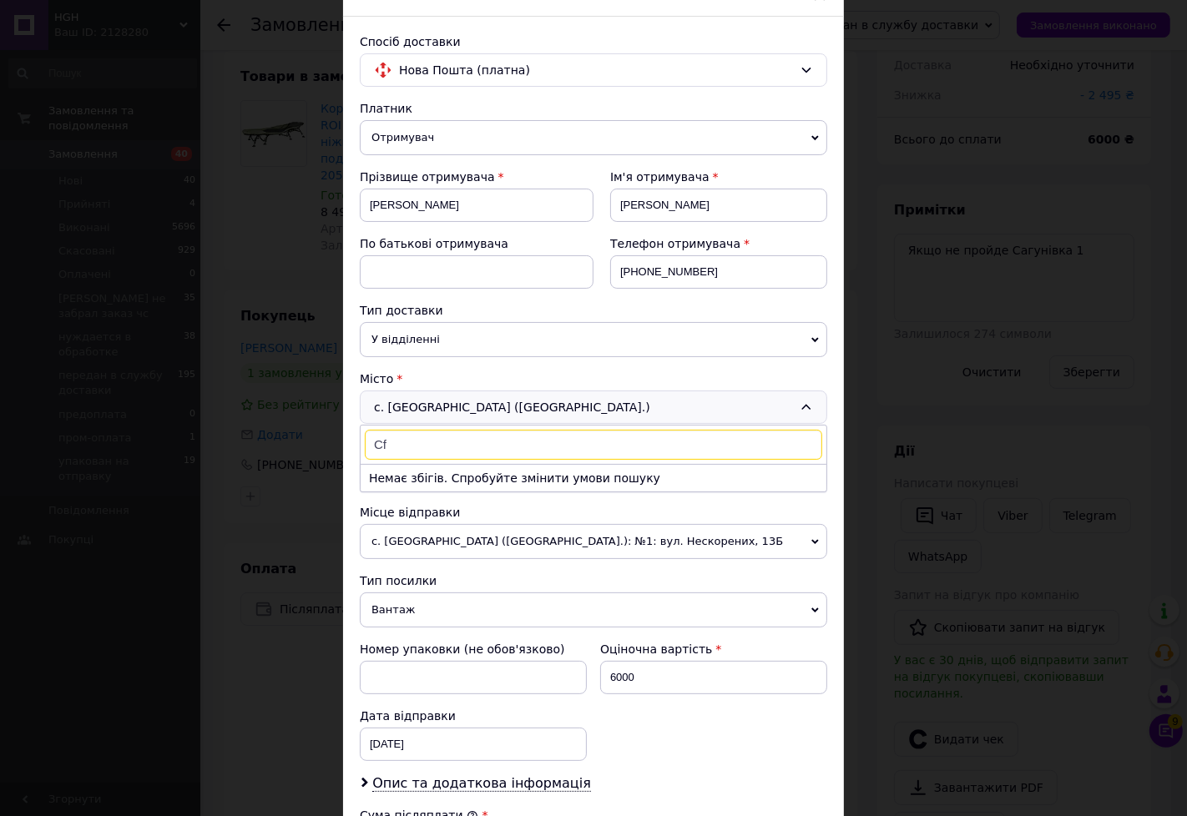
type input "C"
type input "Сагу"
click at [505, 480] on li "с. Сагу нівка" at bounding box center [594, 478] width 466 height 27
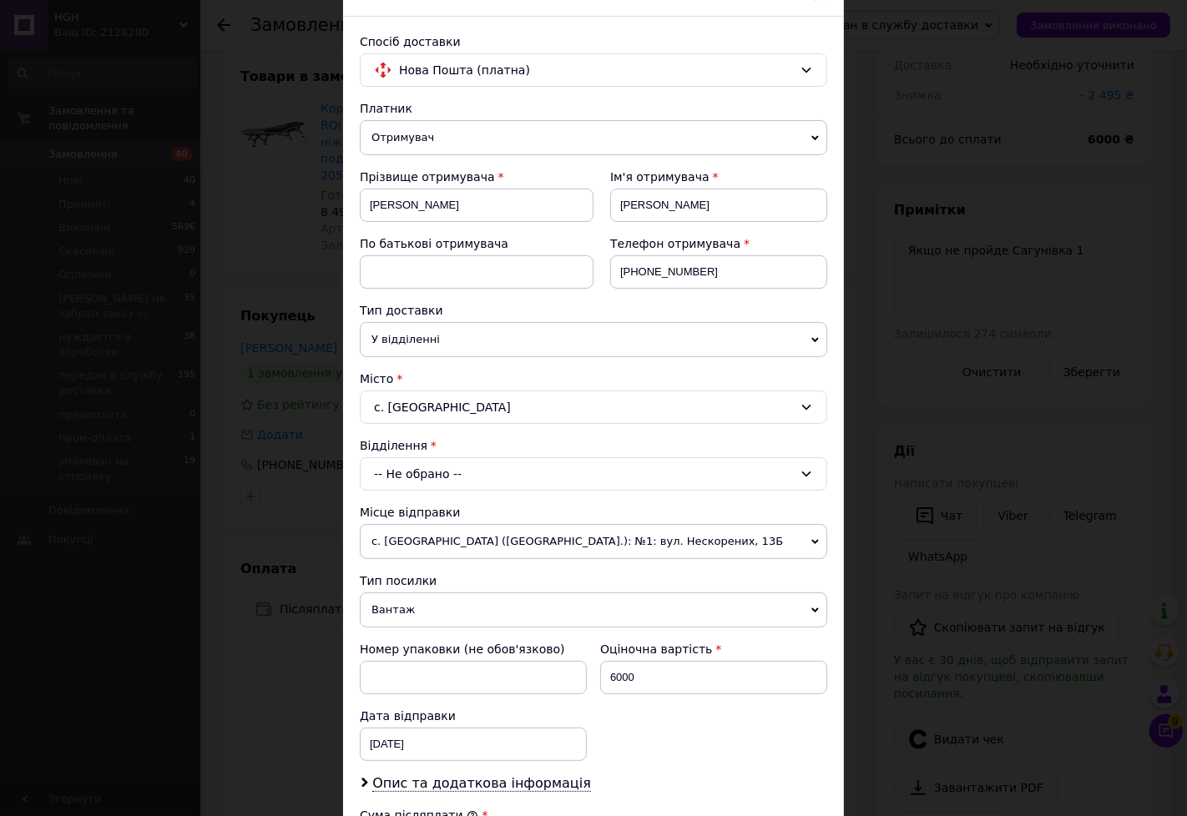
click at [471, 476] on div "-- Не обрано --" at bounding box center [593, 473] width 467 height 33
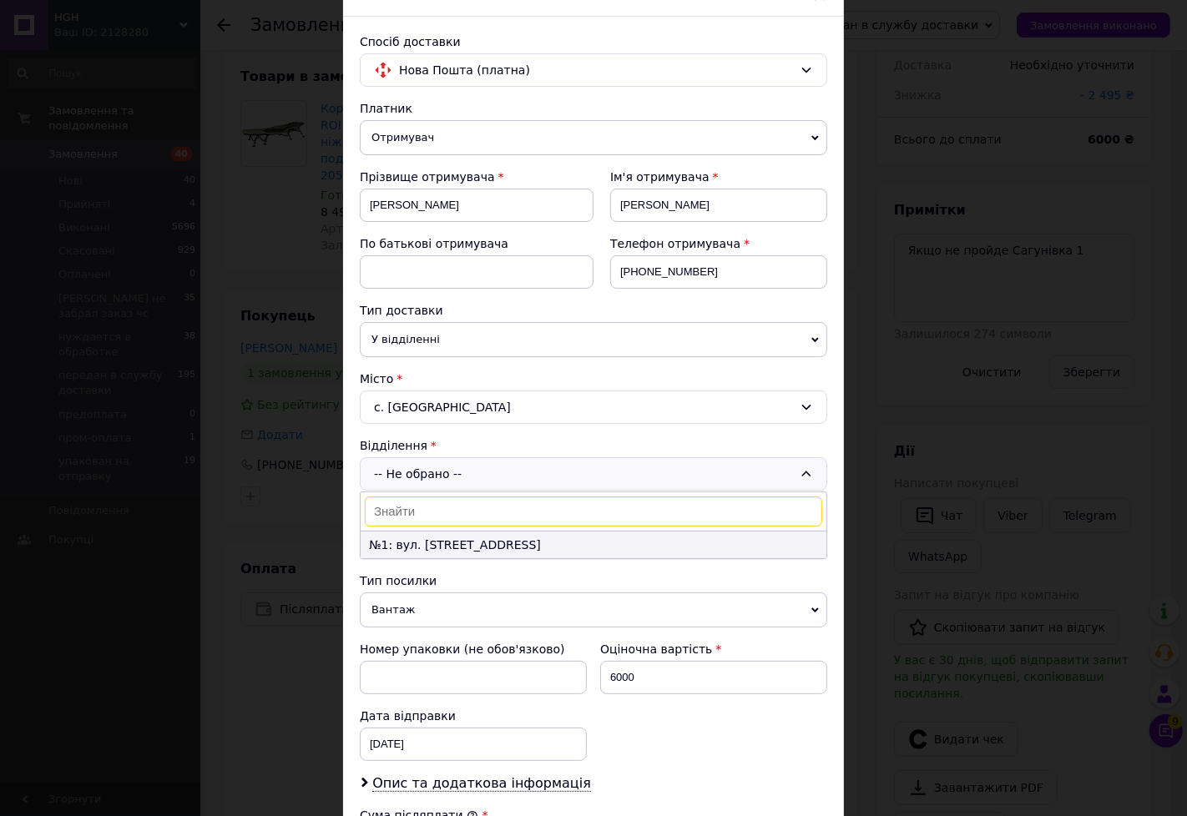
click at [462, 543] on li "№1: вул. [STREET_ADDRESS]" at bounding box center [594, 545] width 466 height 27
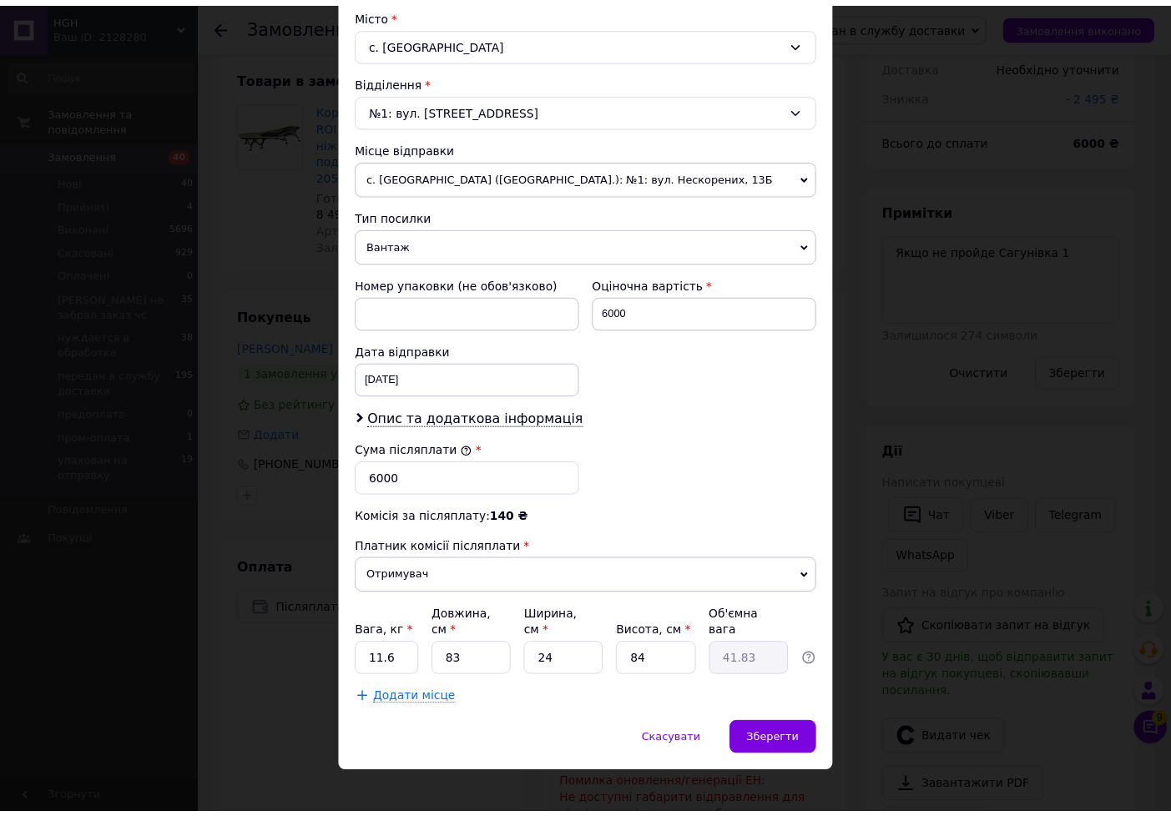
scroll to position [459, 0]
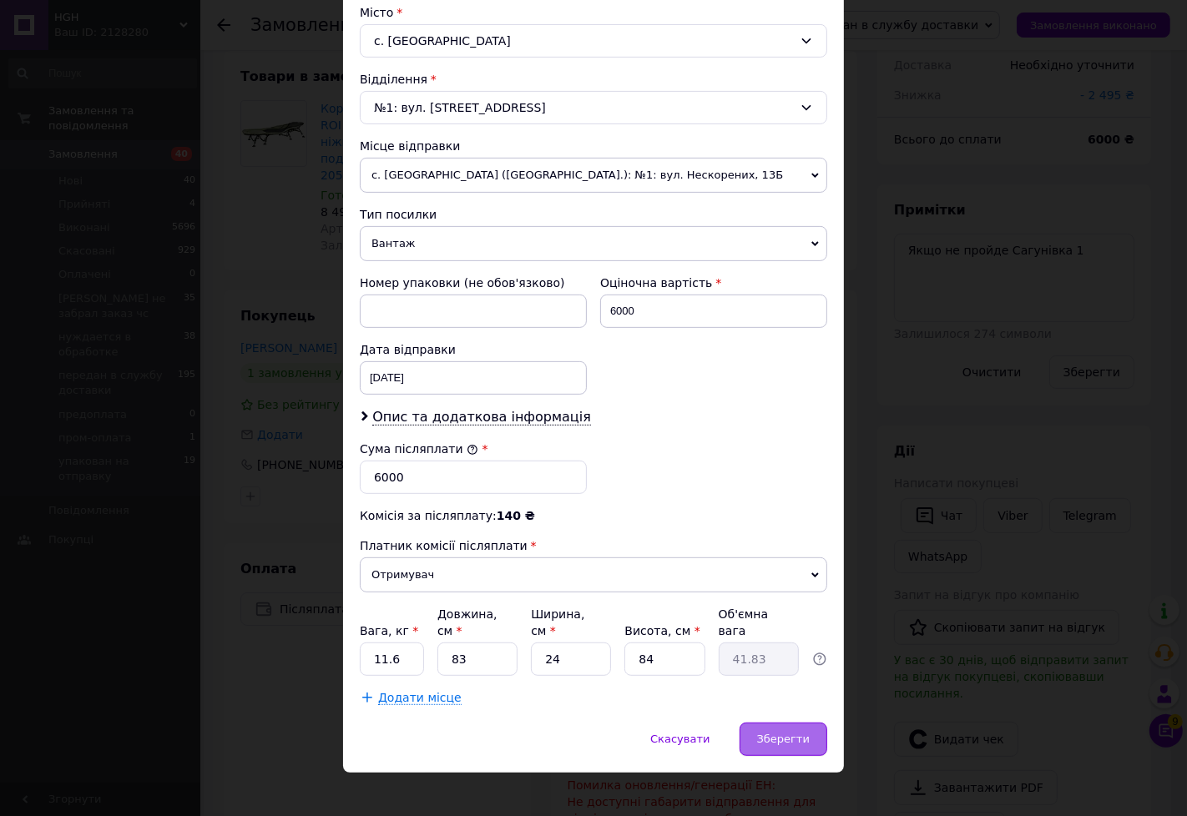
click at [794, 733] on span "Зберегти" at bounding box center [783, 739] width 53 height 13
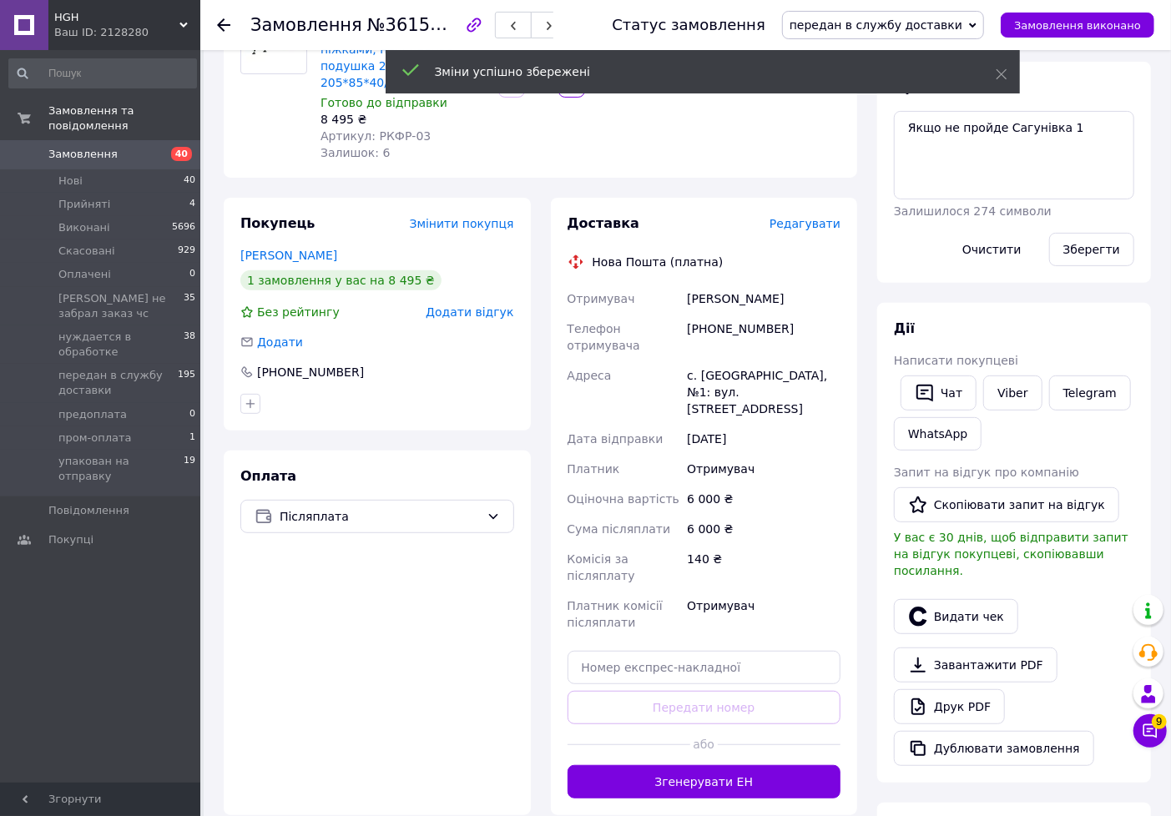
scroll to position [83, 0]
click at [743, 765] on button "Згенерувати ЕН" at bounding box center [705, 781] width 274 height 33
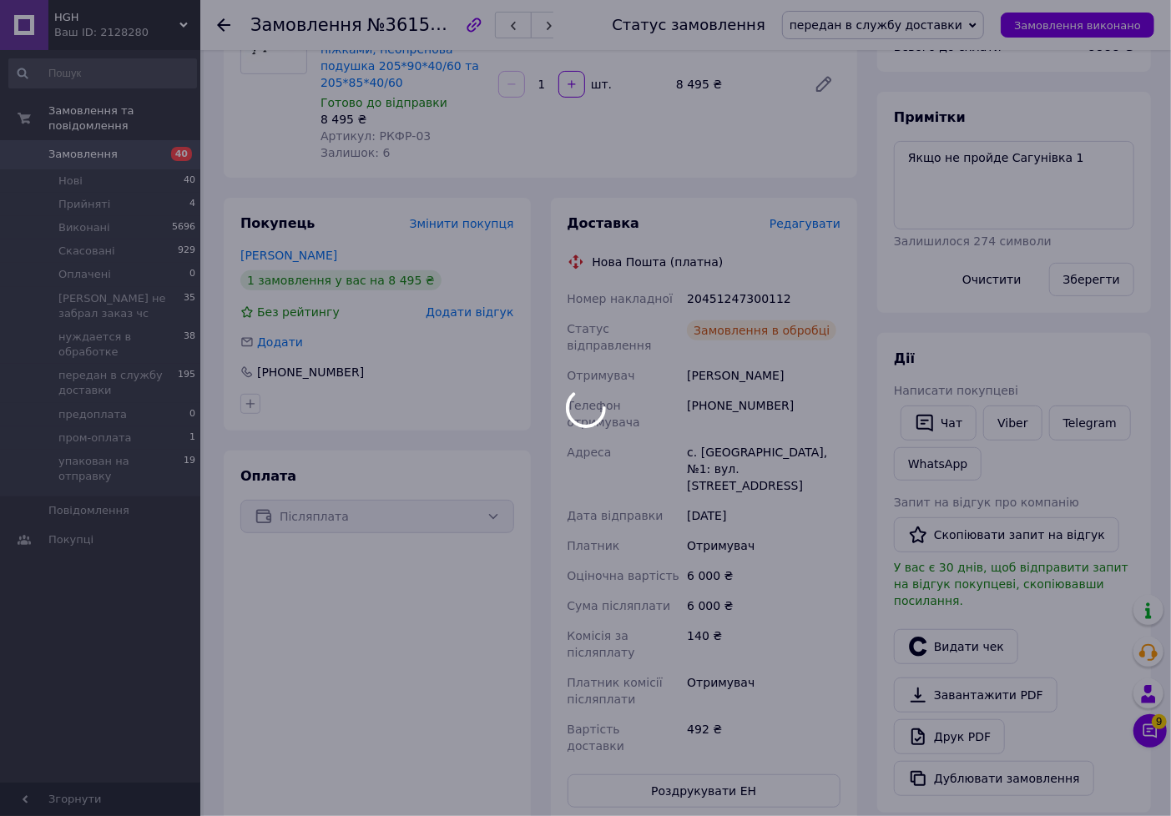
scroll to position [123, 0]
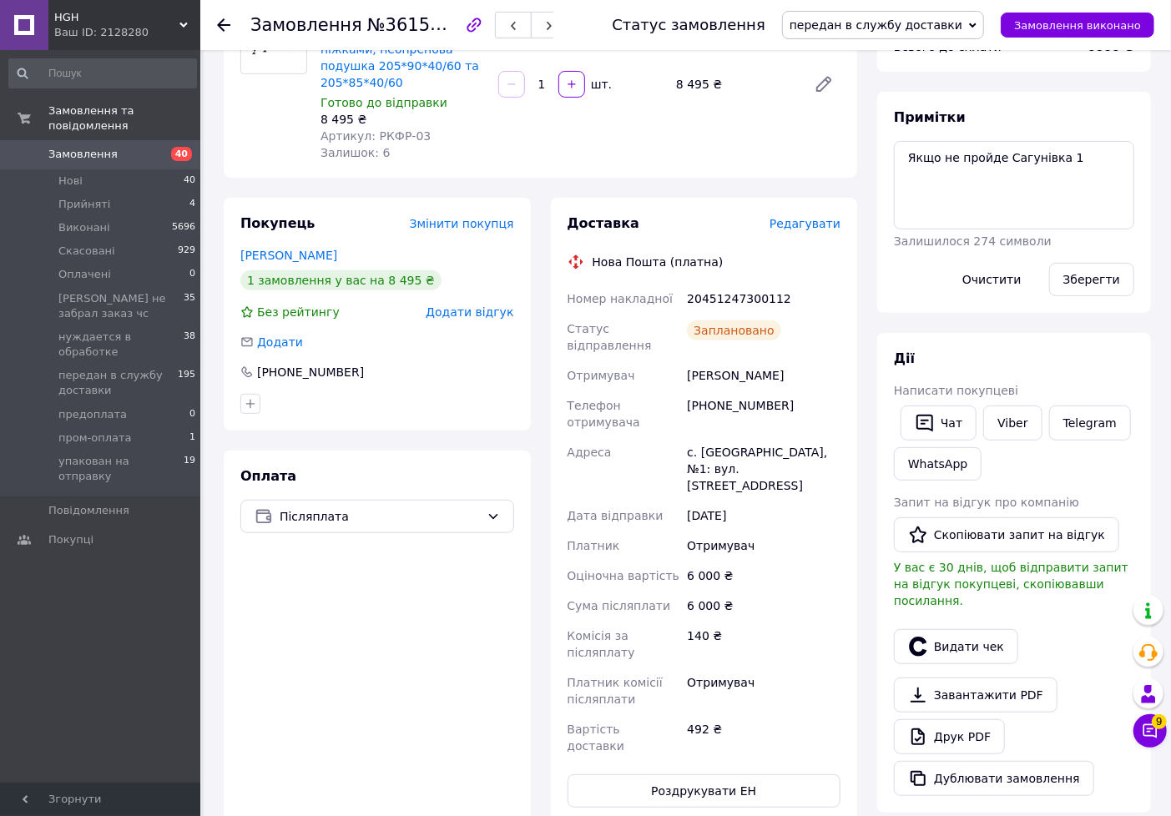
drag, startPoint x: 1103, startPoint y: 341, endPoint x: 709, endPoint y: 98, distance: 462.4
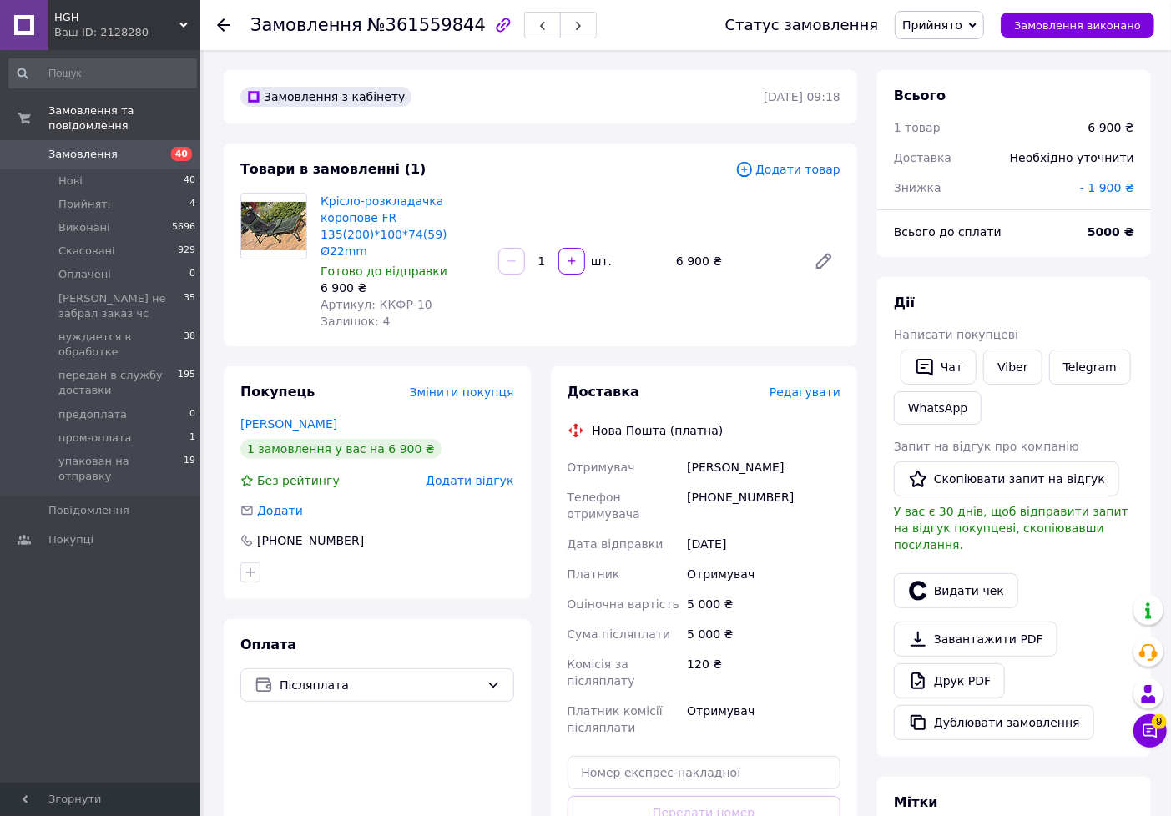
click at [803, 386] on span "Редагувати" at bounding box center [805, 392] width 71 height 13
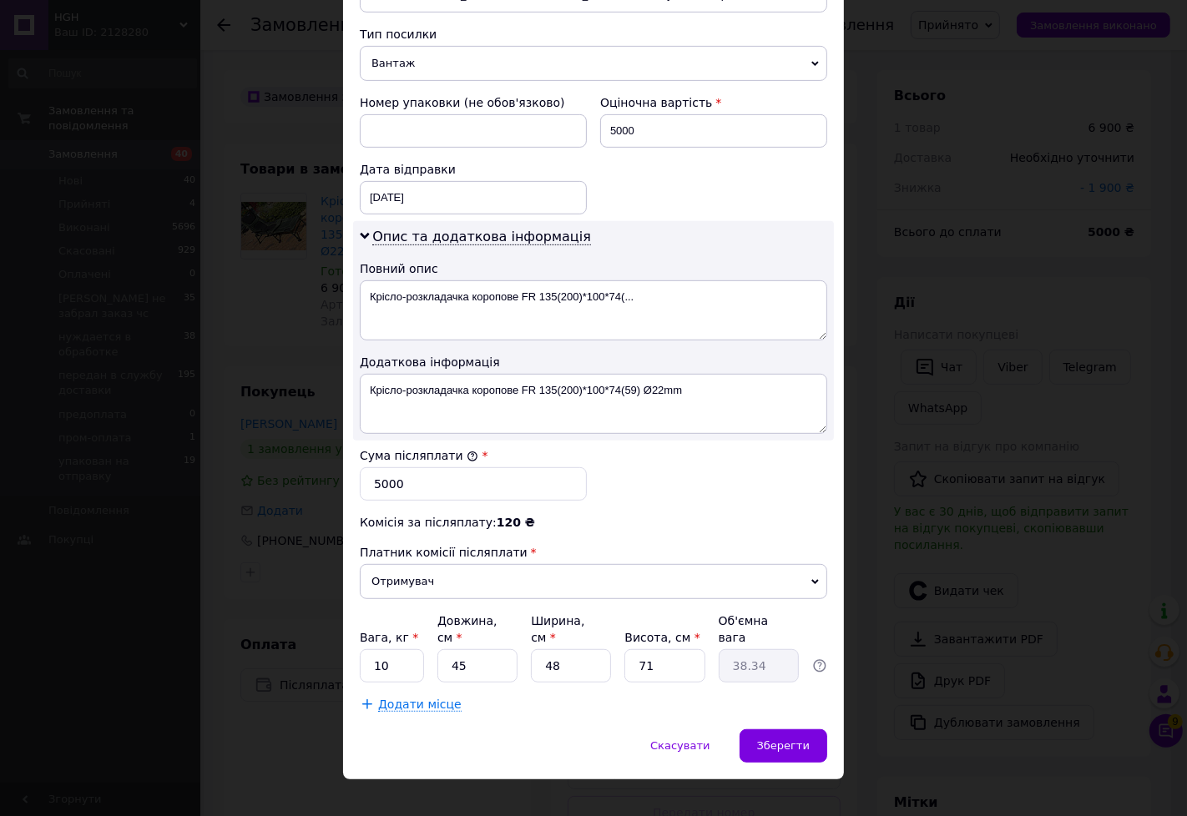
scroll to position [579, 0]
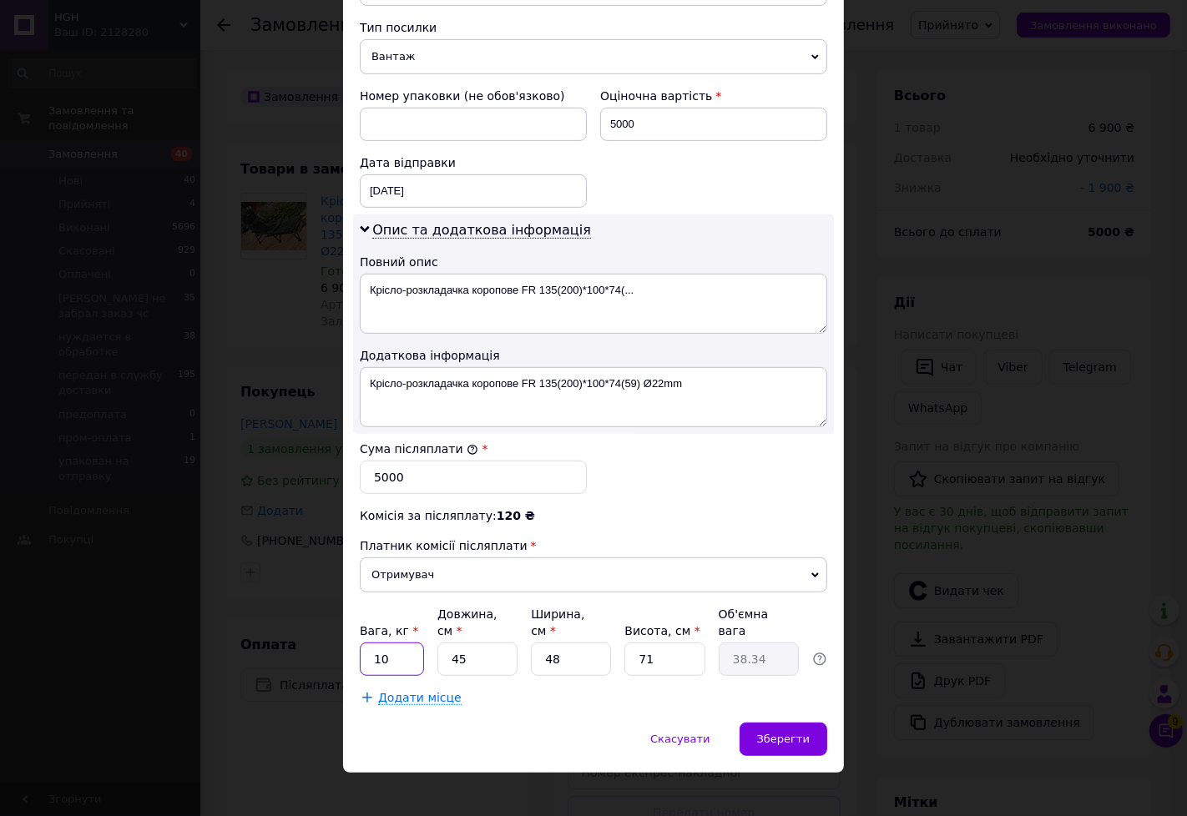
click at [409, 644] on input "10" at bounding box center [392, 659] width 64 height 33
type input "1"
type input "12"
type input "7"
type input "5.96"
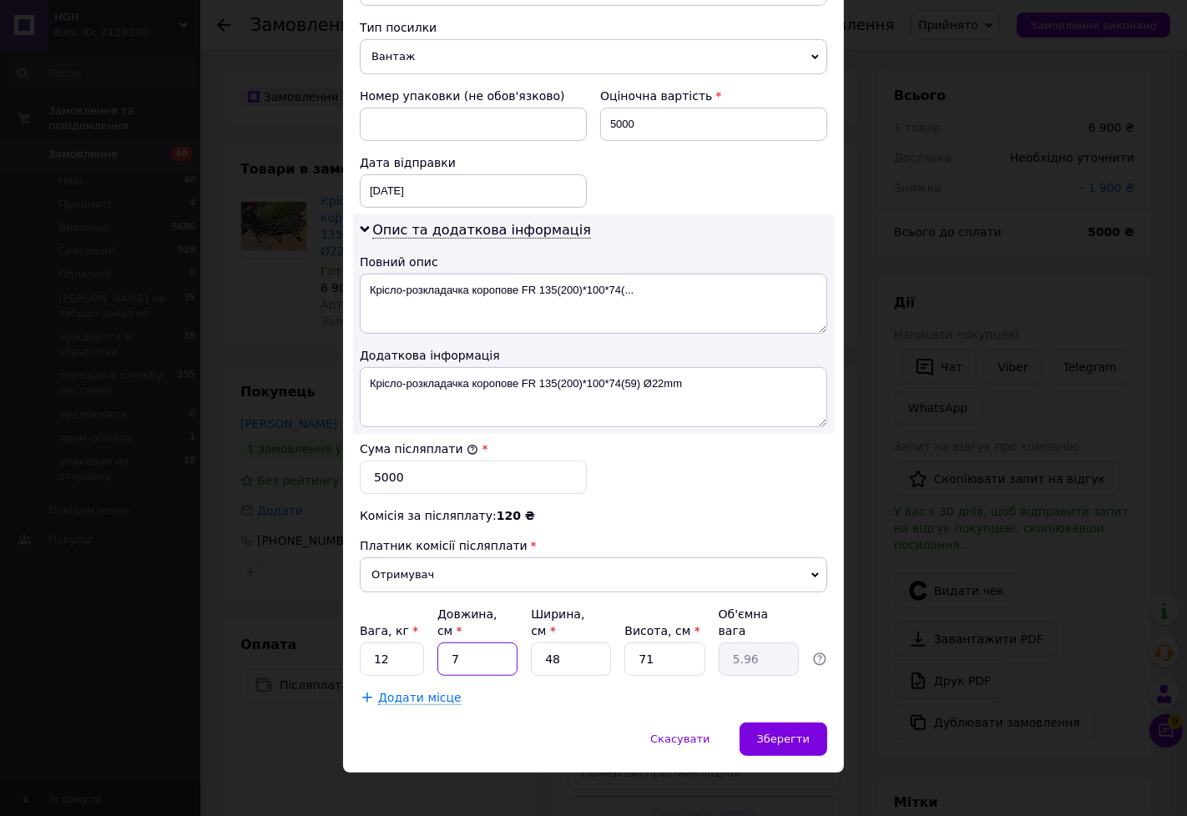
type input "73"
type input "62.2"
type input "73"
type input "2"
type input "2.59"
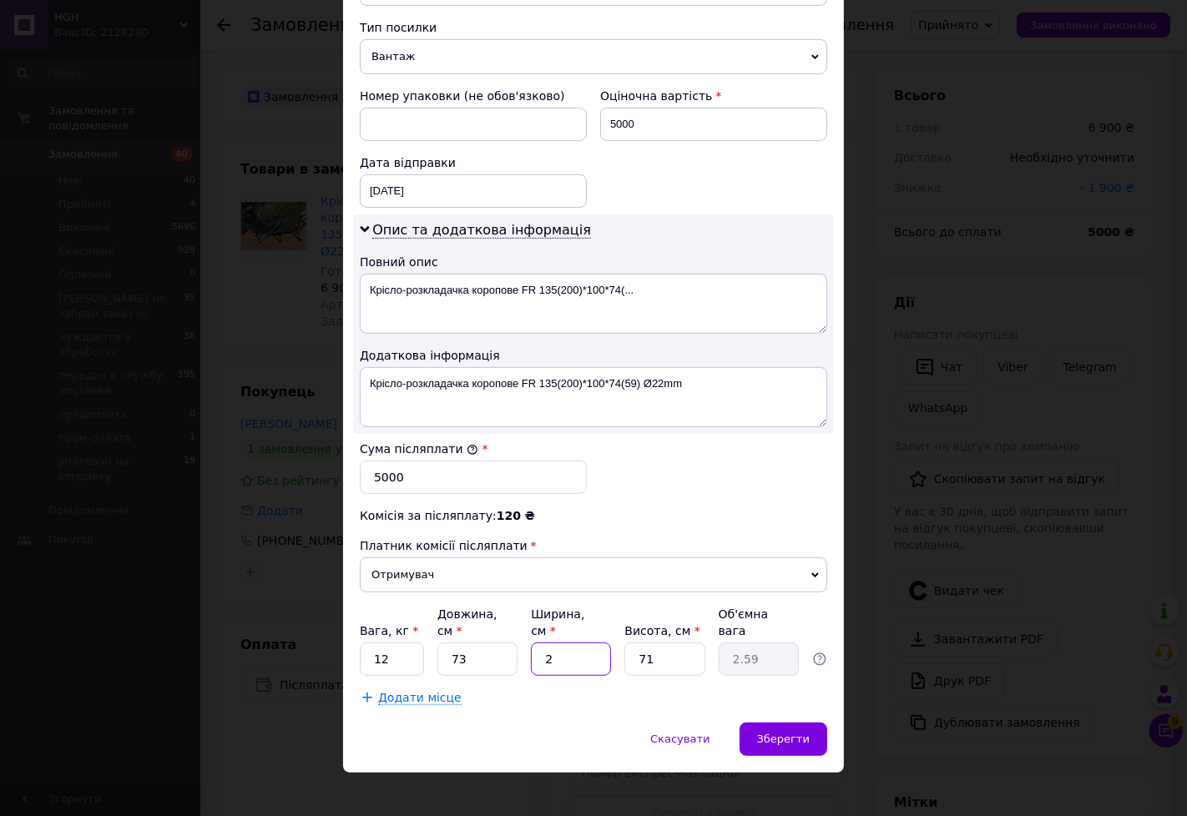
type input "27"
type input "34.99"
type input "27"
type input "8"
type input "3.94"
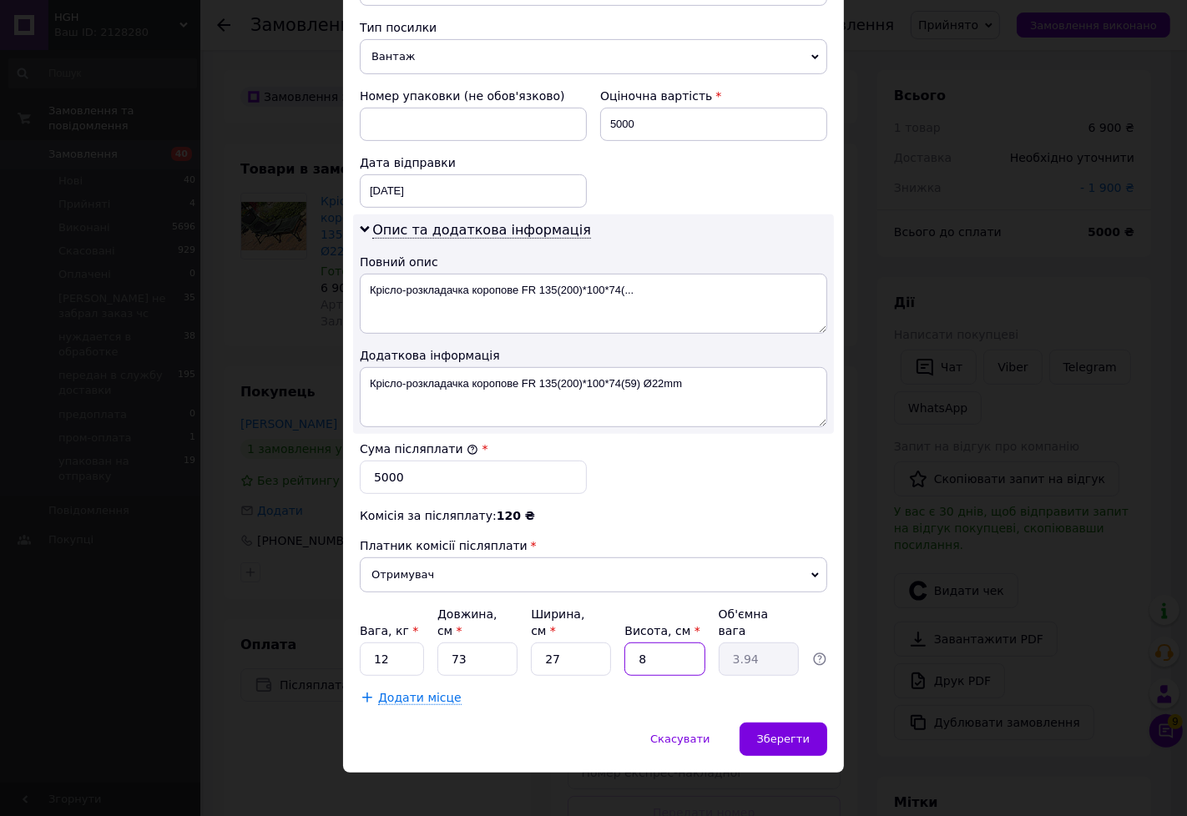
type input "84"
type input "41.39"
type input "84"
click at [793, 733] on span "Зберегти" at bounding box center [783, 739] width 53 height 13
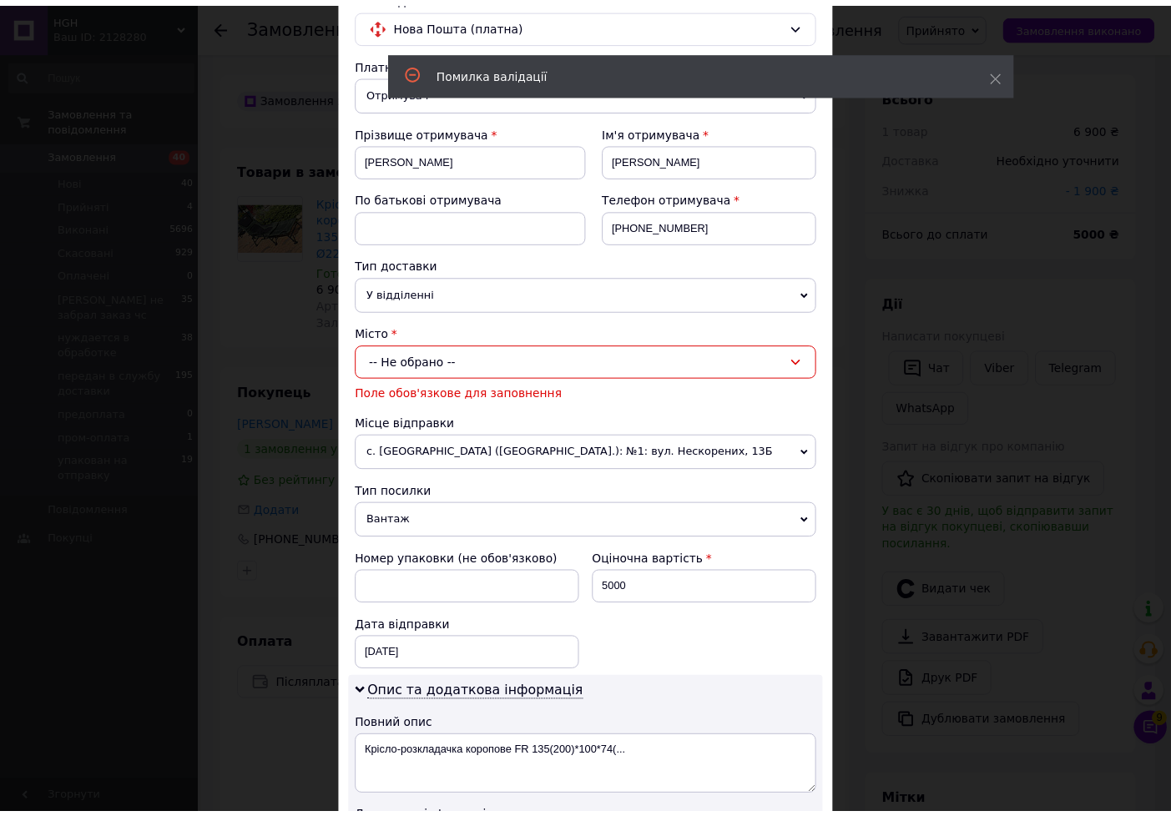
scroll to position [0, 0]
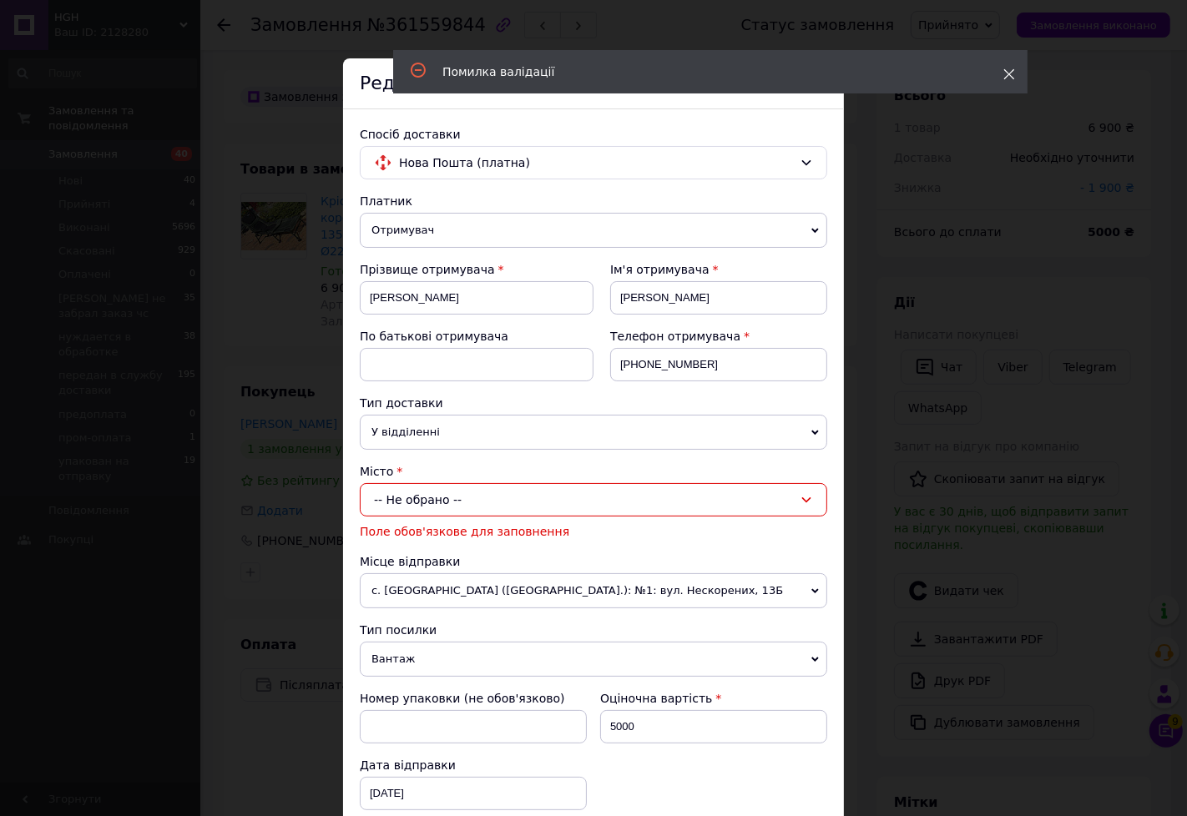
click at [1003, 73] on icon at bounding box center [1009, 74] width 12 height 12
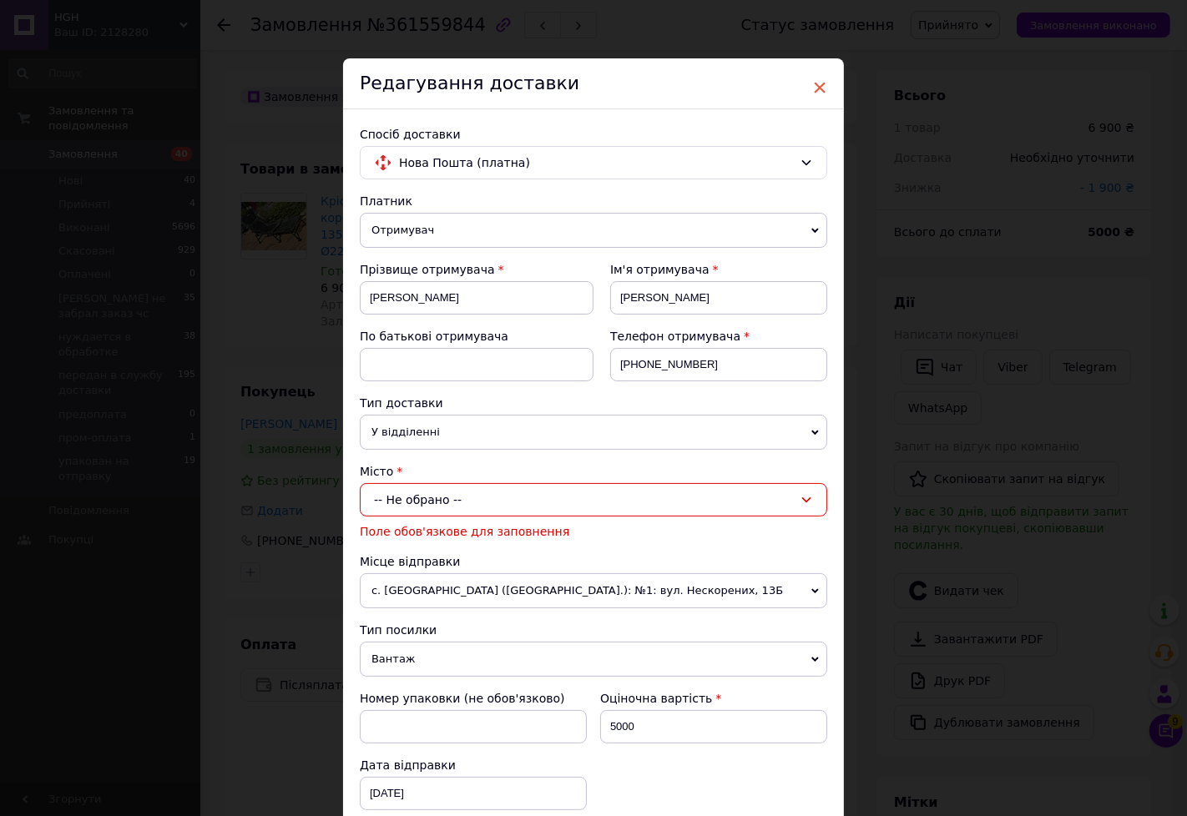
click at [821, 84] on span "×" at bounding box center [819, 87] width 15 height 28
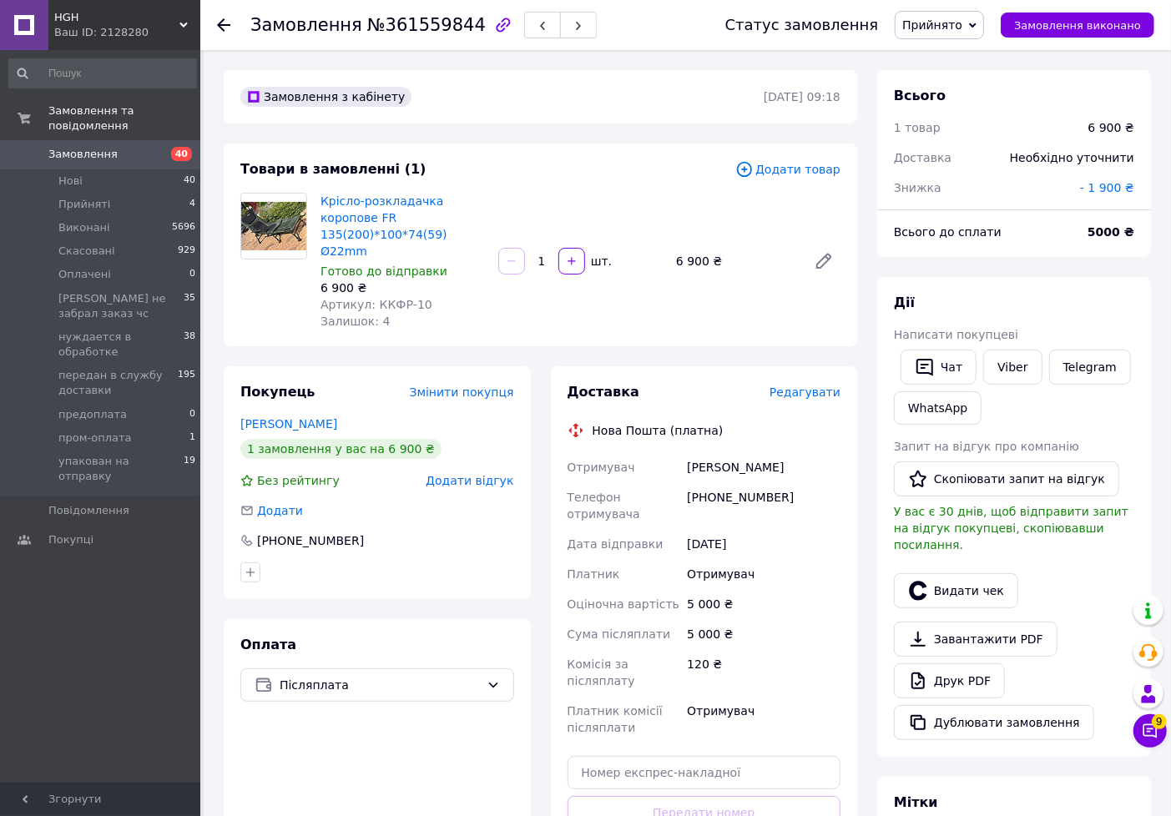
click at [825, 386] on span "Редагувати" at bounding box center [805, 392] width 71 height 13
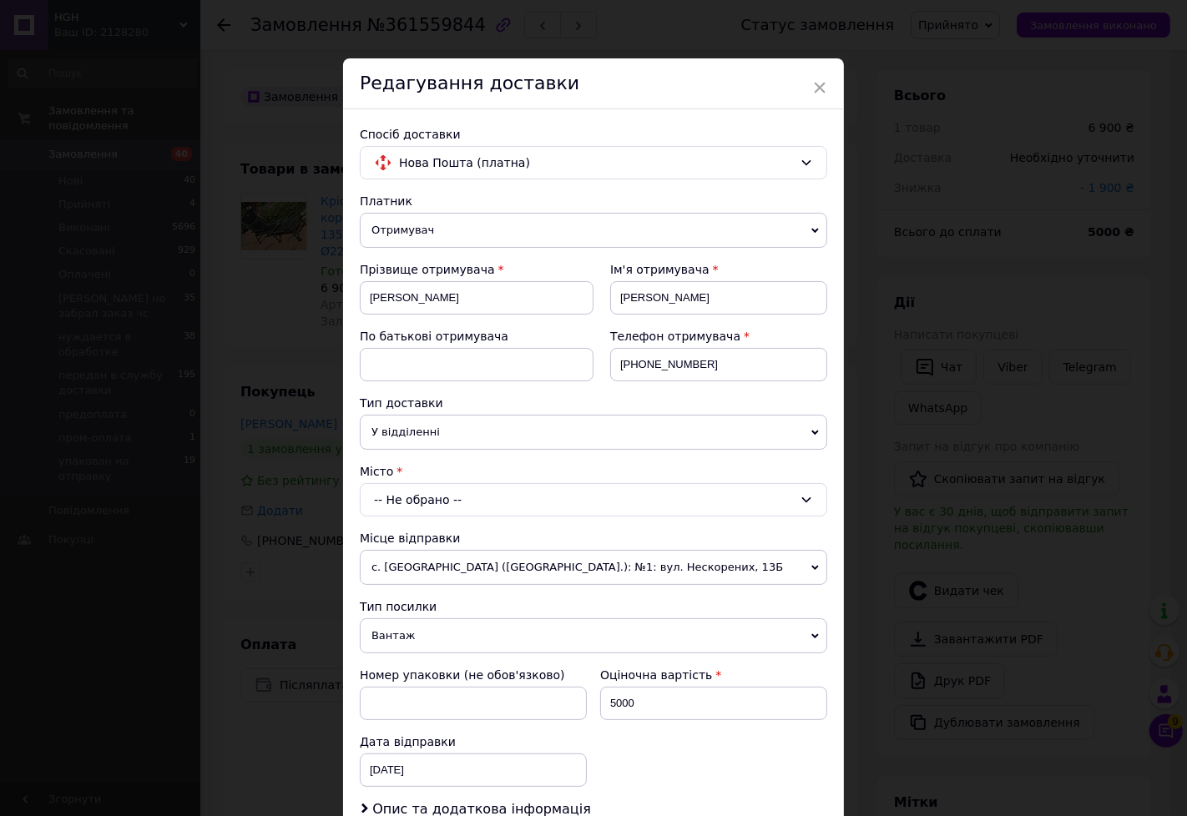
scroll to position [278, 0]
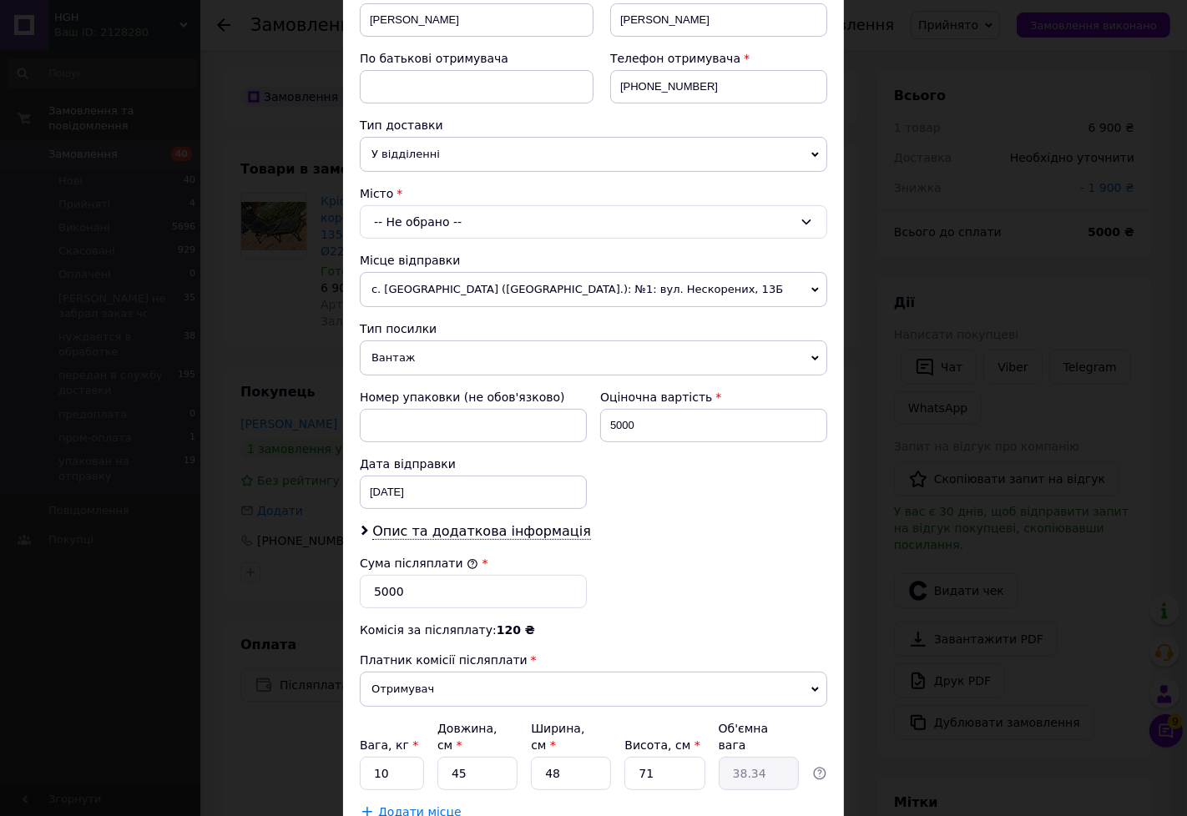
click at [498, 220] on div "-- Не обрано --" at bounding box center [593, 221] width 467 height 33
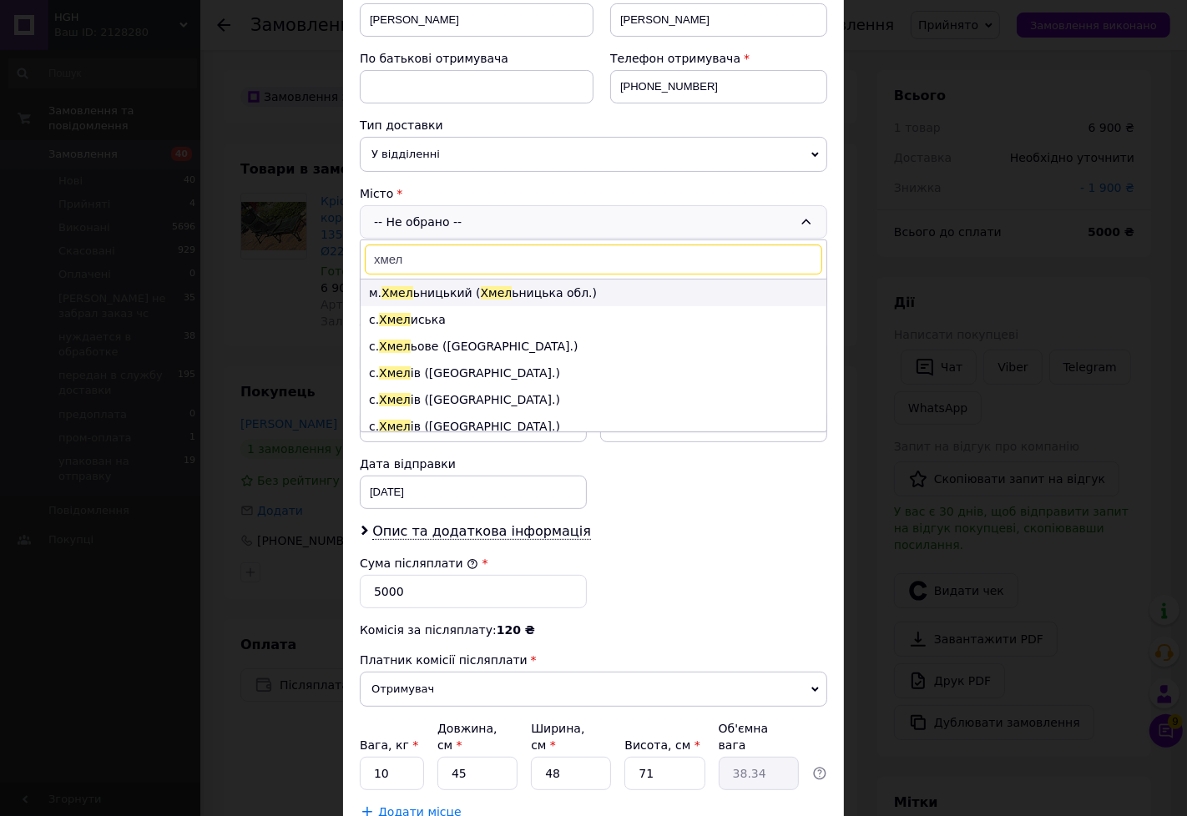
type input "хмел"
click at [481, 290] on span "Хмел" at bounding box center [497, 292] width 32 height 13
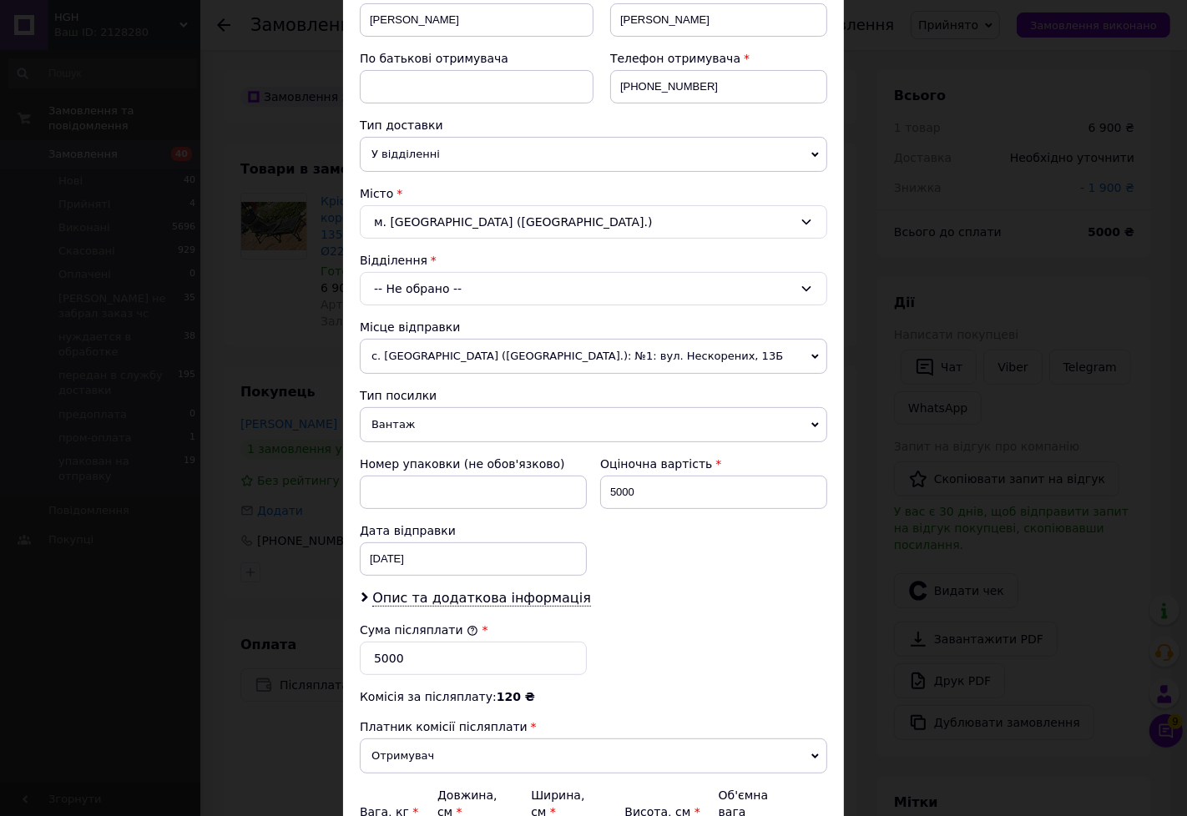
click at [459, 300] on div "-- Не обрано --" at bounding box center [593, 288] width 467 height 33
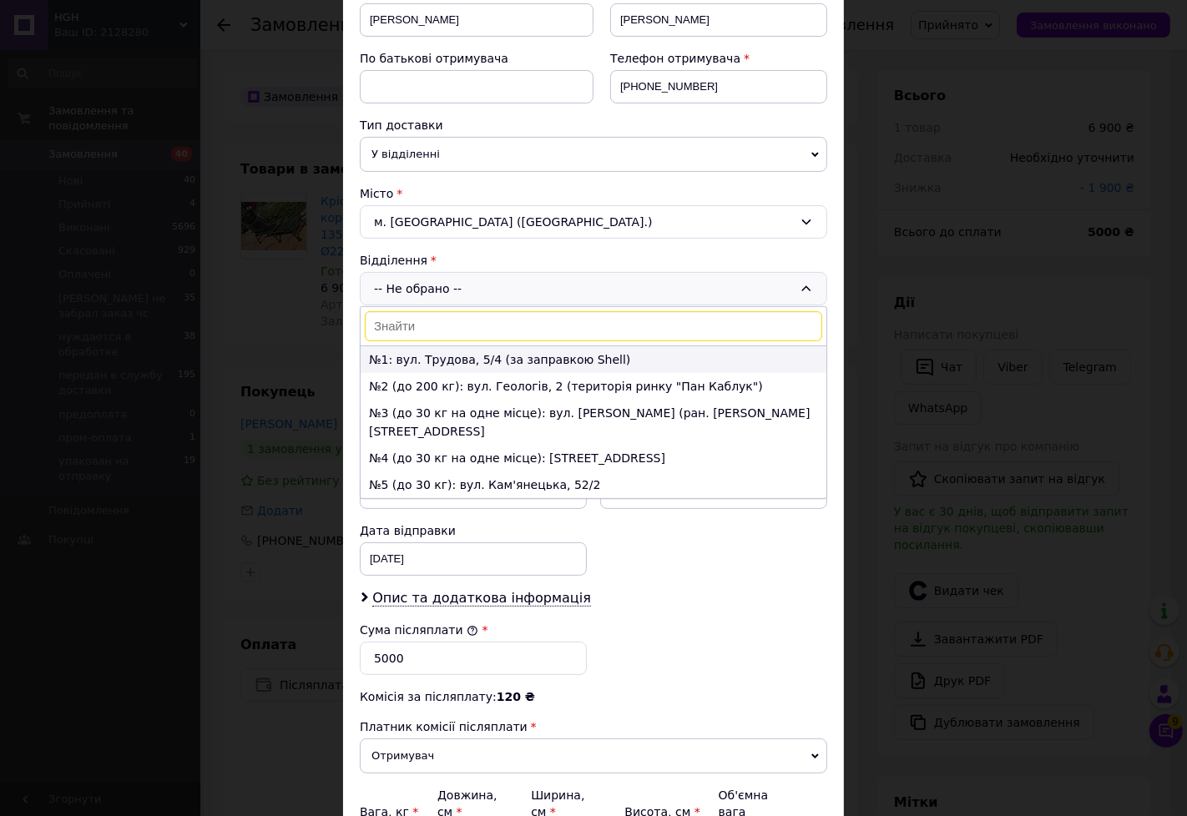
click at [447, 359] on li "№1: вул. Трудова, 5/4 (за заправкою Shell)" at bounding box center [594, 359] width 466 height 27
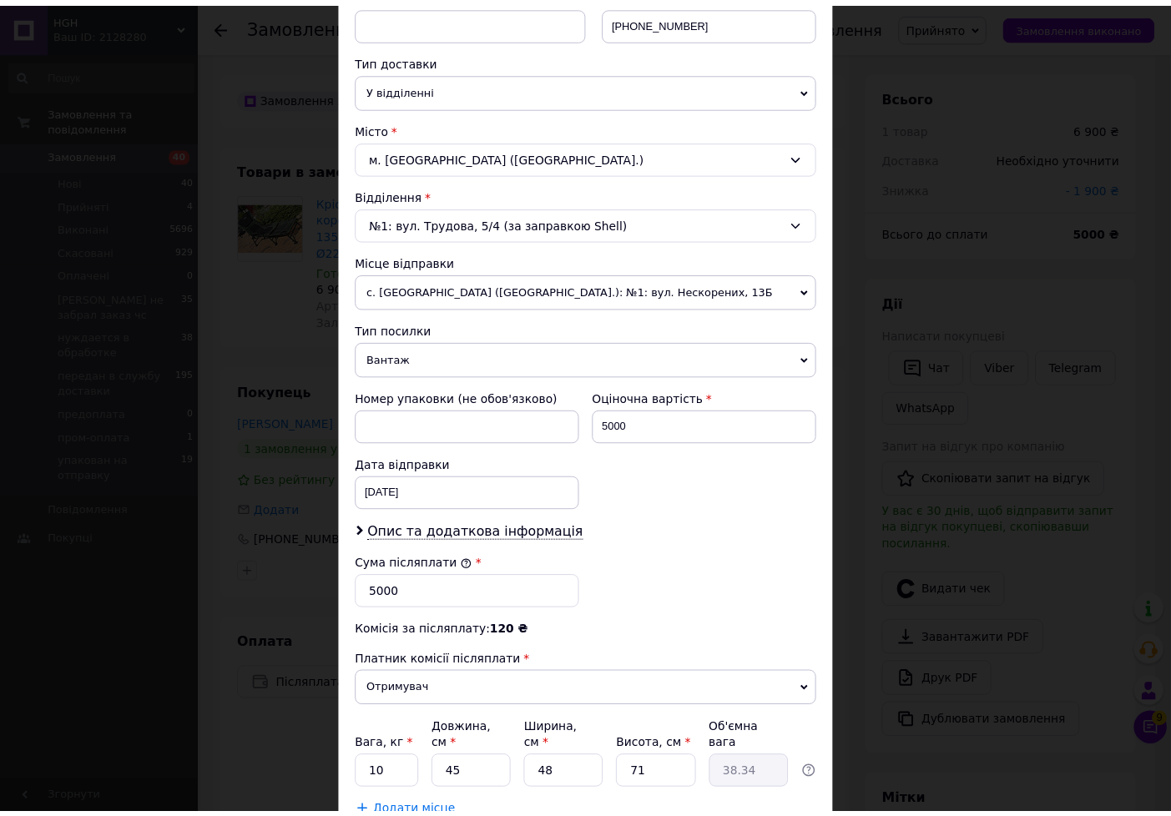
scroll to position [459, 0]
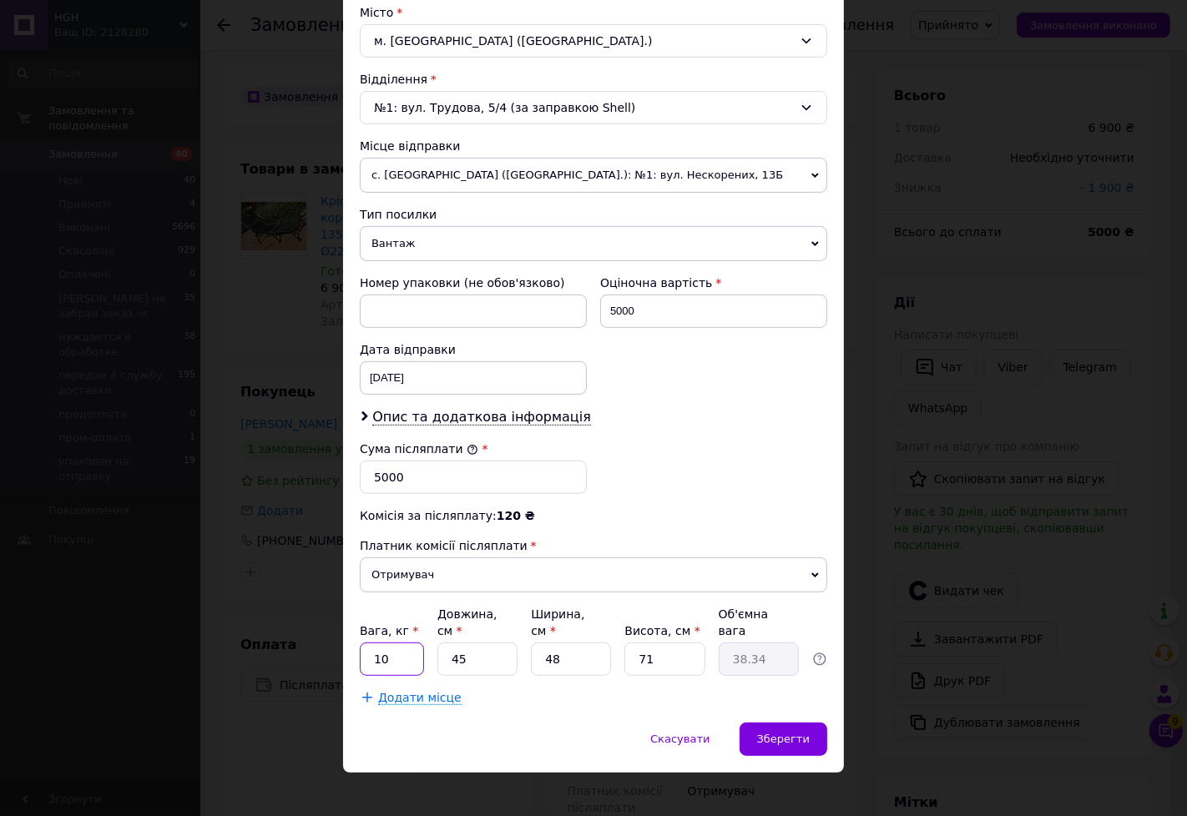
click at [401, 646] on input "10" at bounding box center [392, 659] width 64 height 33
type input "1"
type input "12"
type input "7"
type input "5.96"
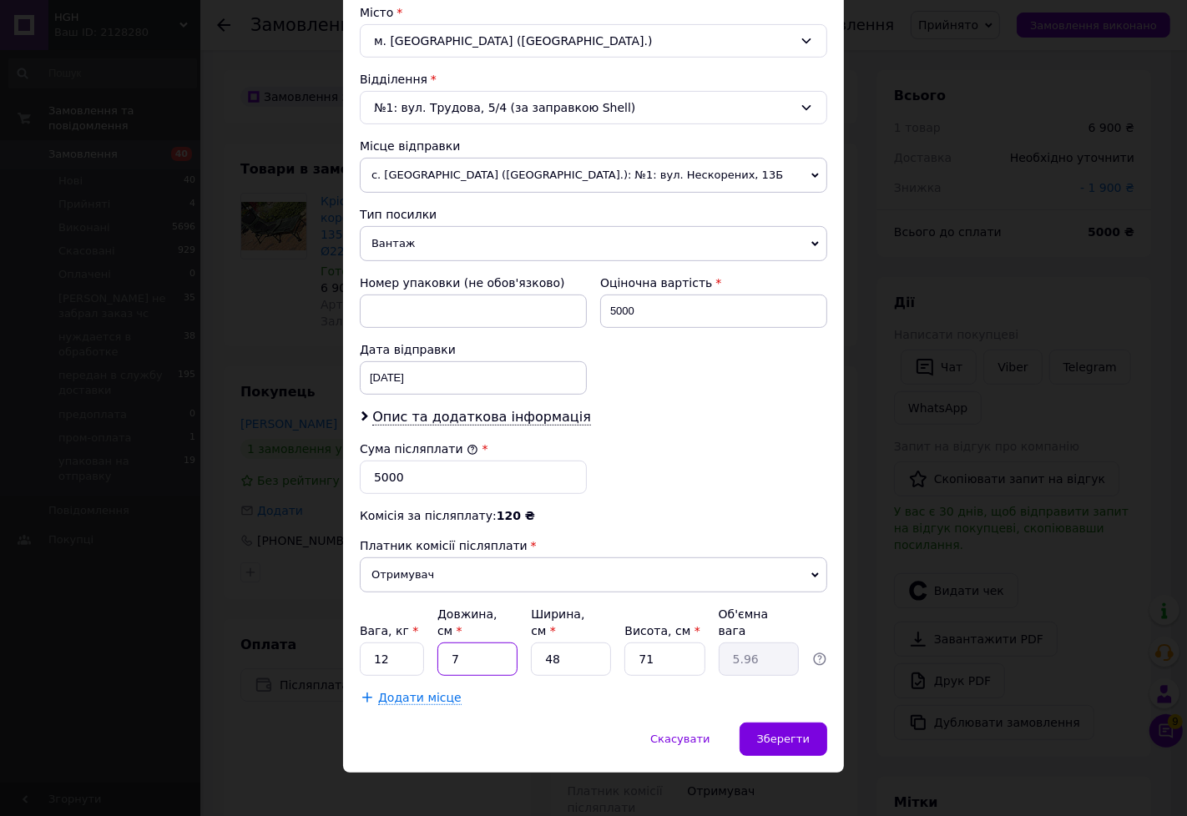
type input "73"
type input "62.2"
type input "73"
type input "2"
type input "2.59"
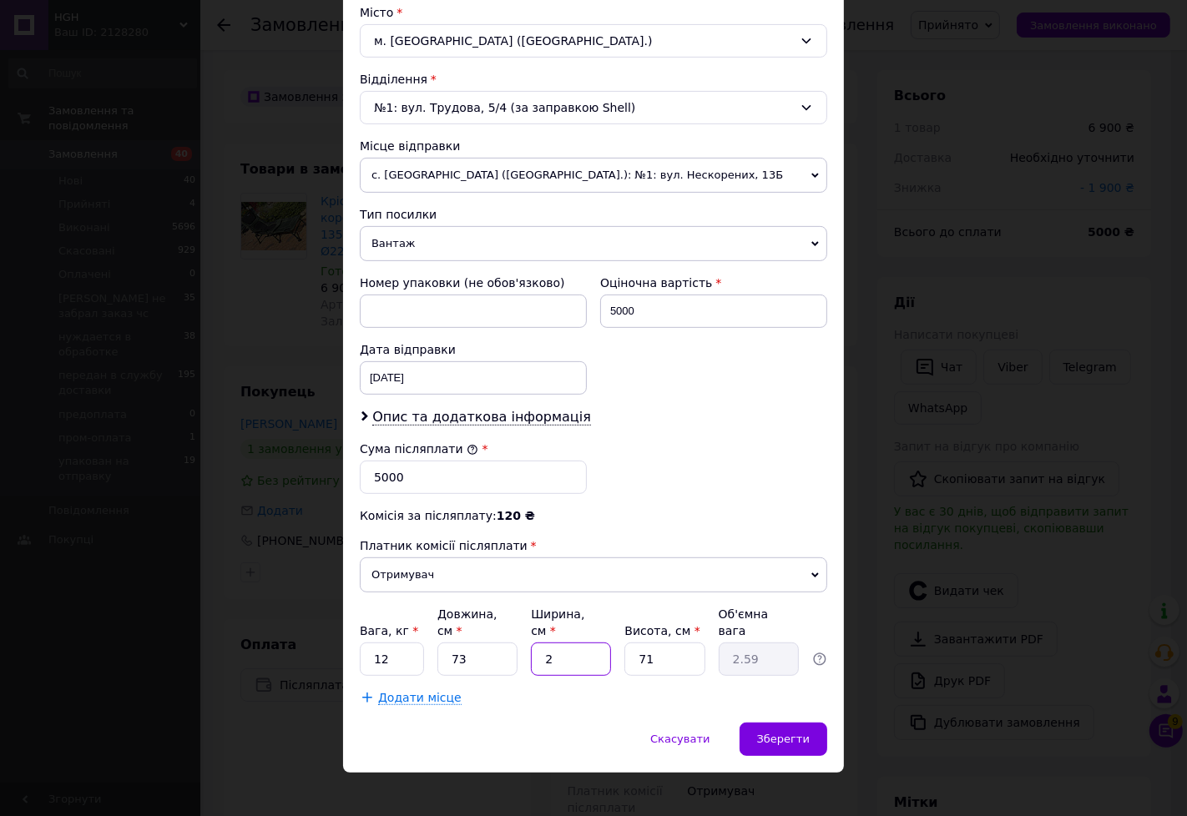
type input "27"
type input "34.99"
type input "27"
type input "8"
type input "3.94"
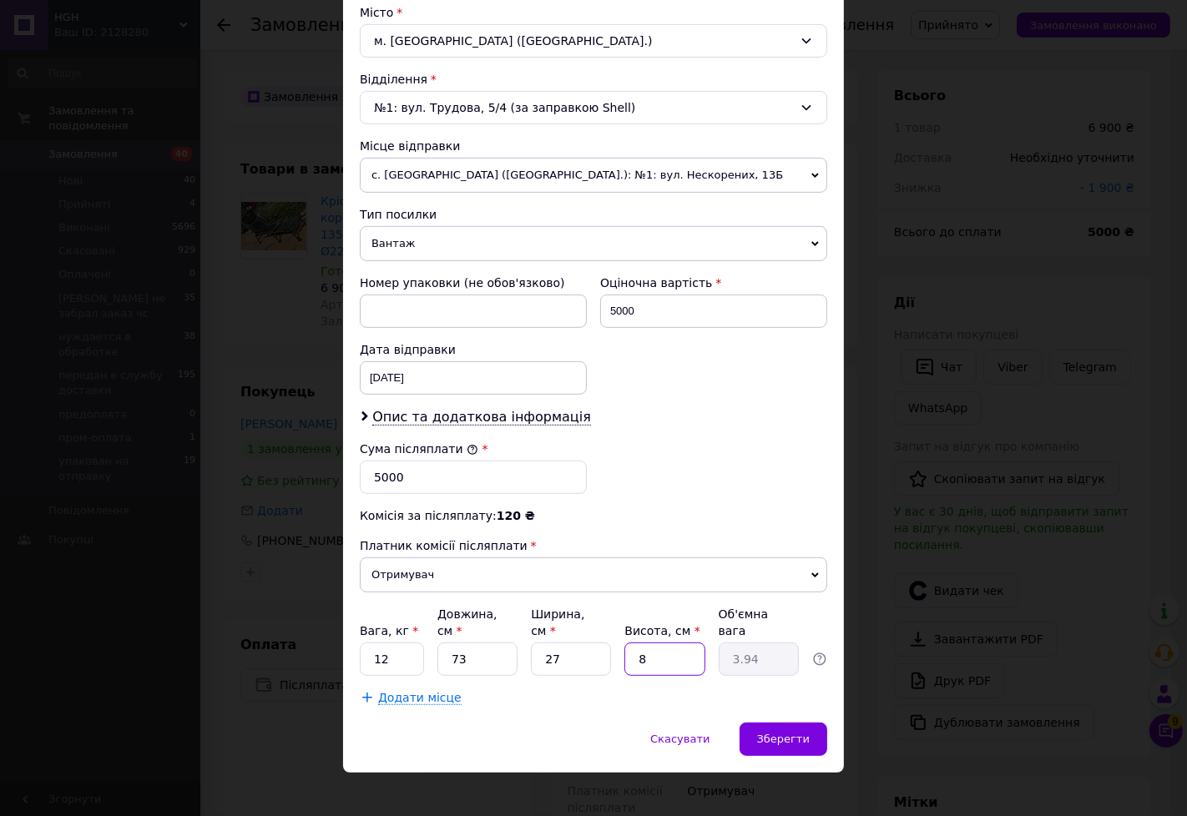
type input "84"
type input "41.39"
type input "84"
click at [789, 723] on div "Зберегти" at bounding box center [784, 739] width 88 height 33
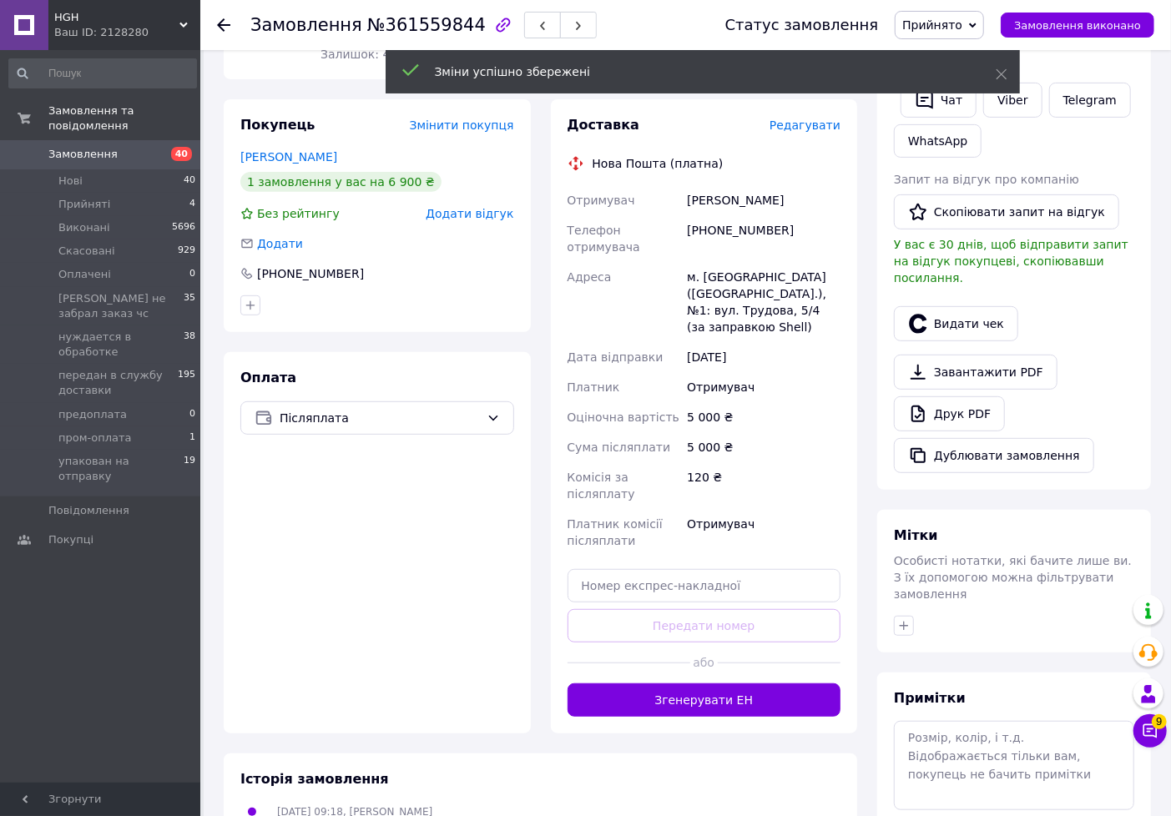
scroll to position [278, 0]
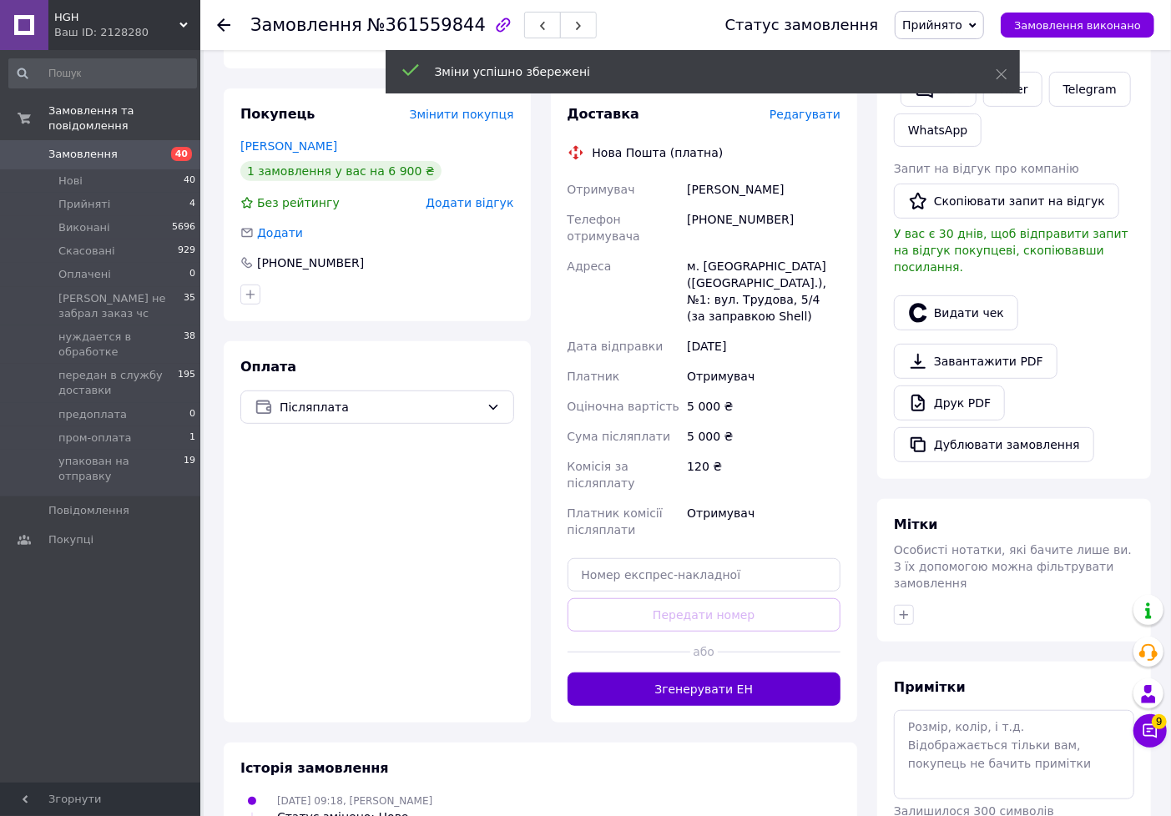
click at [725, 673] on button "Згенерувати ЕН" at bounding box center [705, 689] width 274 height 33
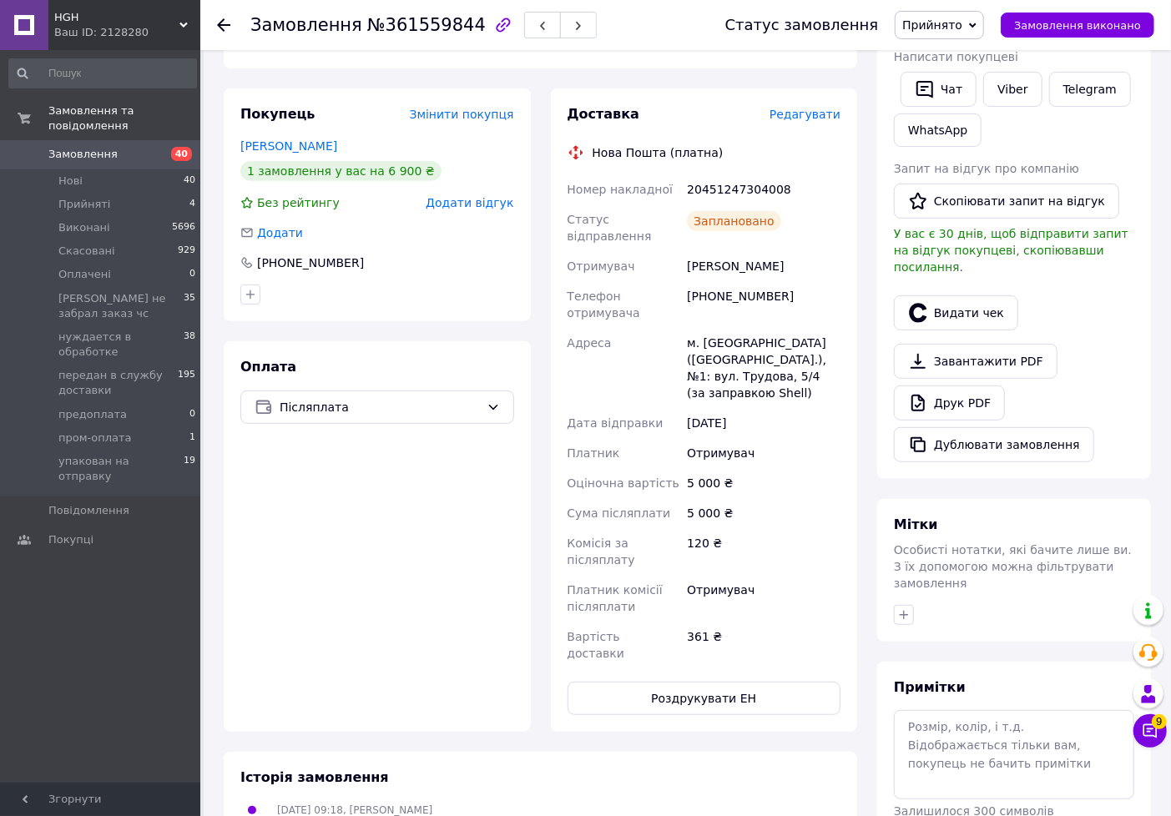
click at [952, 20] on span "Прийнято" at bounding box center [932, 24] width 60 height 13
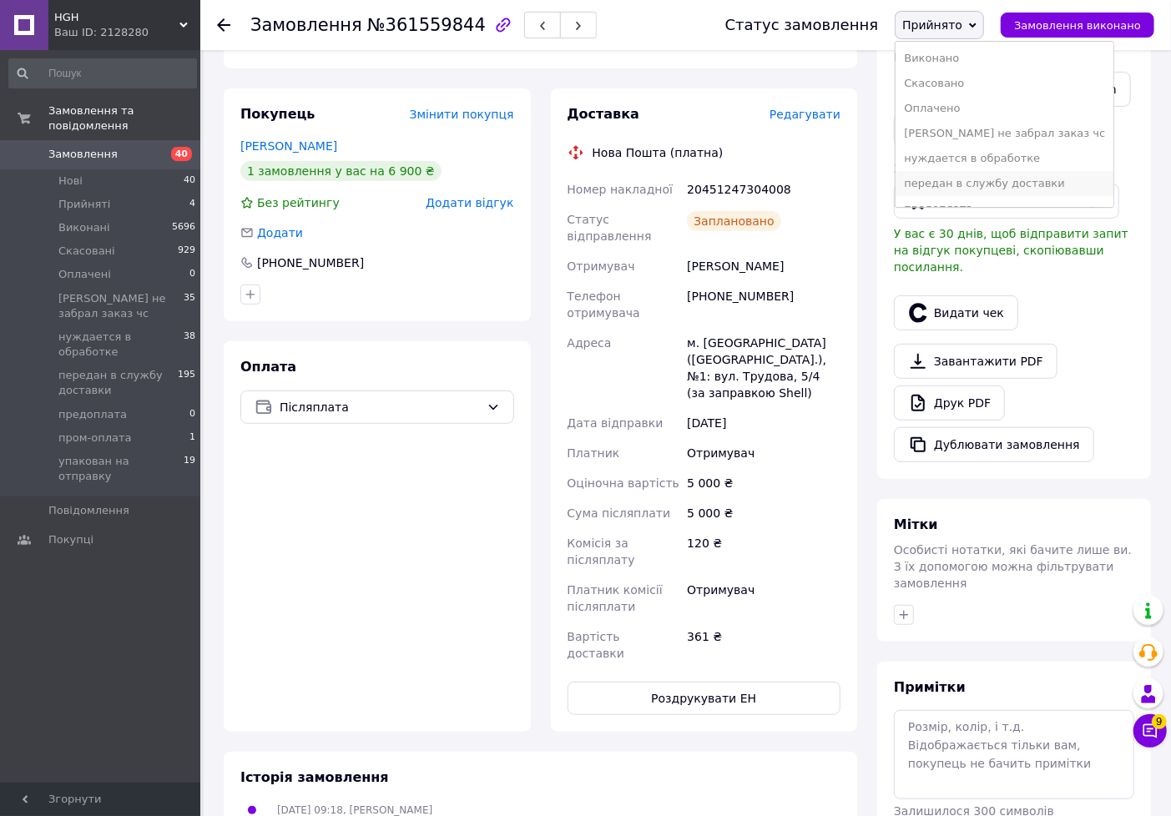
click at [969, 187] on li "передан в службу доставки" at bounding box center [1005, 183] width 218 height 25
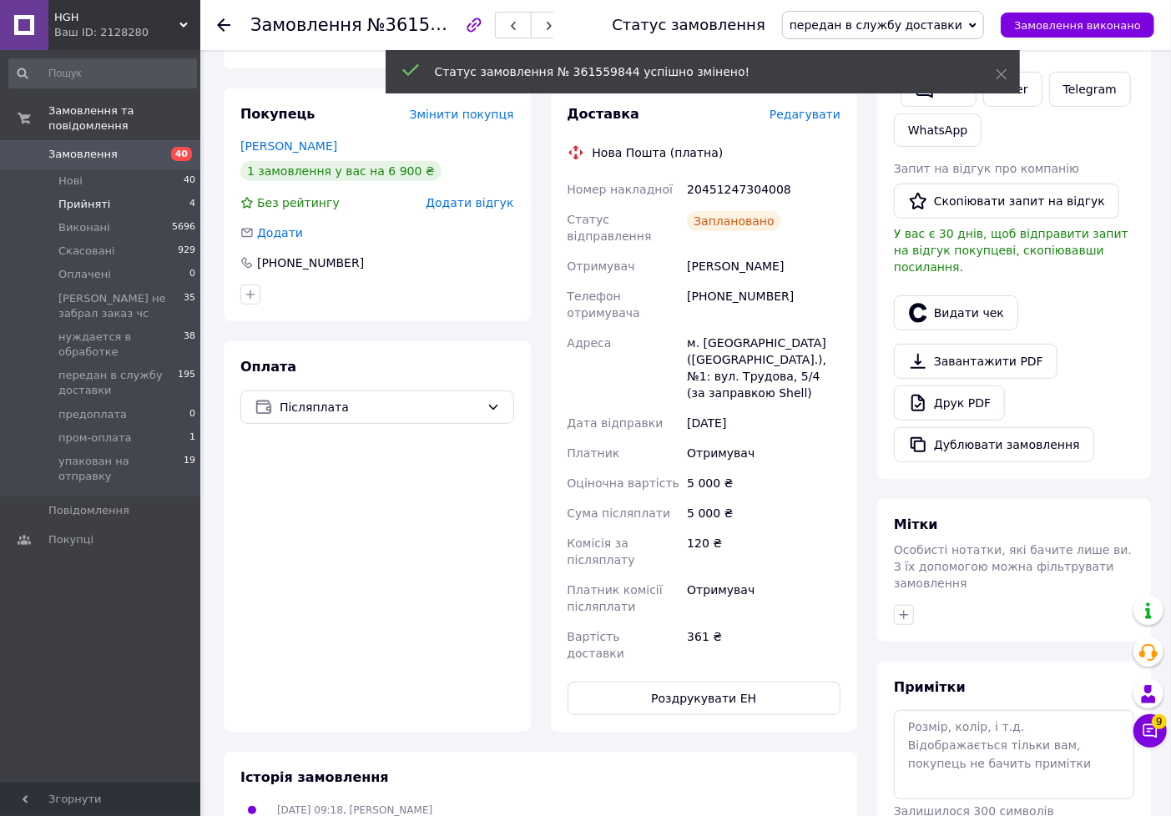
click at [103, 197] on span "Прийняті" at bounding box center [84, 204] width 52 height 15
